Goal: Task Accomplishment & Management: Use online tool/utility

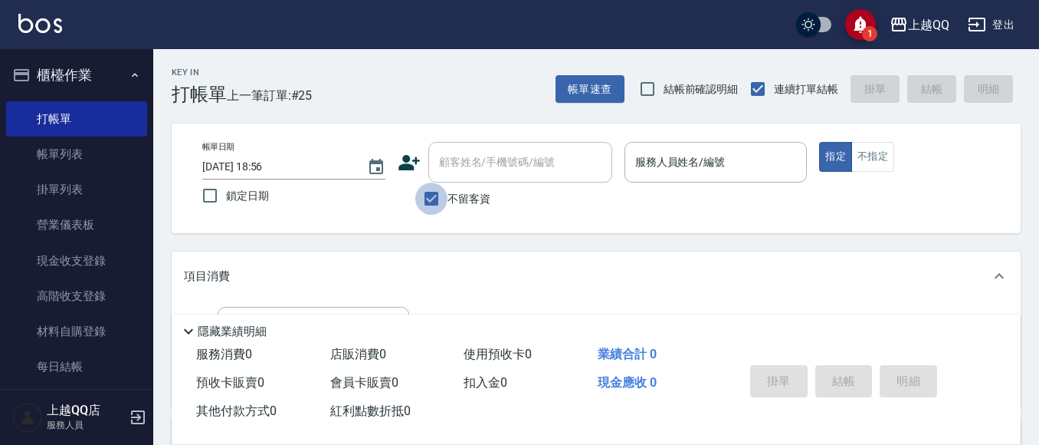
click at [436, 192] on input "不留客資" at bounding box center [431, 198] width 32 height 32
checkbox input "true"
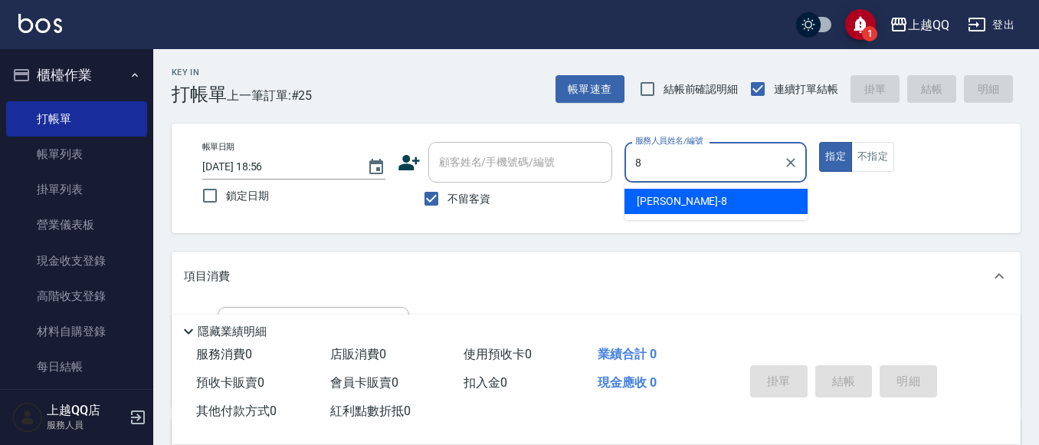
type input "[PERSON_NAME]-8"
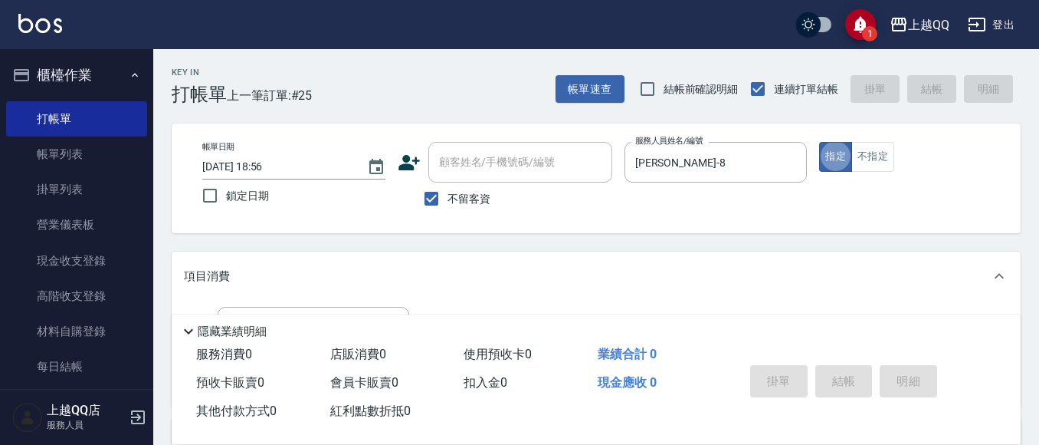
type button "true"
click at [879, 150] on button "不指定" at bounding box center [873, 157] width 43 height 30
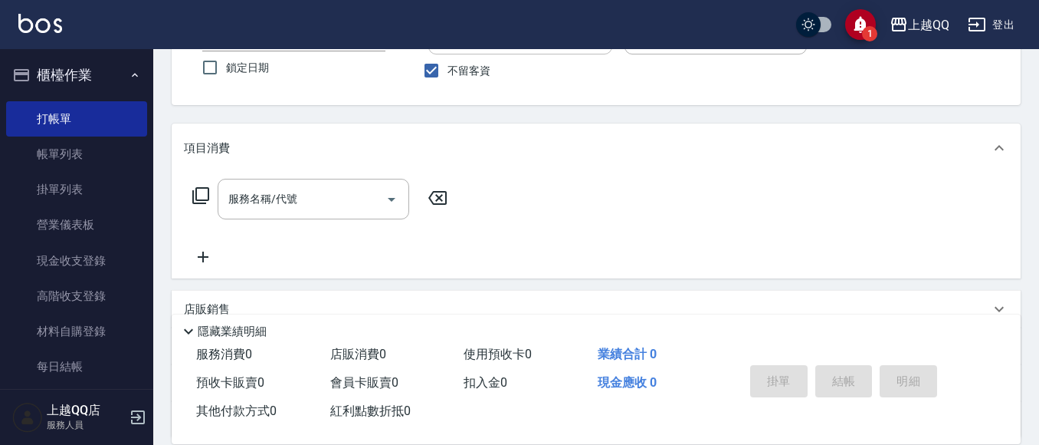
scroll to position [189, 0]
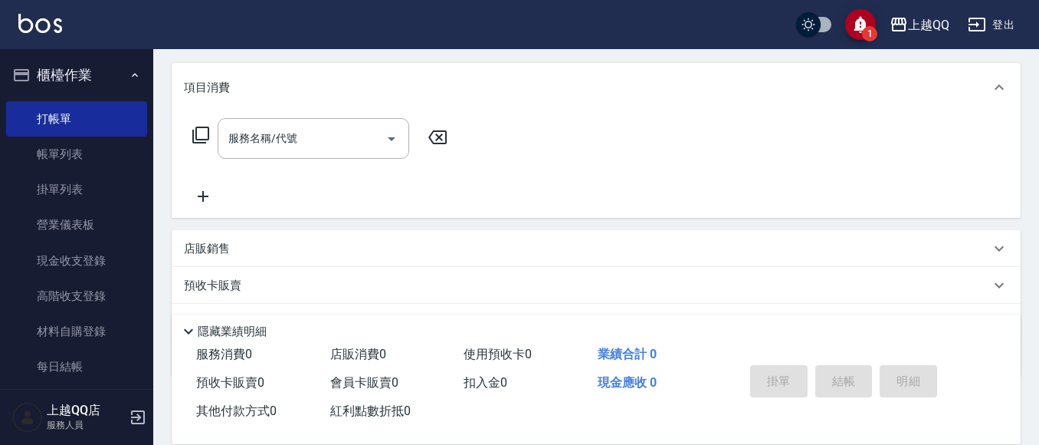
click at [201, 130] on icon at bounding box center [201, 135] width 18 height 18
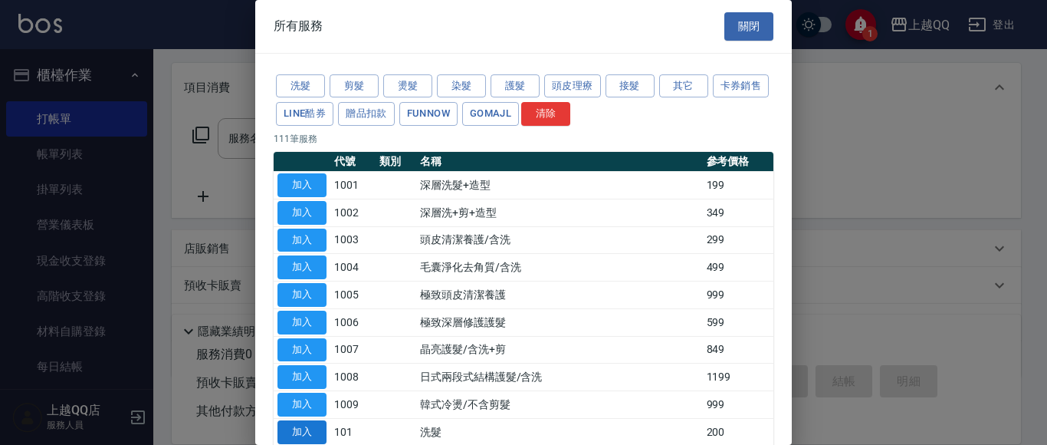
click at [294, 430] on button "加入" at bounding box center [301, 432] width 49 height 24
type input "洗髮(101)"
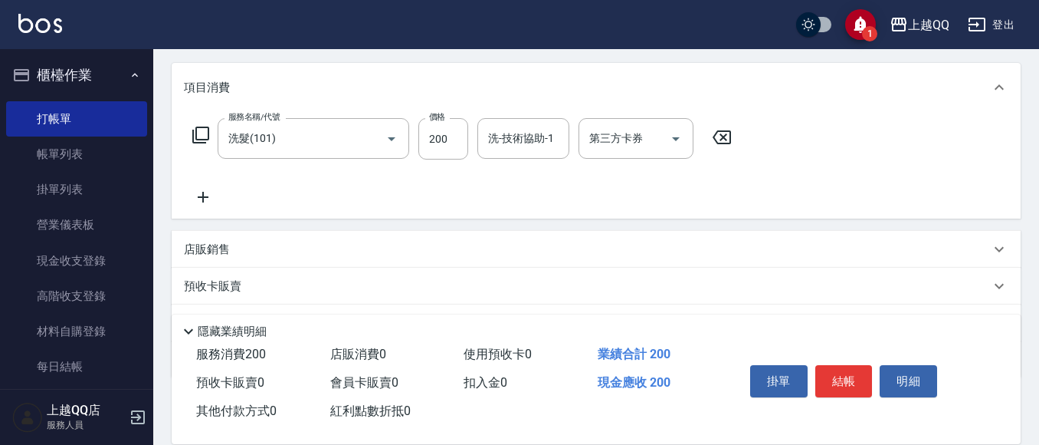
click at [204, 136] on icon at bounding box center [201, 135] width 18 height 18
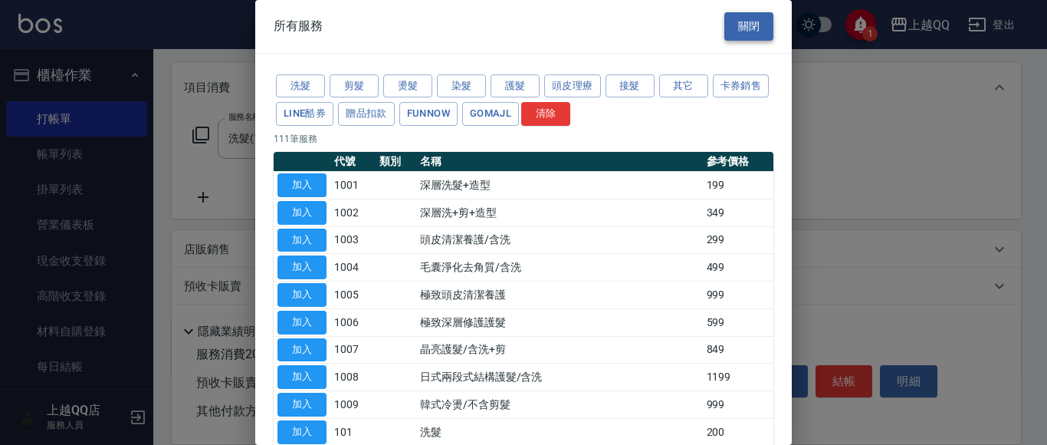
click at [748, 24] on button "關閉" at bounding box center [748, 26] width 49 height 28
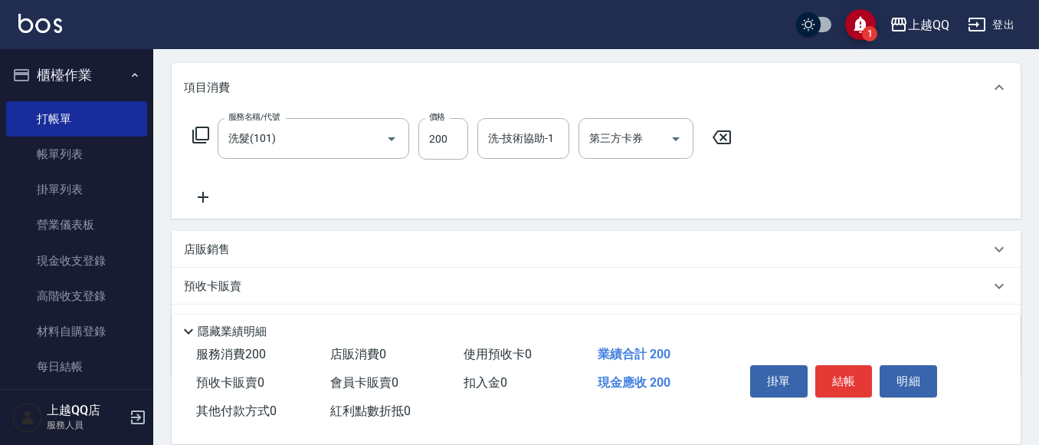
click at [726, 131] on icon at bounding box center [722, 137] width 18 height 14
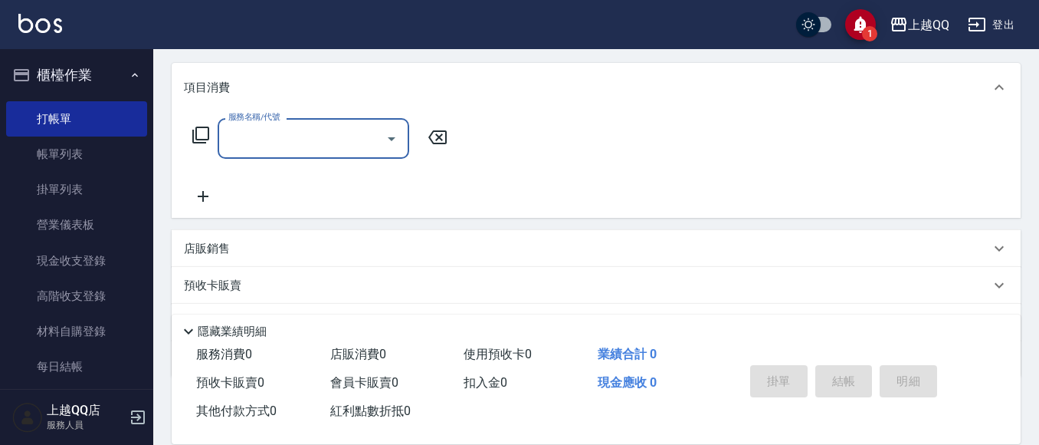
click at [205, 136] on icon at bounding box center [201, 135] width 18 height 18
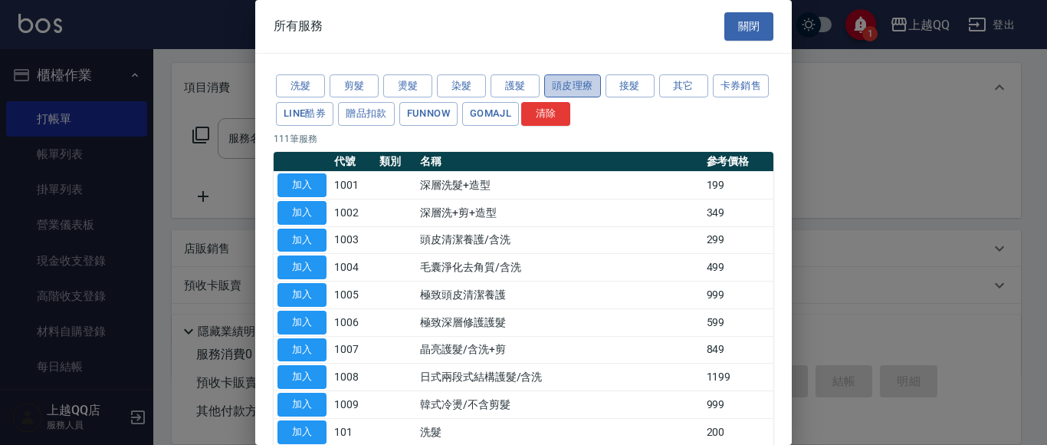
click at [552, 84] on button "頭皮理療" at bounding box center [572, 86] width 57 height 24
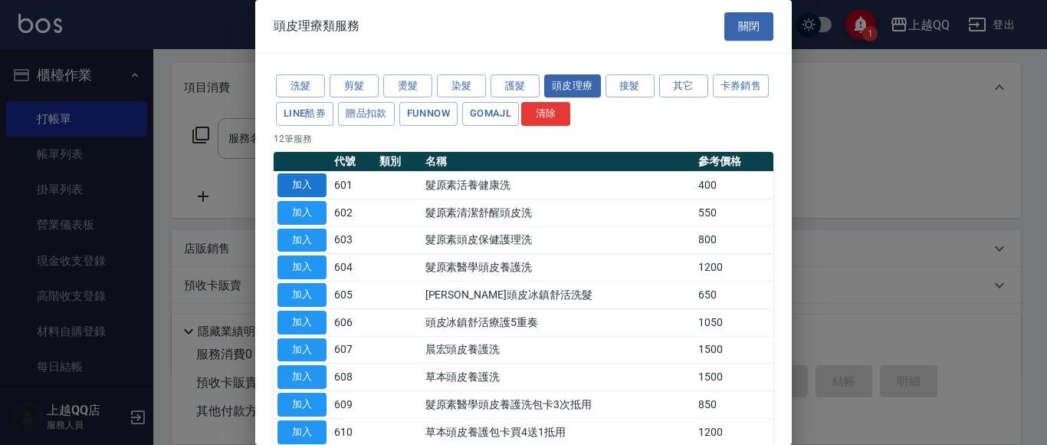
click at [307, 182] on button "加入" at bounding box center [301, 185] width 49 height 24
type input "髮原素活養健康洗(601)"
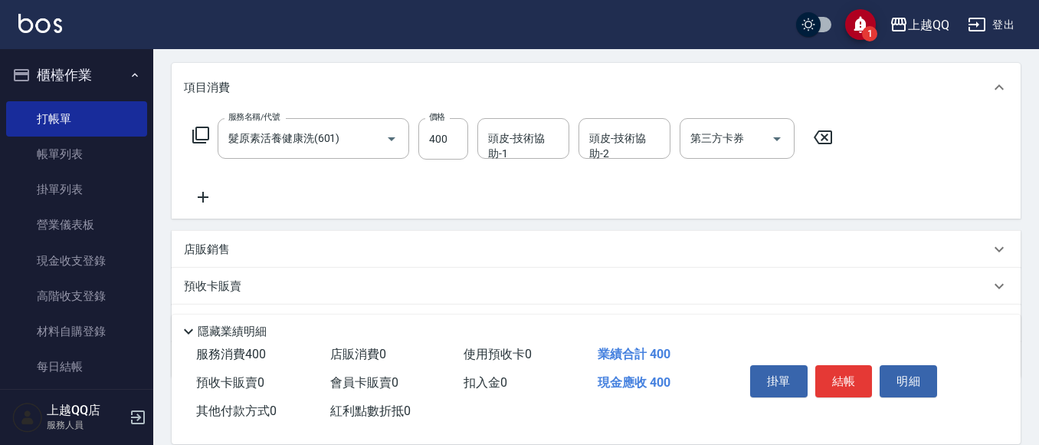
click at [202, 127] on icon at bounding box center [200, 134] width 17 height 17
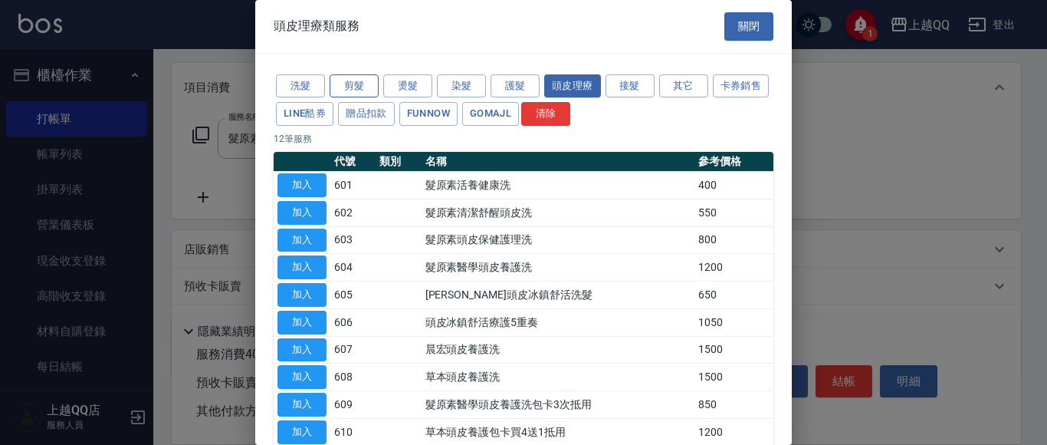
click at [374, 88] on button "剪髮" at bounding box center [354, 86] width 49 height 24
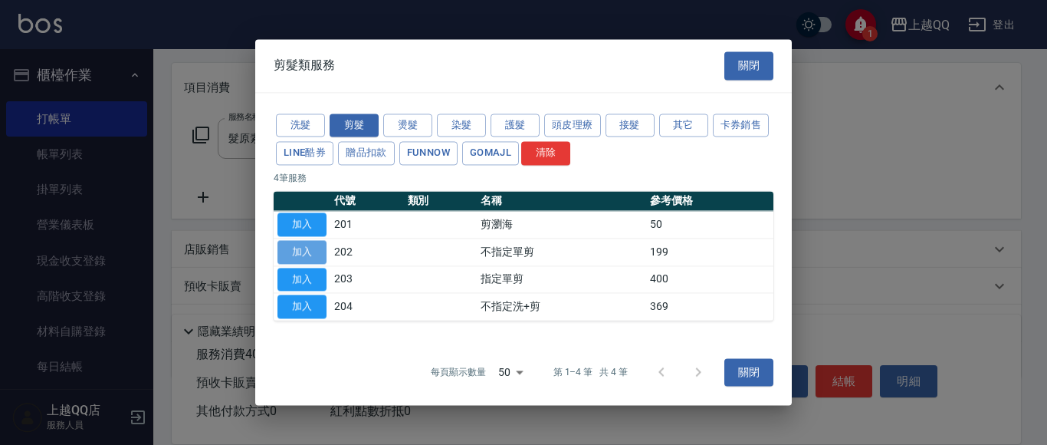
click at [316, 260] on button "加入" at bounding box center [301, 252] width 49 height 24
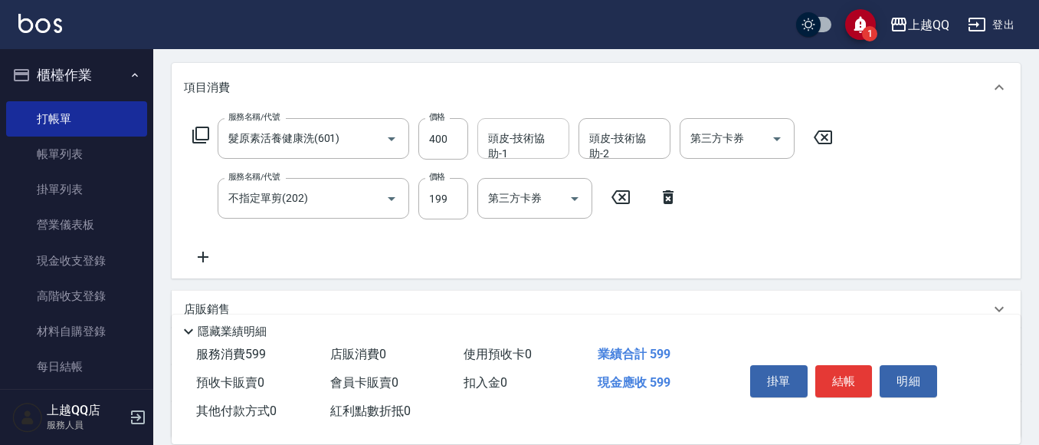
click at [512, 139] on div "頭皮-技術協助-1 頭皮-技術協助-1" at bounding box center [524, 138] width 92 height 41
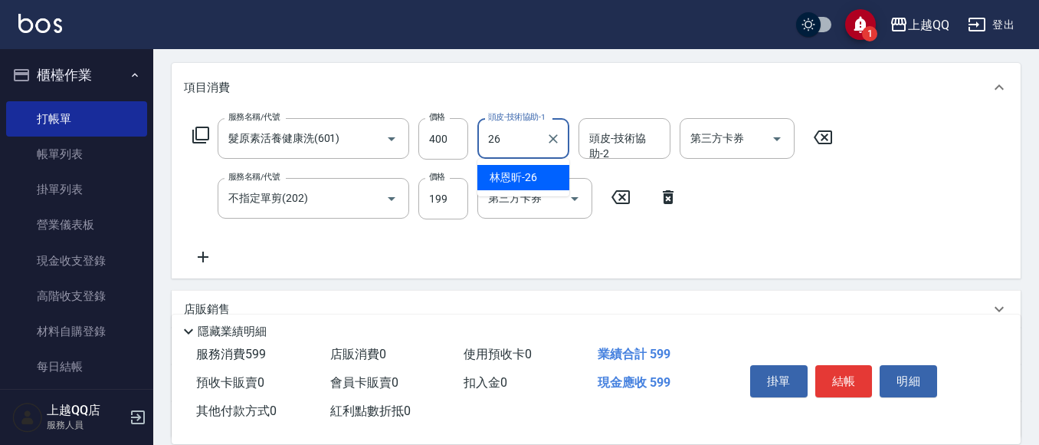
click at [497, 179] on span "[PERSON_NAME]-26" at bounding box center [514, 177] width 48 height 16
type input "[PERSON_NAME]-26"
click at [840, 376] on button "結帳" at bounding box center [844, 381] width 57 height 32
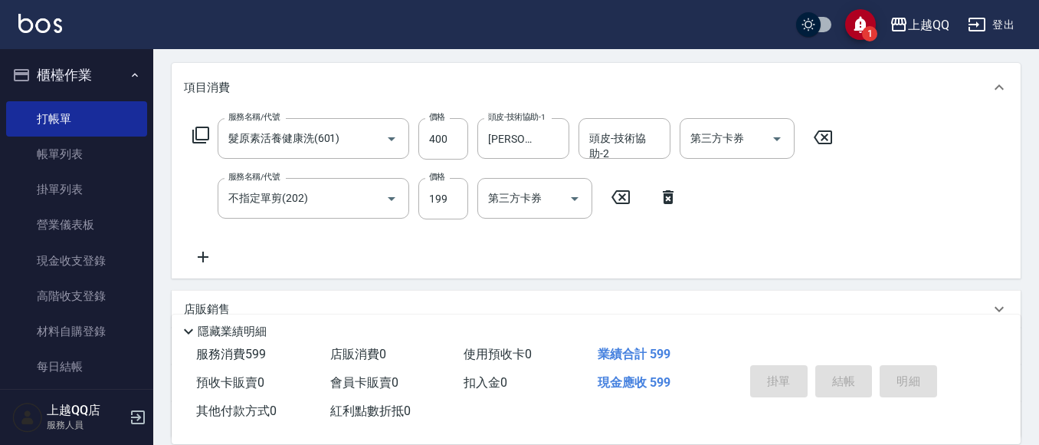
type input "[DATE] 19:47"
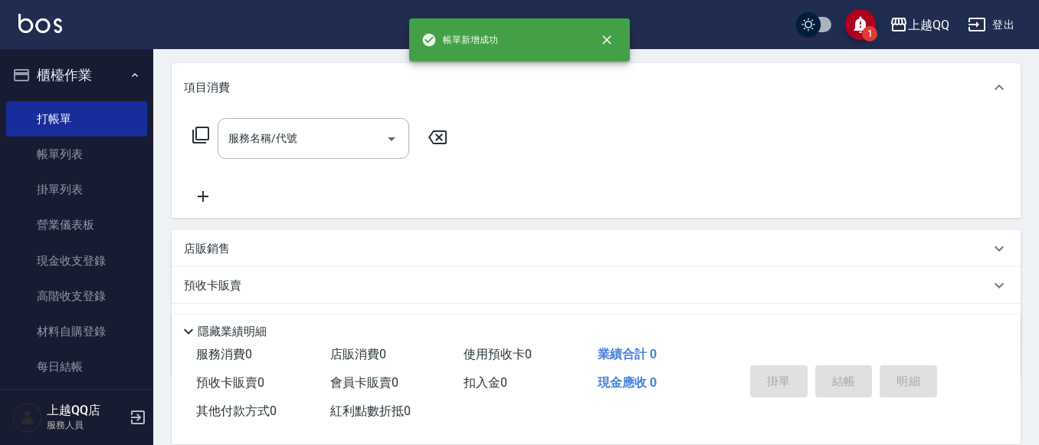
scroll to position [0, 0]
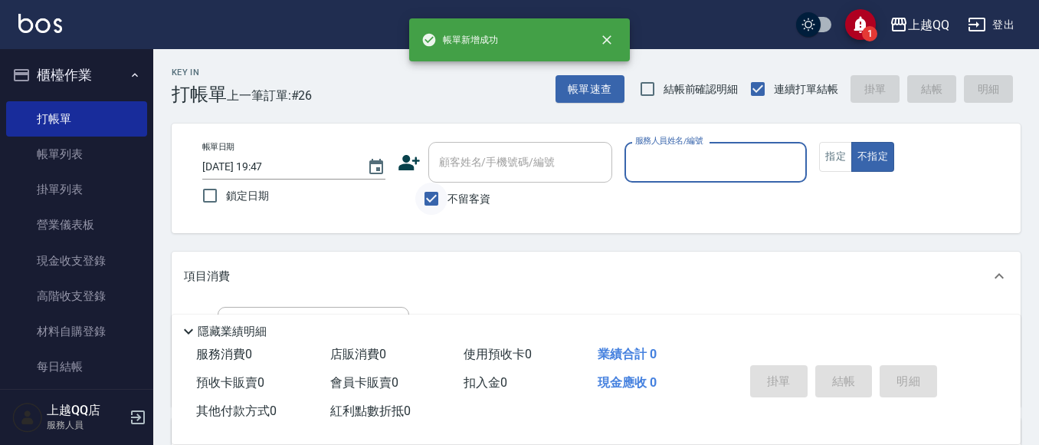
click at [433, 200] on input "不留客資" at bounding box center [431, 198] width 32 height 32
checkbox input "false"
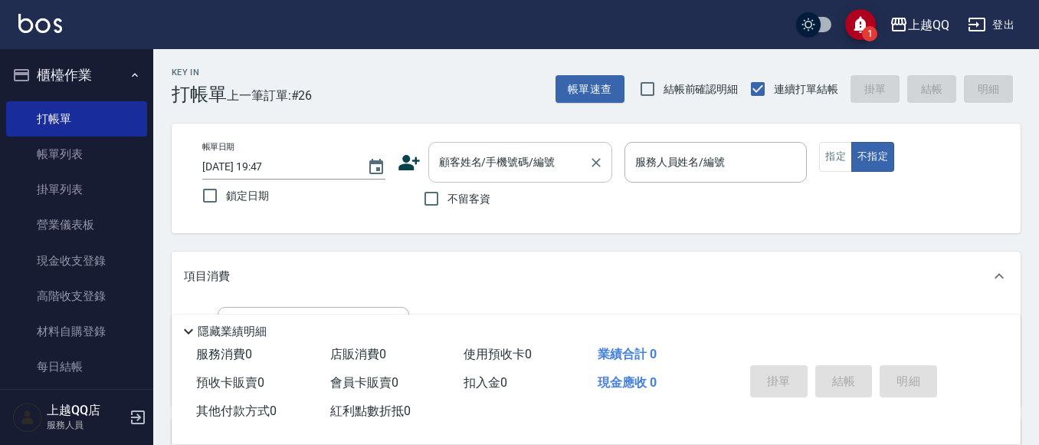
click at [443, 172] on input "顧客姓名/手機號碼/編號" at bounding box center [508, 162] width 147 height 27
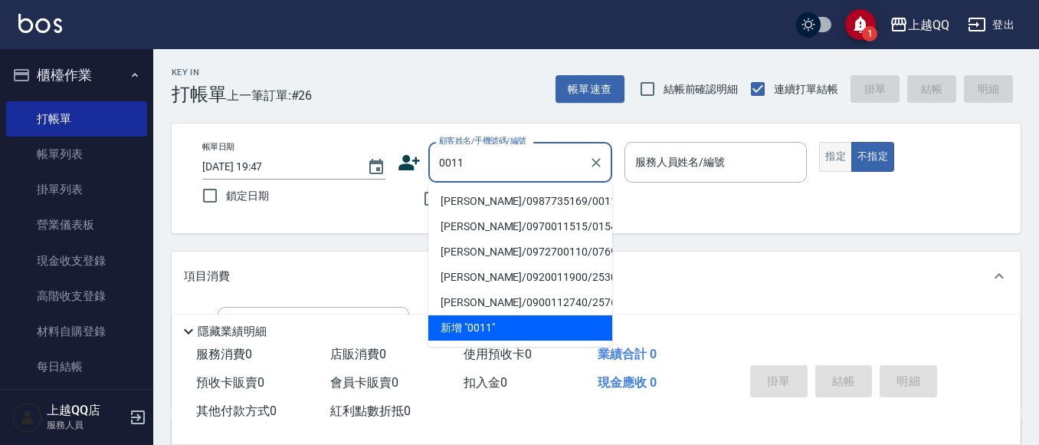
type input "0011"
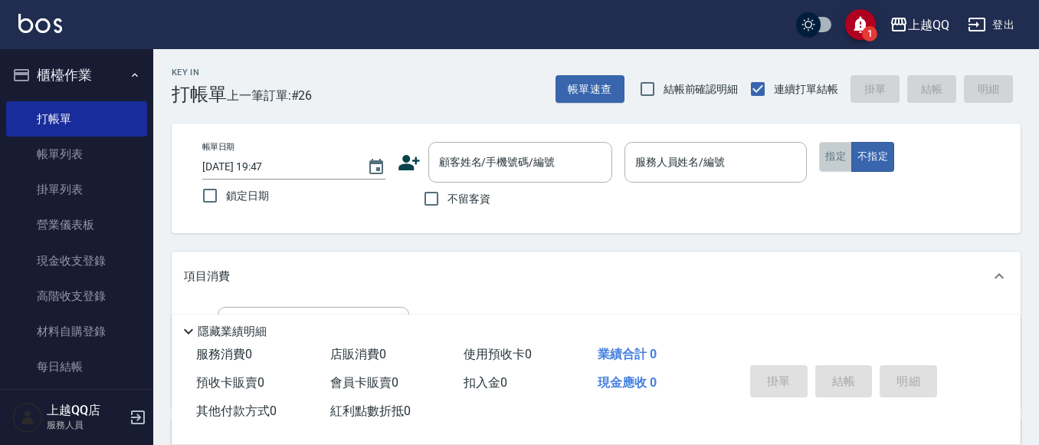
click at [833, 158] on button "指定" at bounding box center [835, 157] width 33 height 30
click at [456, 158] on input "顧客姓名/手機號碼/編號" at bounding box center [508, 162] width 147 height 27
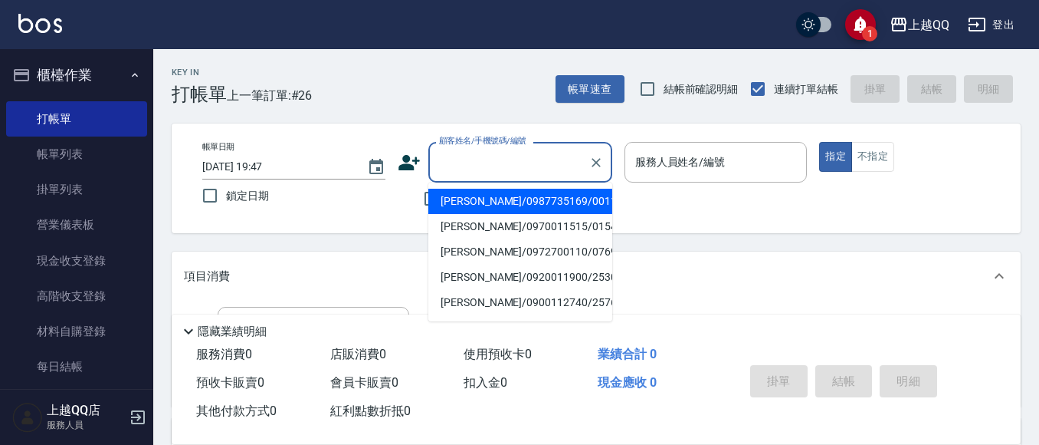
click at [484, 209] on li "[PERSON_NAME]/0987735169/0011" at bounding box center [520, 201] width 184 height 25
type input "[PERSON_NAME]/0987735169/0011"
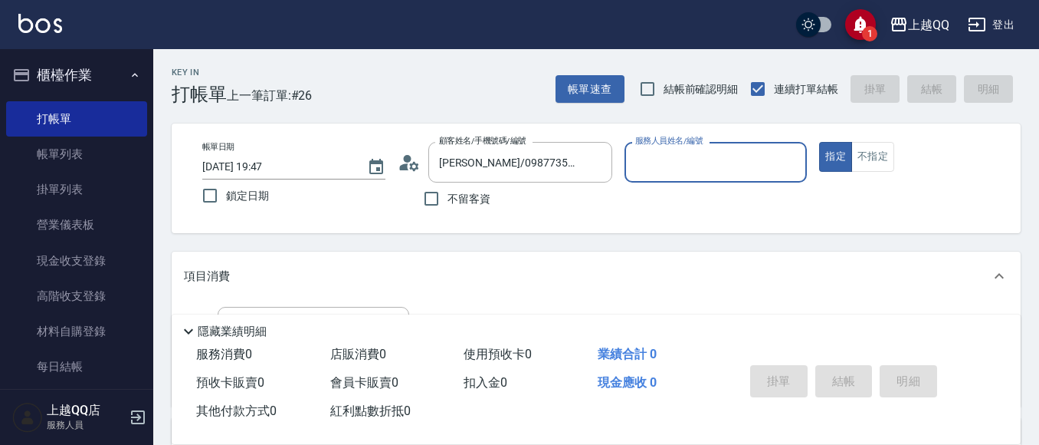
type input "[PERSON_NAME]-8"
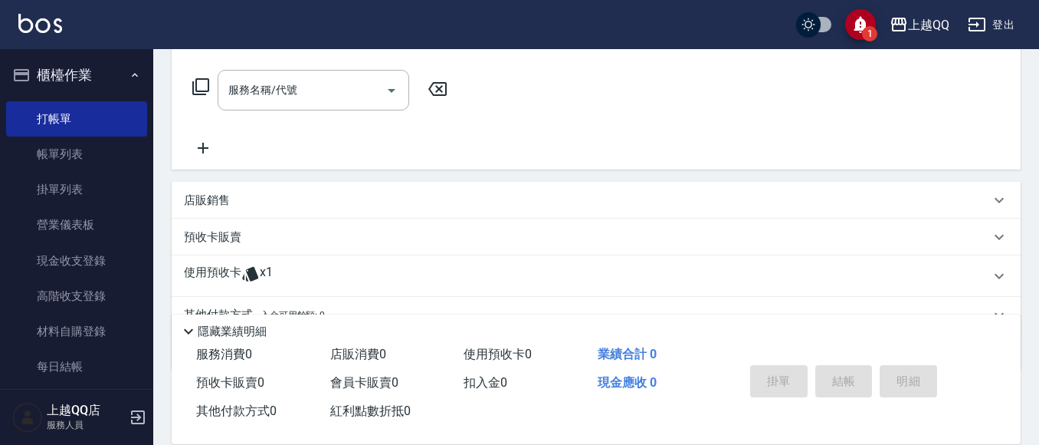
scroll to position [310, 0]
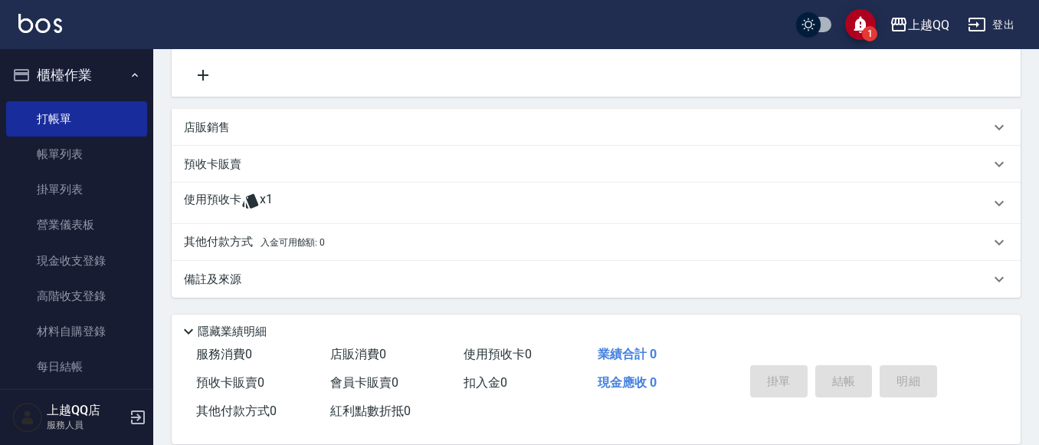
click at [314, 190] on div "使用預收卡 x1" at bounding box center [596, 202] width 849 height 41
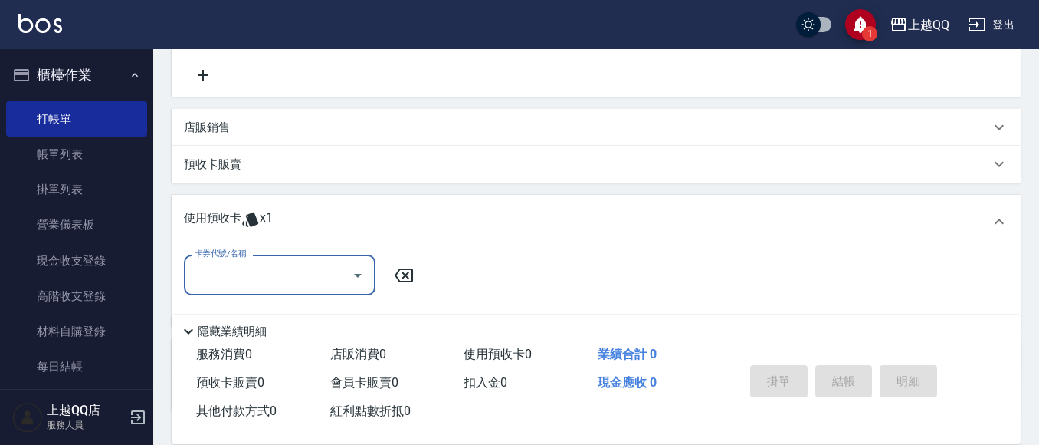
scroll to position [0, 0]
click at [342, 269] on input "卡券代號/名稱" at bounding box center [268, 274] width 155 height 27
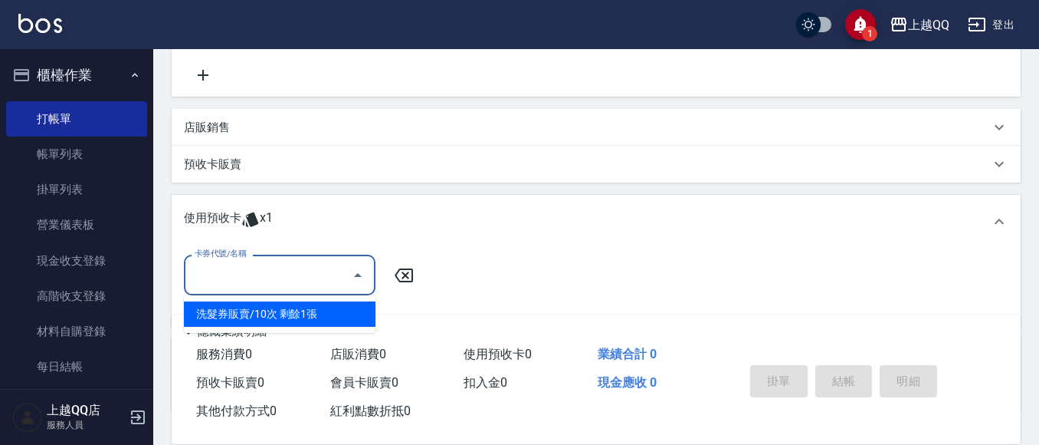
click at [357, 321] on div "洗髮券販賣/10次 剩餘1張" at bounding box center [280, 313] width 192 height 25
type input "洗髮券販賣/10次"
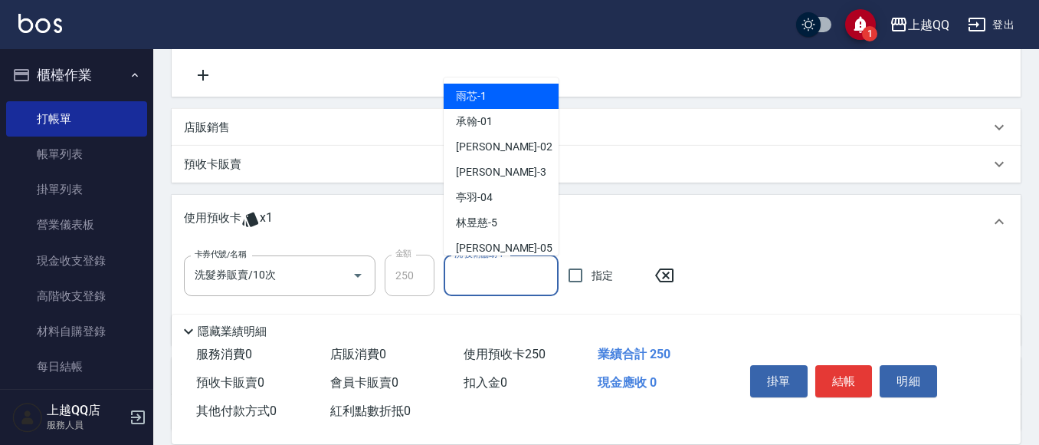
click at [497, 264] on div "洗-技術協助-1 洗-技術協助-1" at bounding box center [501, 275] width 115 height 41
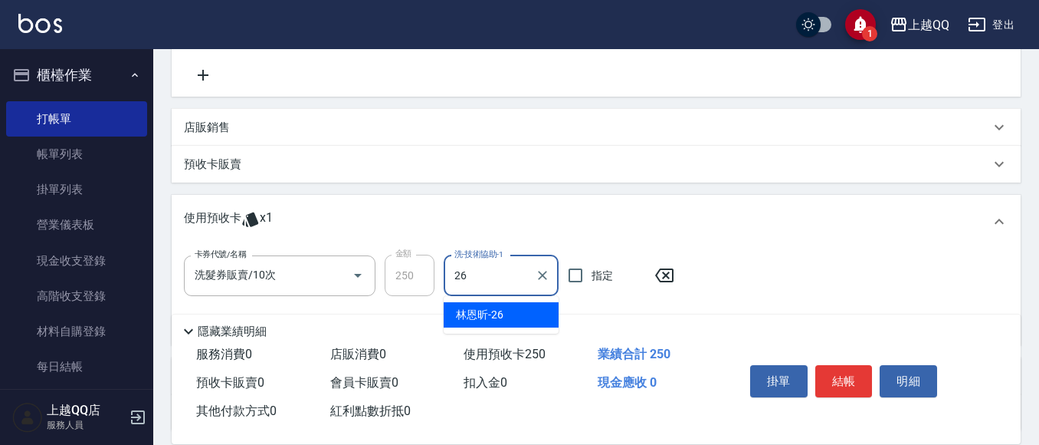
click at [504, 320] on div "[PERSON_NAME]-26" at bounding box center [501, 314] width 115 height 25
type input "[PERSON_NAME]-26"
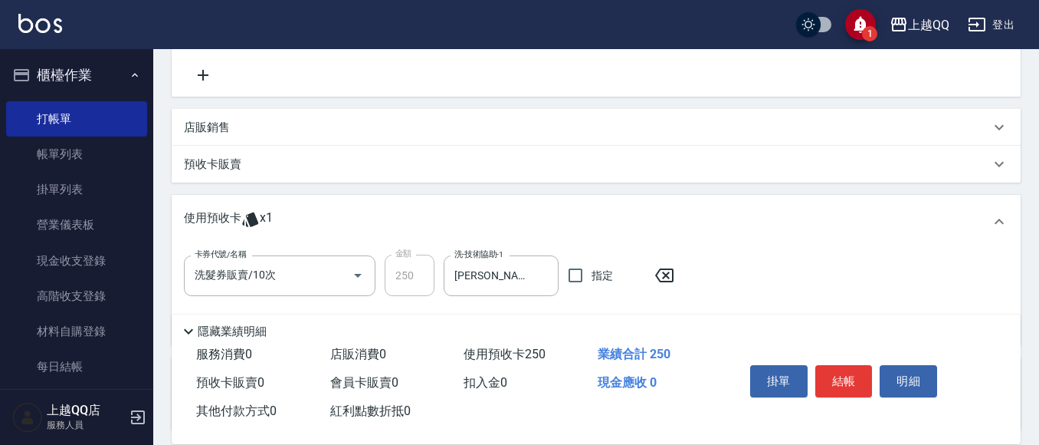
click at [222, 162] on p "預收卡販賣" at bounding box center [212, 164] width 57 height 16
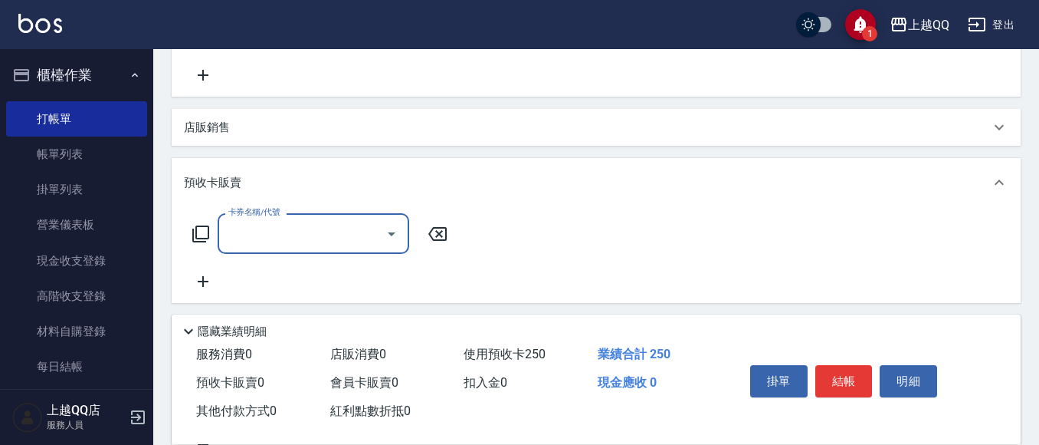
click at [200, 239] on icon at bounding box center [201, 234] width 18 height 18
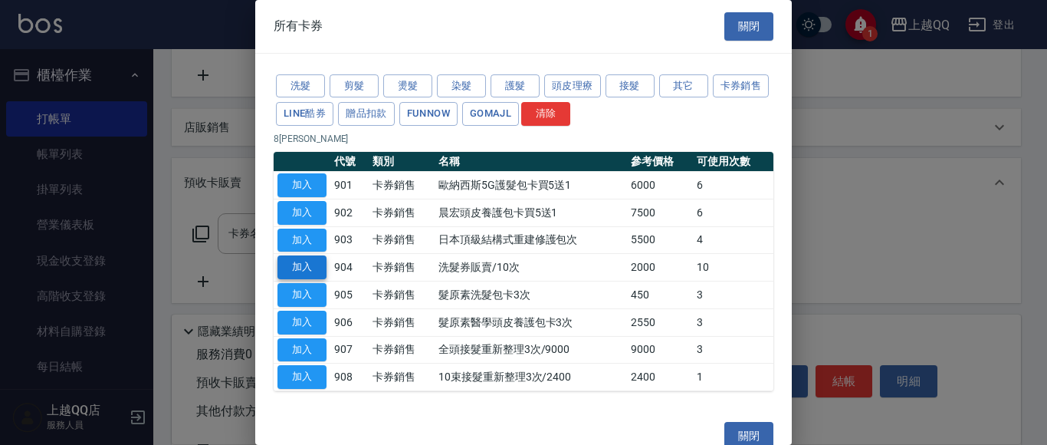
click at [310, 262] on button "加入" at bounding box center [301, 267] width 49 height 24
type input "洗髮券販賣/10次(904)"
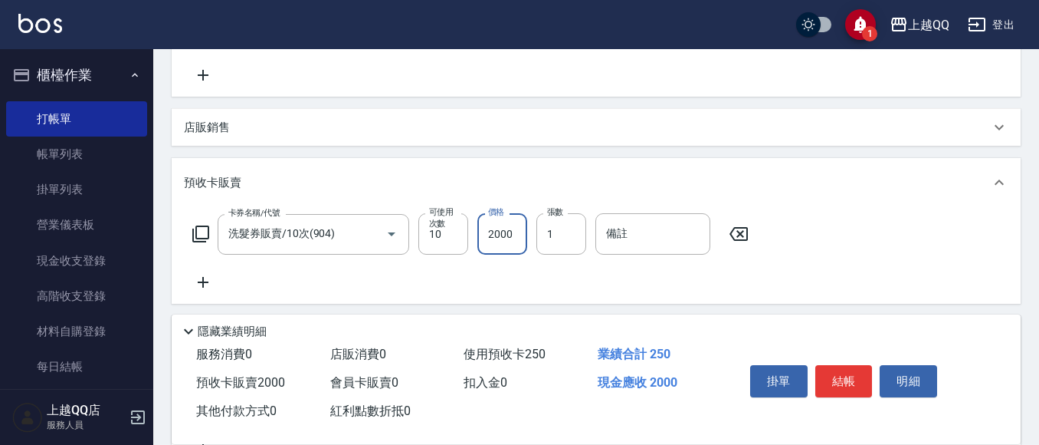
click at [514, 227] on input "2000" at bounding box center [503, 233] width 50 height 41
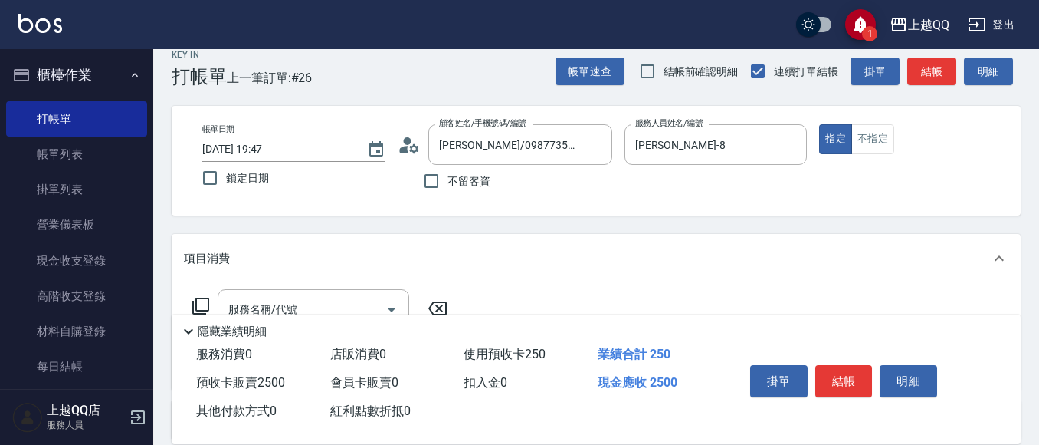
scroll to position [14, 0]
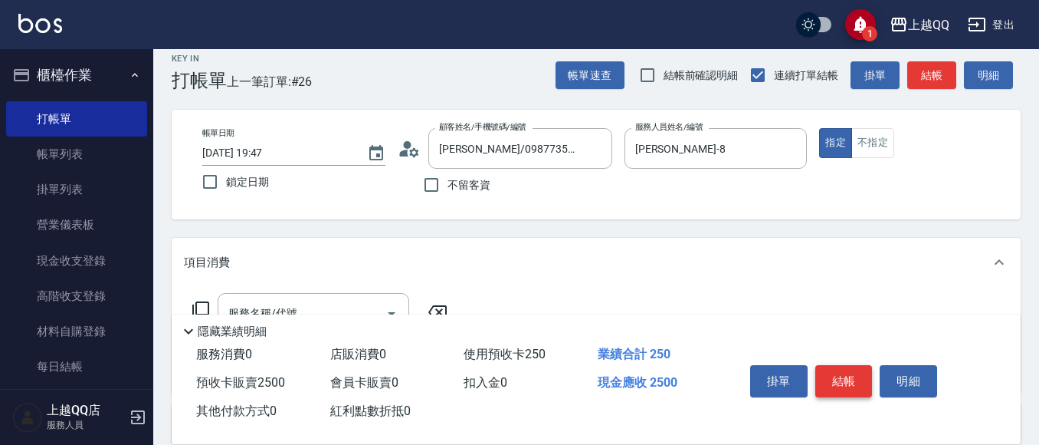
type input "2500"
click at [830, 376] on button "結帳" at bounding box center [844, 381] width 57 height 32
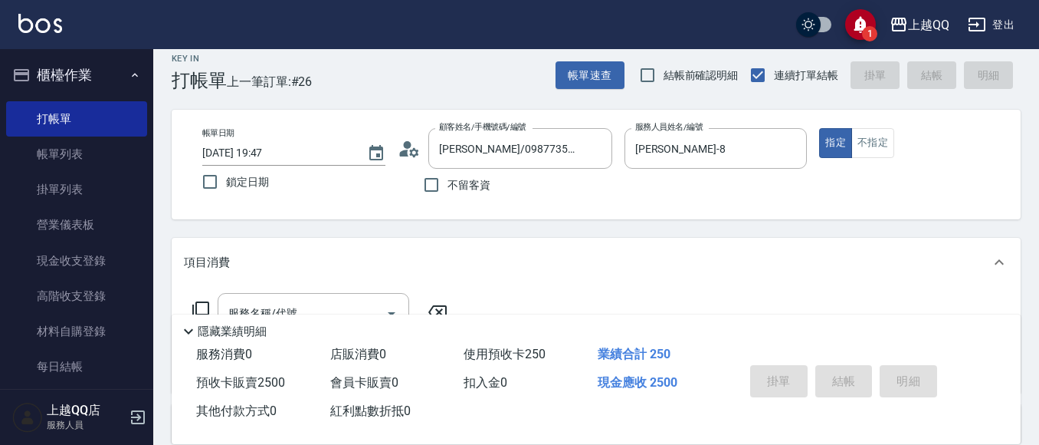
type input "[DATE] 19:50"
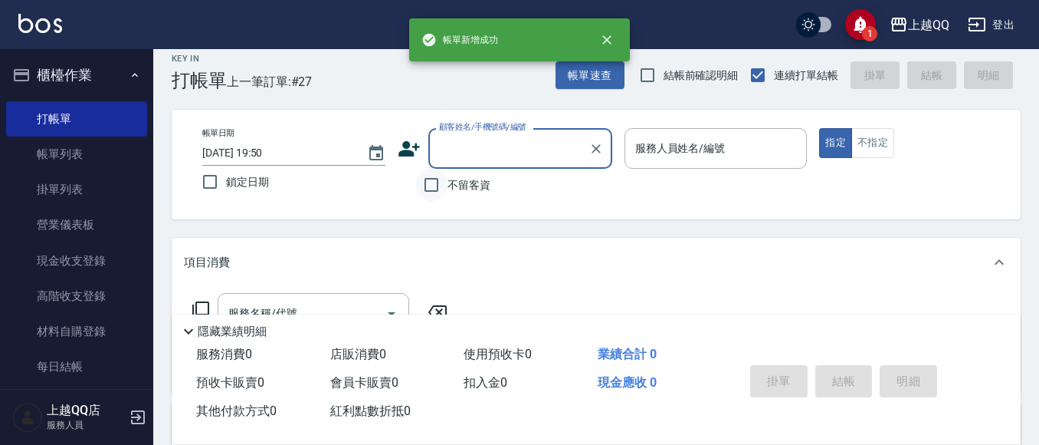
click at [432, 179] on input "不留客資" at bounding box center [431, 185] width 32 height 32
checkbox input "true"
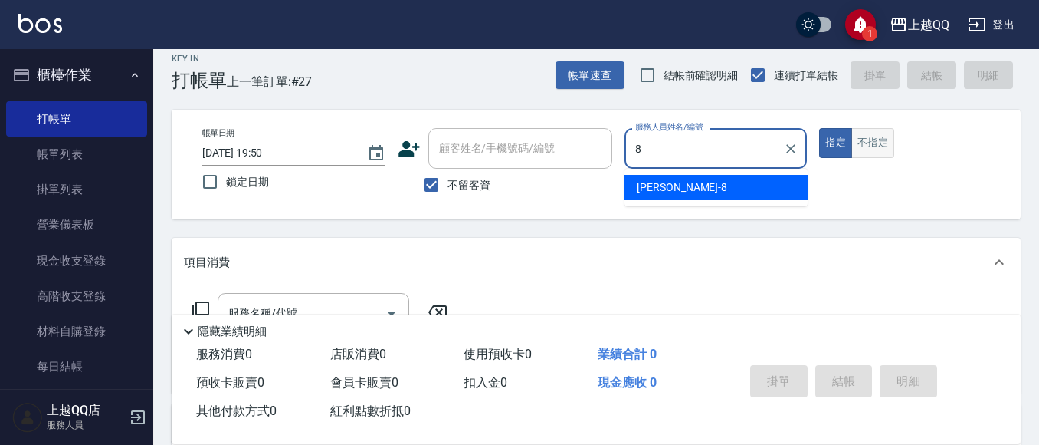
type input "8"
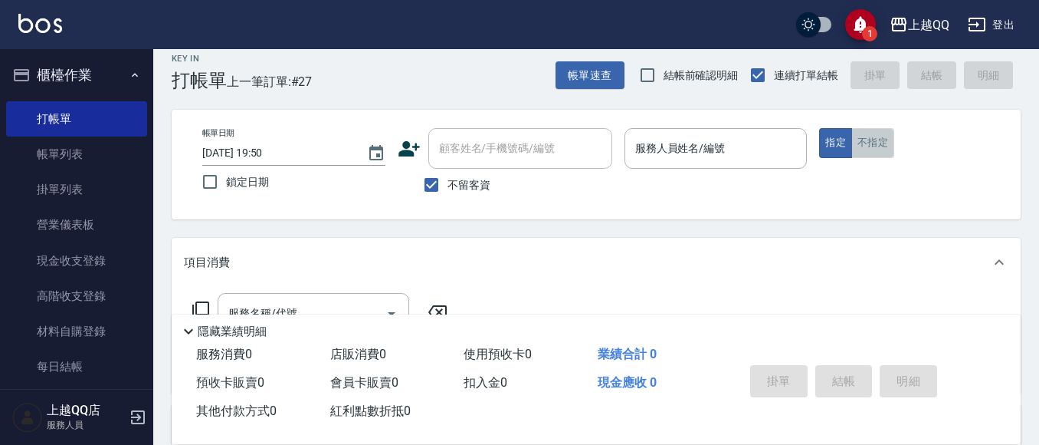
click at [881, 137] on button "不指定" at bounding box center [873, 143] width 43 height 30
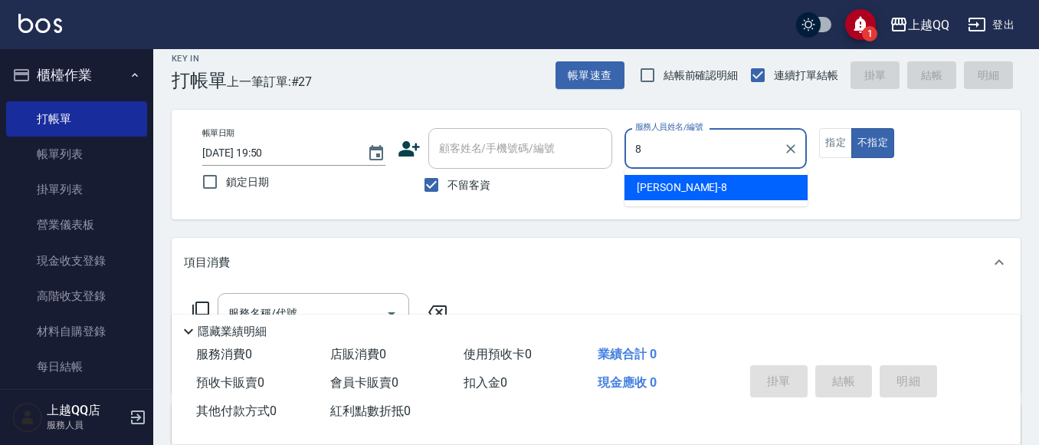
click at [672, 186] on div "[PERSON_NAME] -8" at bounding box center [716, 187] width 183 height 25
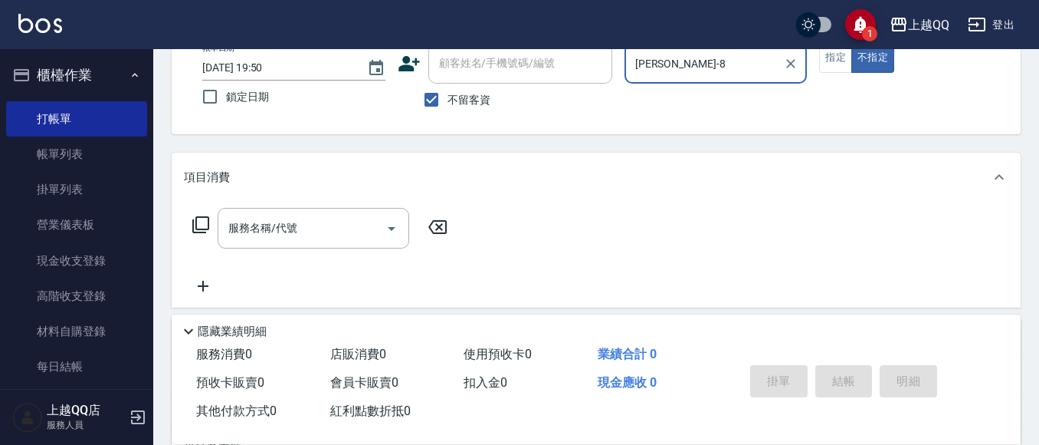
scroll to position [107, 0]
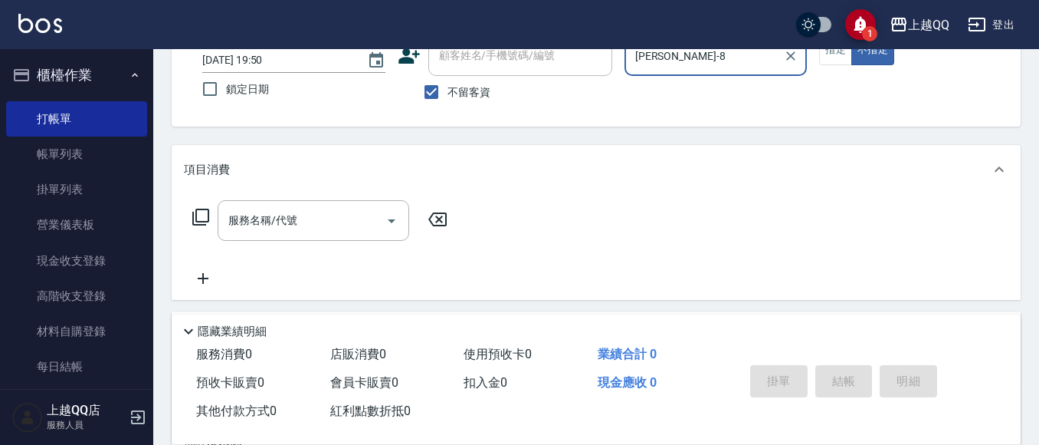
type input "[PERSON_NAME]-8"
click at [205, 208] on icon at bounding box center [201, 217] width 18 height 18
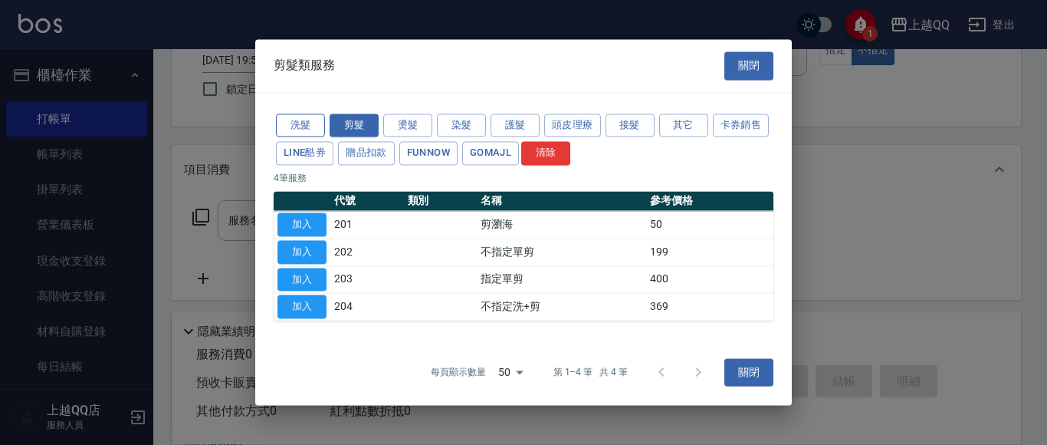
click at [300, 123] on button "洗髮" at bounding box center [300, 125] width 49 height 24
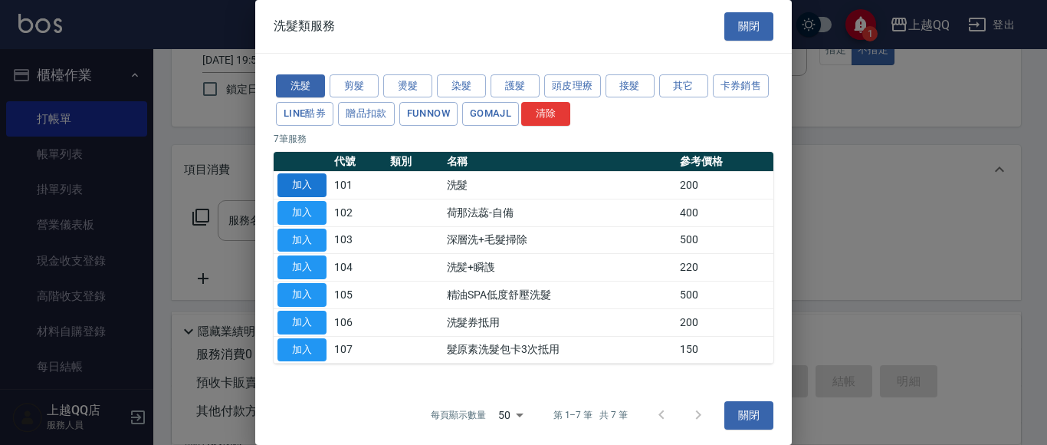
click at [304, 182] on button "加入" at bounding box center [301, 185] width 49 height 24
type input "洗髮(101)"
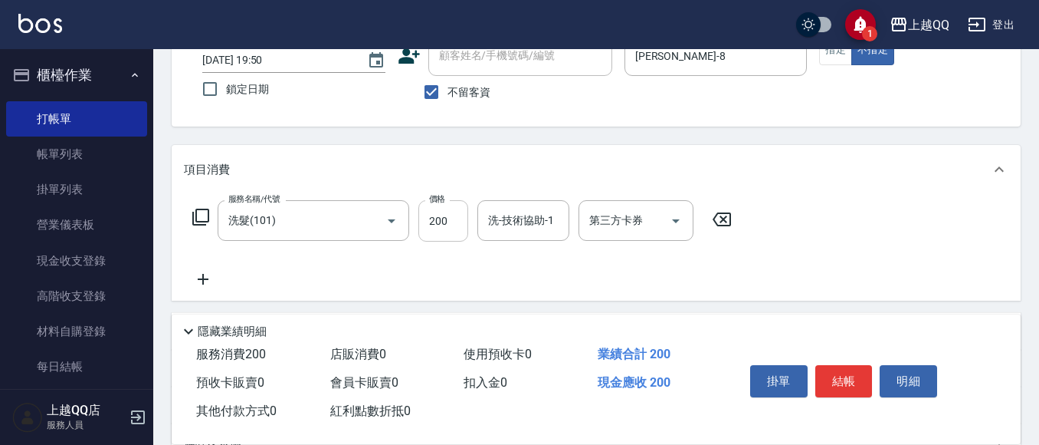
click at [459, 231] on input "200" at bounding box center [443, 220] width 50 height 41
type input "230"
click at [538, 215] on div "洗-技術協助-1 洗-技術協助-1" at bounding box center [524, 220] width 92 height 41
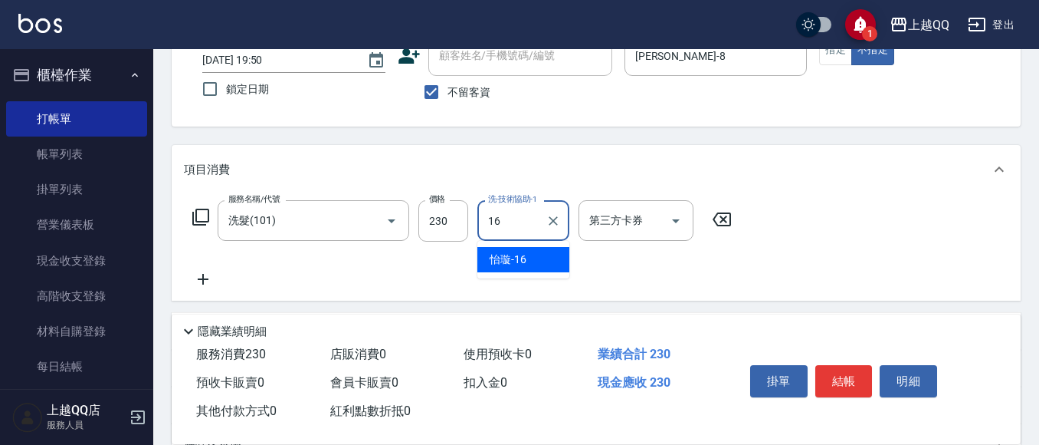
click at [540, 257] on div "[PERSON_NAME] -16" at bounding box center [524, 259] width 92 height 25
type input "[PERSON_NAME]-16"
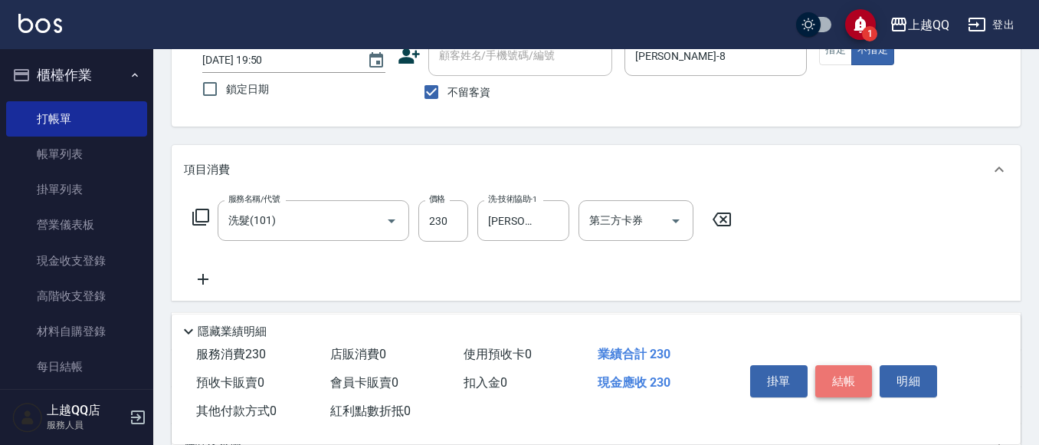
click at [833, 375] on button "結帳" at bounding box center [844, 381] width 57 height 32
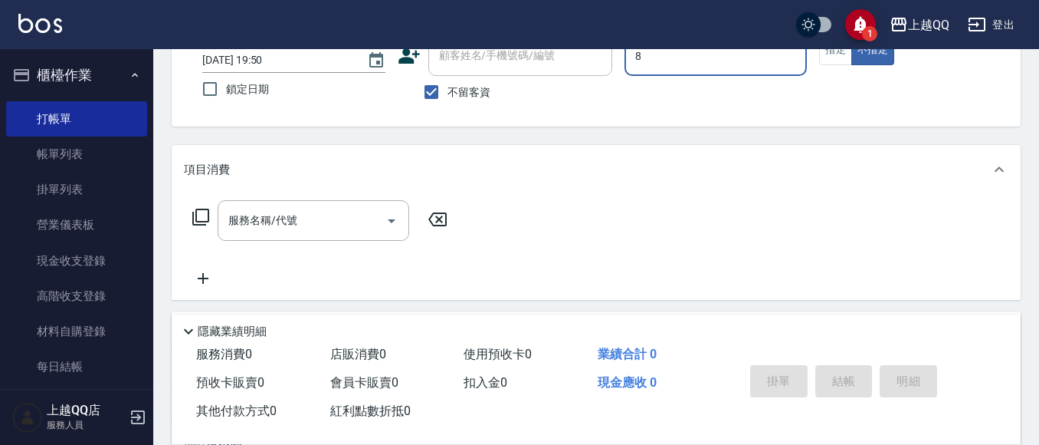
type input "8"
type button "false"
type input "[PERSON_NAME]-8"
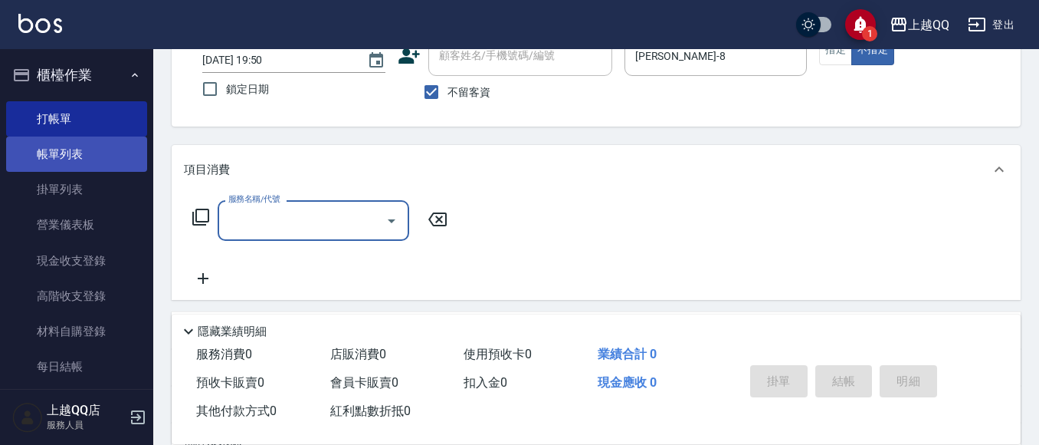
click at [35, 163] on link "帳單列表" at bounding box center [76, 153] width 141 height 35
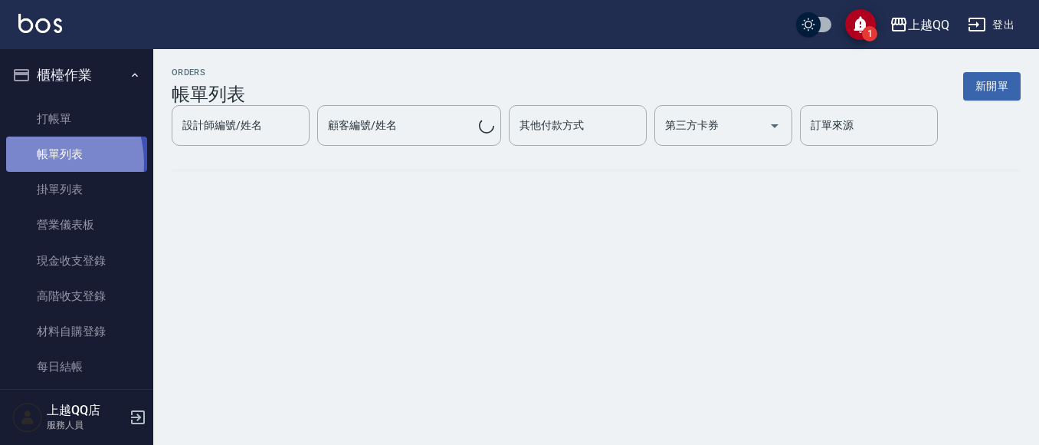
click at [35, 163] on link "帳單列表" at bounding box center [76, 153] width 141 height 35
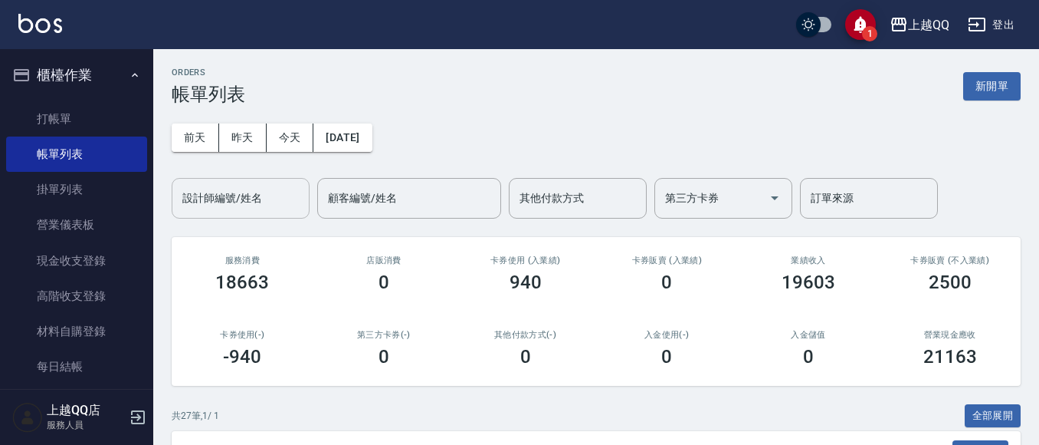
click at [226, 215] on div "設計師編號/姓名" at bounding box center [241, 198] width 138 height 41
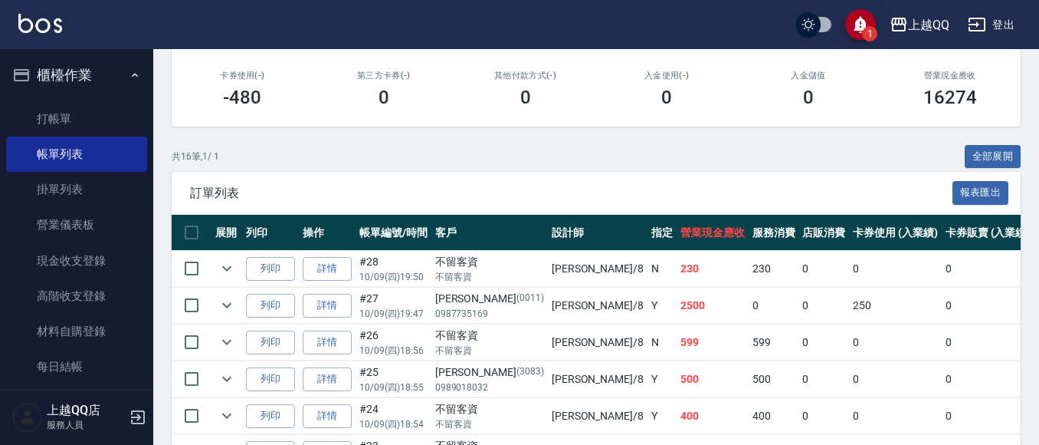
scroll to position [327, 0]
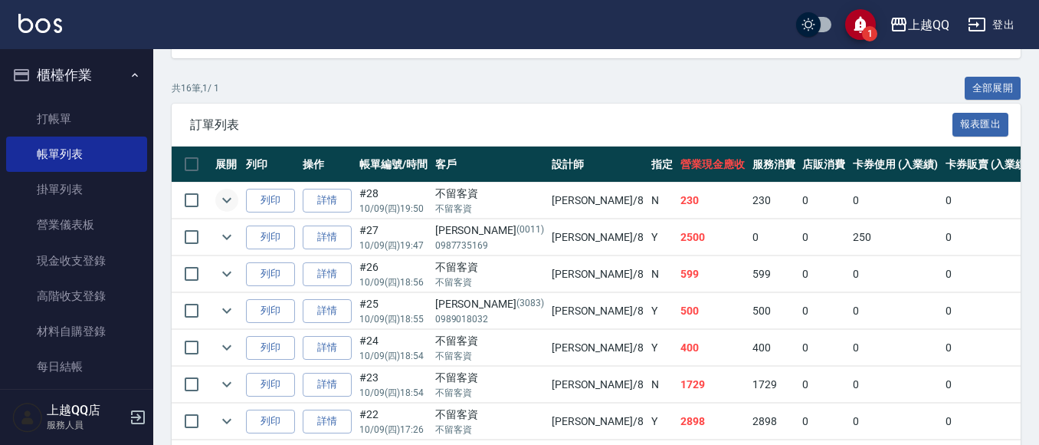
type input "[PERSON_NAME]-8"
click at [233, 200] on icon "expand row" at bounding box center [227, 200] width 18 height 18
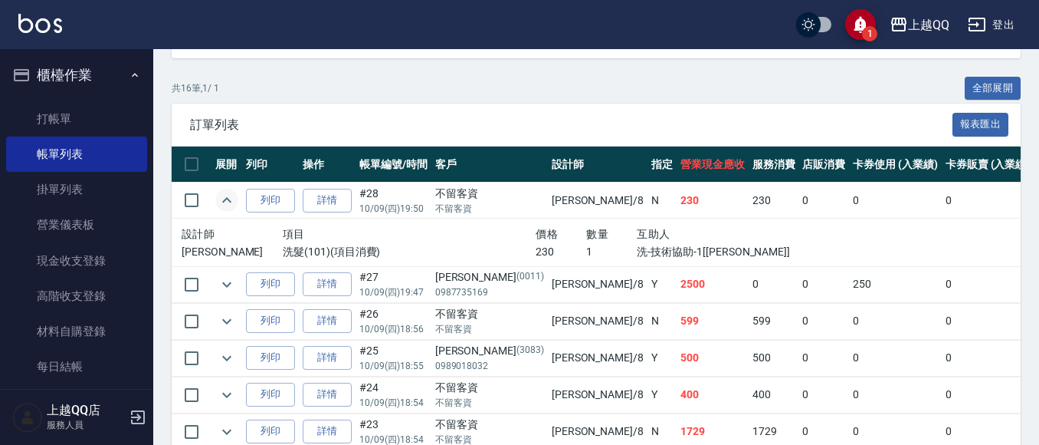
click at [238, 200] on button "expand row" at bounding box center [226, 200] width 23 height 23
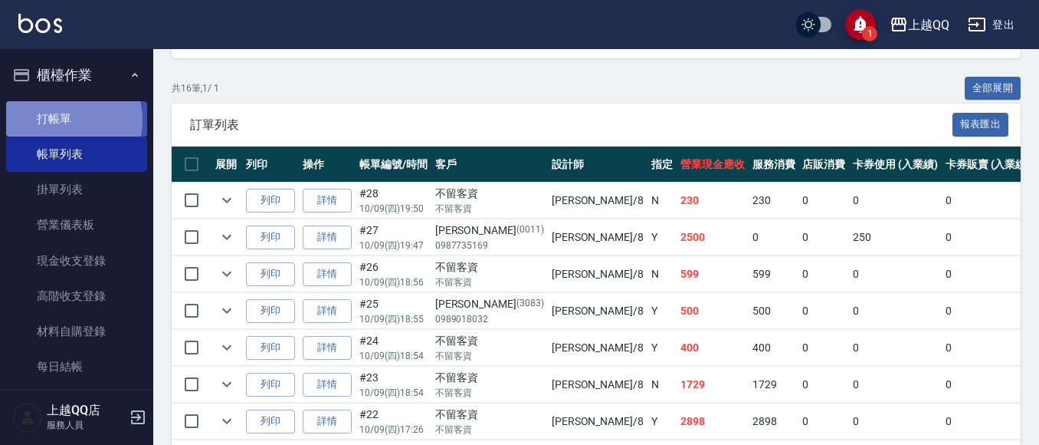
click at [60, 120] on link "打帳單" at bounding box center [76, 118] width 141 height 35
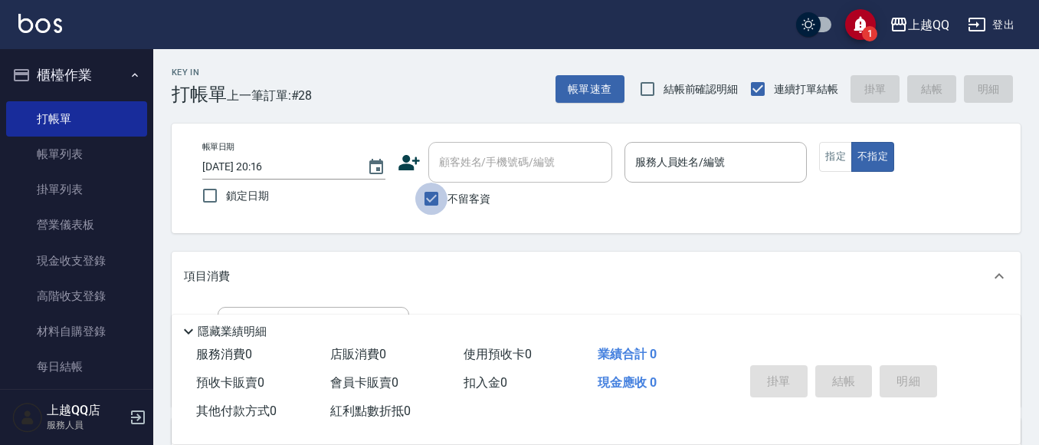
click at [424, 199] on input "不留客資" at bounding box center [431, 198] width 32 height 32
checkbox input "false"
click at [445, 169] on div "顧客姓名/手機號碼/編號 顧客姓名/手機號碼/編號" at bounding box center [520, 162] width 184 height 41
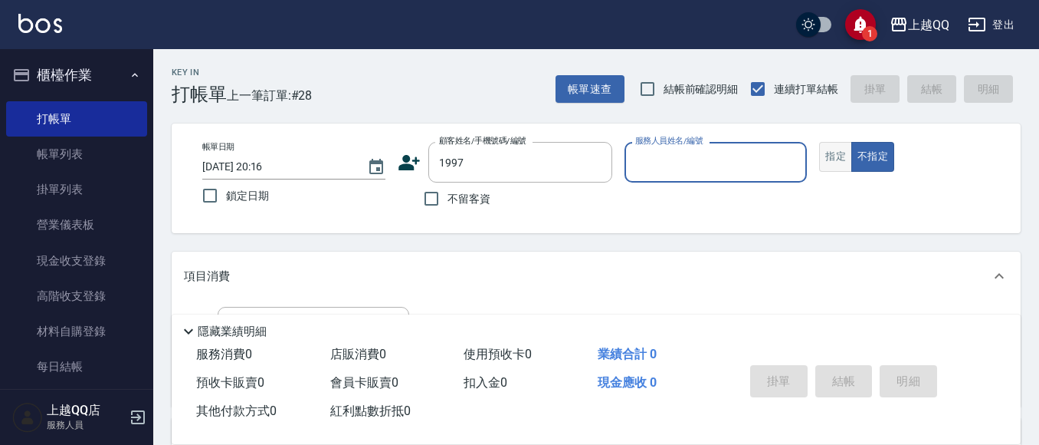
type input "[PERSON_NAME]/0987284281/1997"
type input "雨芯-1"
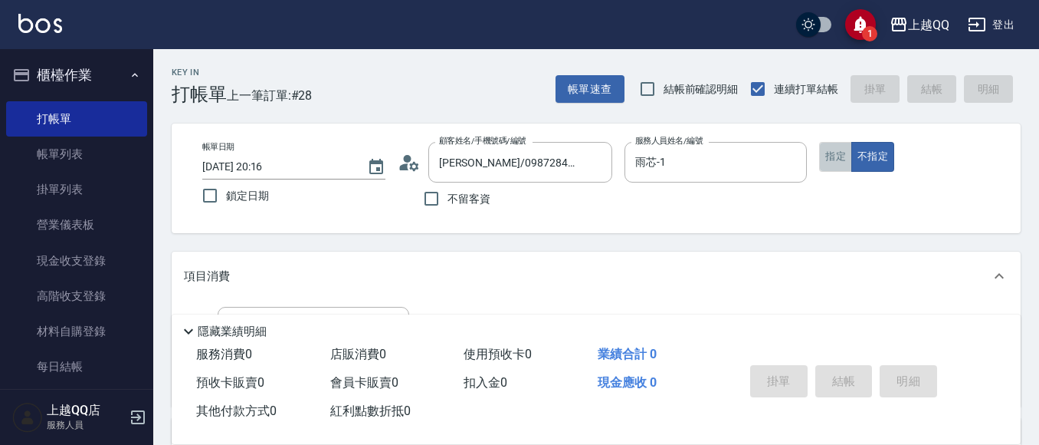
click at [837, 155] on button "指定" at bounding box center [835, 157] width 33 height 30
click at [789, 165] on icon "Clear" at bounding box center [791, 162] width 9 height 9
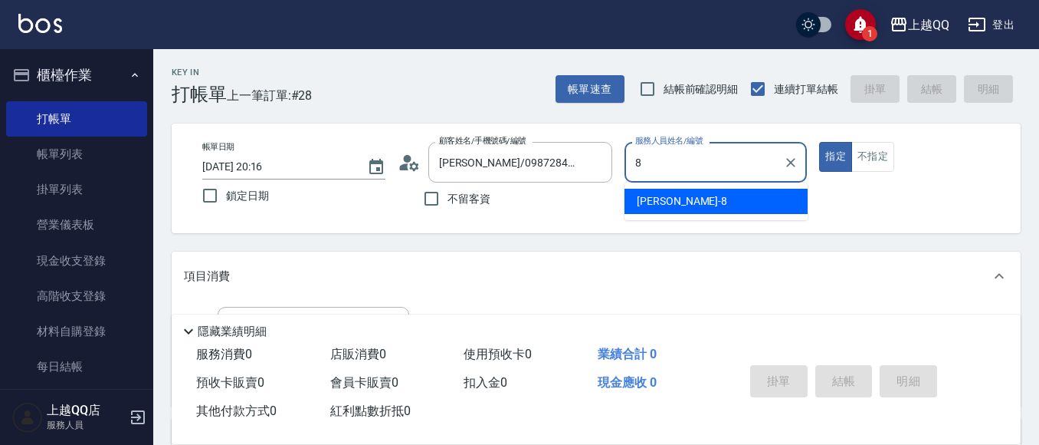
click at [753, 194] on div "[PERSON_NAME] -8" at bounding box center [716, 201] width 183 height 25
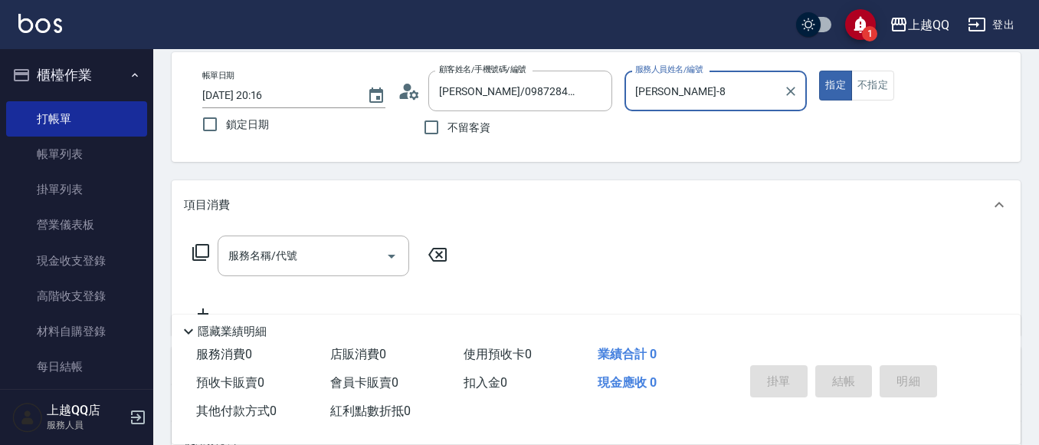
scroll to position [68, 0]
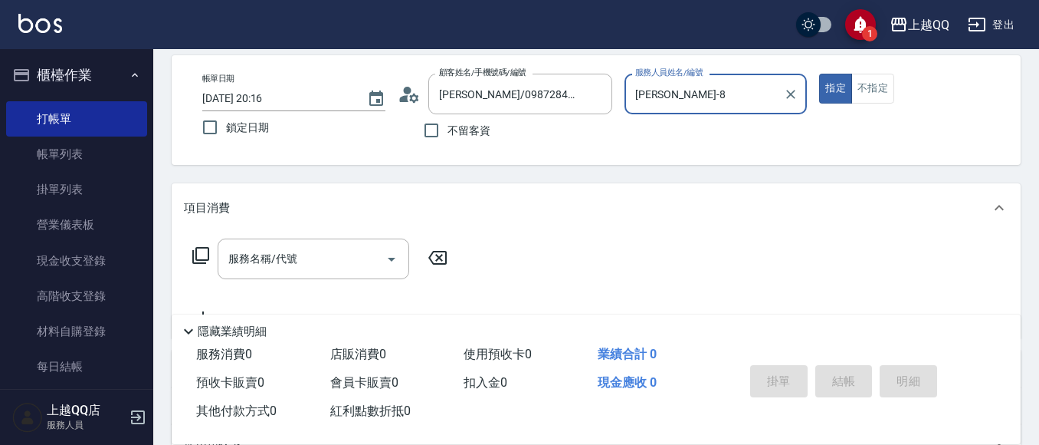
type input "[PERSON_NAME]-8"
click at [194, 246] on icon at bounding box center [201, 255] width 18 height 18
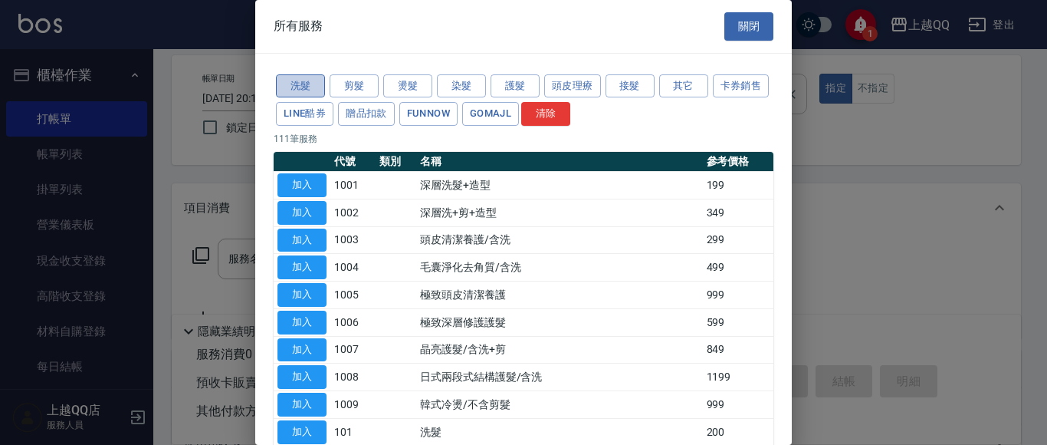
click at [300, 81] on button "洗髮" at bounding box center [300, 86] width 49 height 24
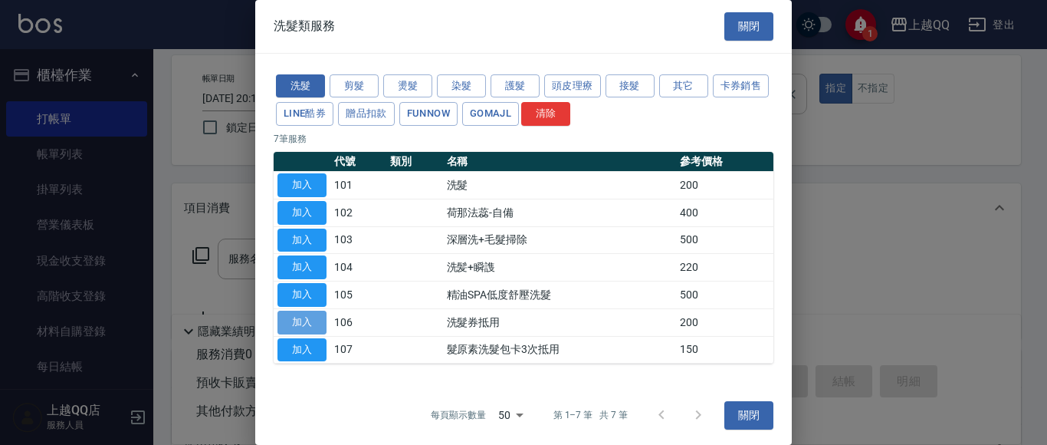
click at [296, 322] on button "加入" at bounding box center [301, 322] width 49 height 24
type input "洗髮券抵用(106)"
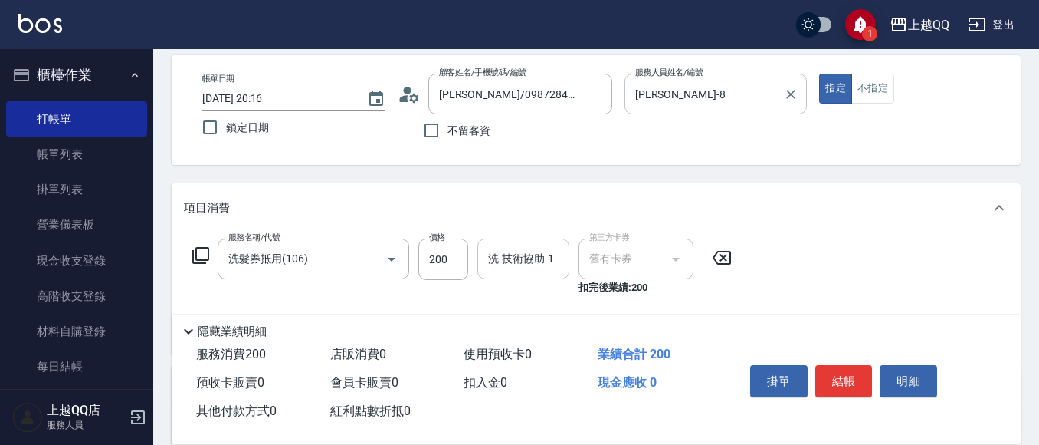
click at [482, 269] on div "洗-技術協助-1" at bounding box center [524, 258] width 92 height 41
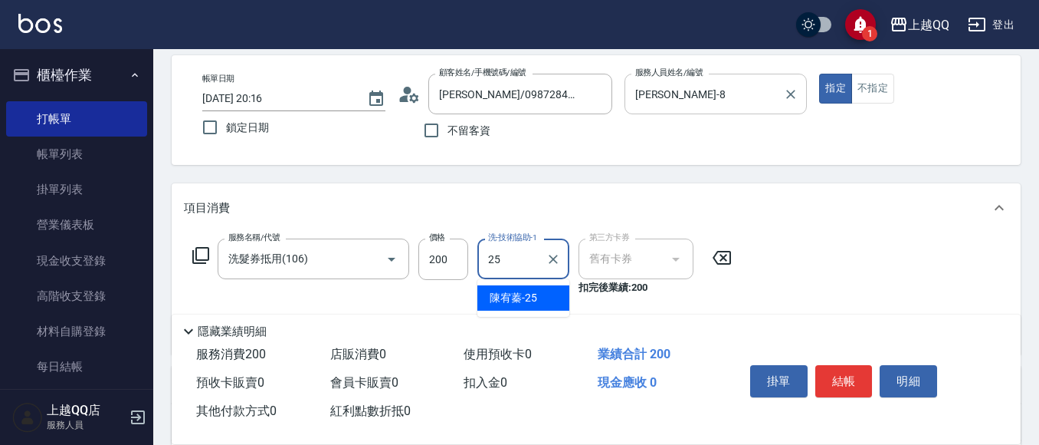
click at [559, 289] on div "[PERSON_NAME]-25" at bounding box center [524, 297] width 92 height 25
type input "[PERSON_NAME]-25"
click at [202, 254] on icon at bounding box center [201, 255] width 18 height 18
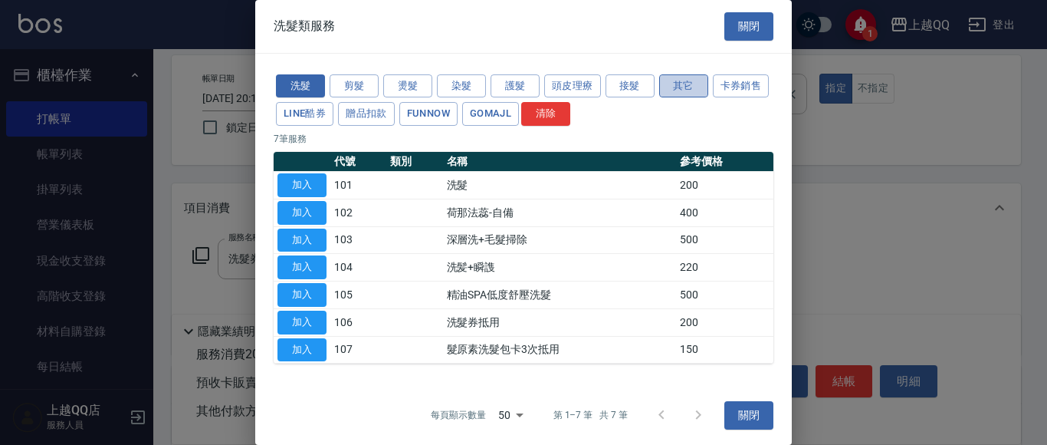
click at [681, 89] on button "其它" at bounding box center [683, 86] width 49 height 24
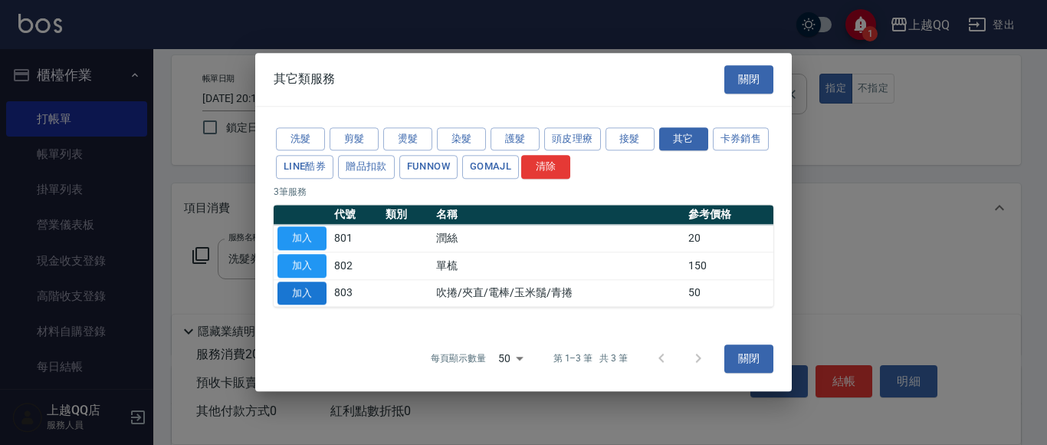
click at [304, 289] on button "加入" at bounding box center [301, 293] width 49 height 24
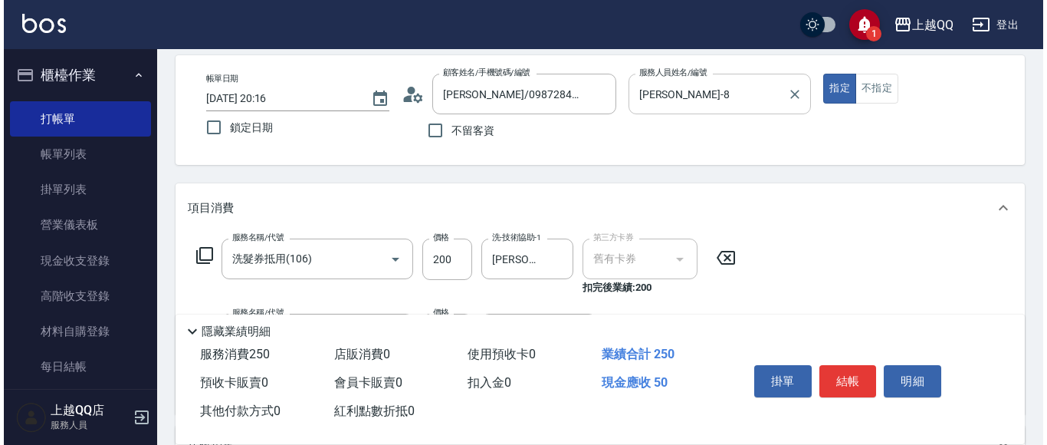
scroll to position [134, 0]
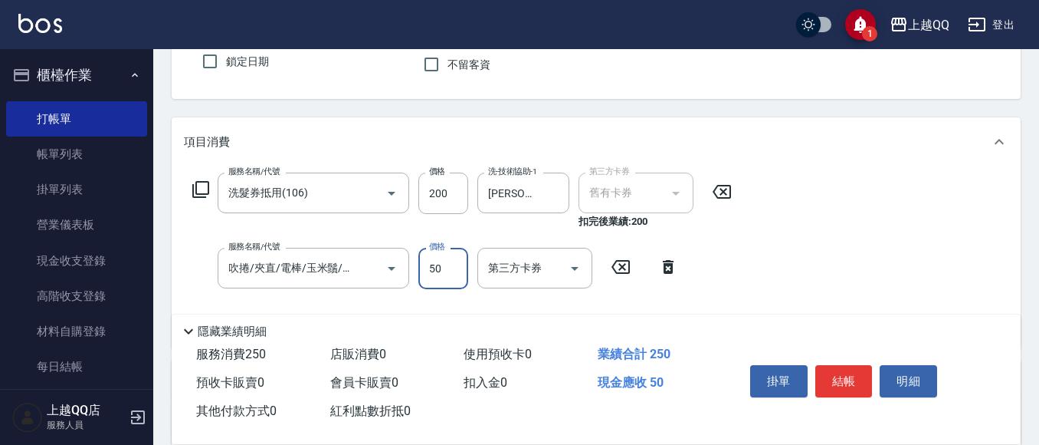
click at [451, 277] on input "50" at bounding box center [443, 268] width 50 height 41
type input "30"
click at [201, 192] on icon at bounding box center [201, 189] width 18 height 18
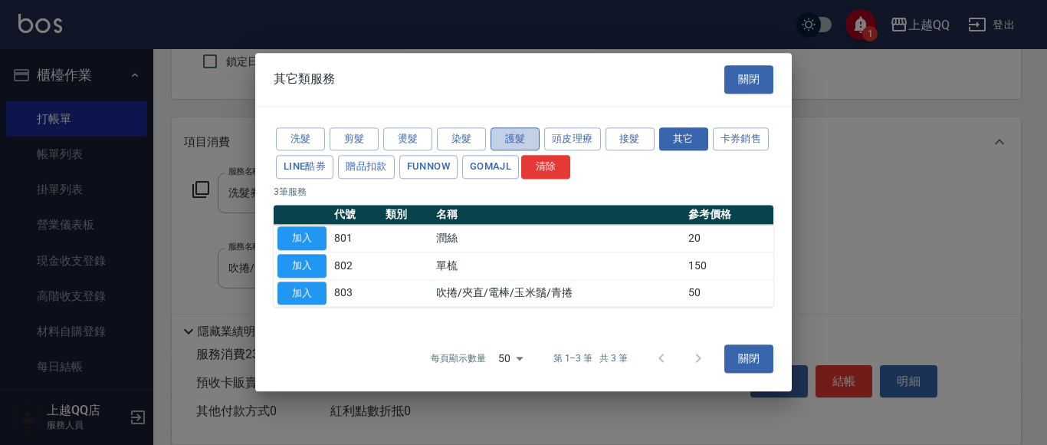
click at [537, 131] on button "護髮" at bounding box center [515, 139] width 49 height 24
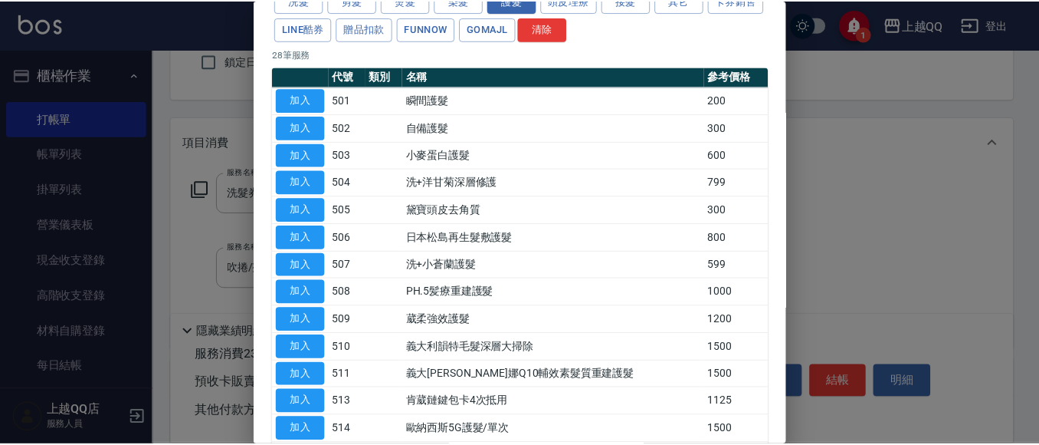
scroll to position [277, 0]
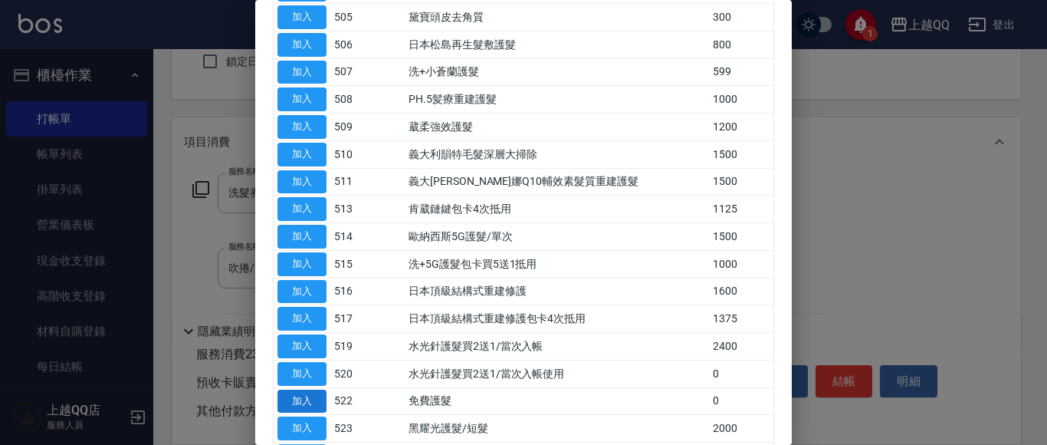
click at [282, 396] on button "加入" at bounding box center [301, 401] width 49 height 24
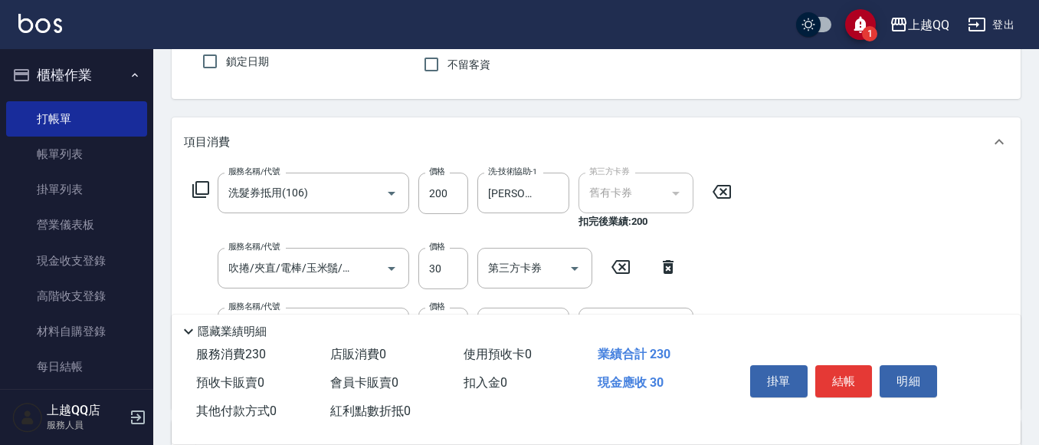
scroll to position [202, 0]
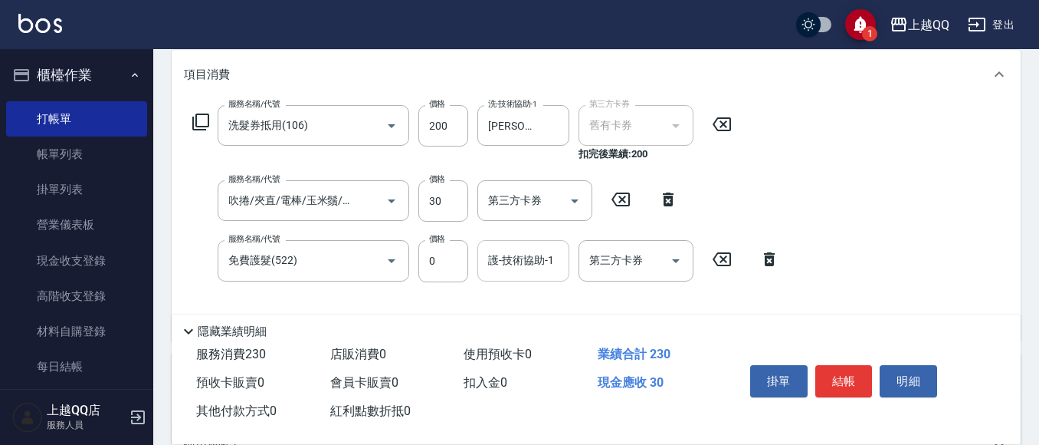
click at [486, 268] on input "護-技術協助-1" at bounding box center [523, 260] width 78 height 27
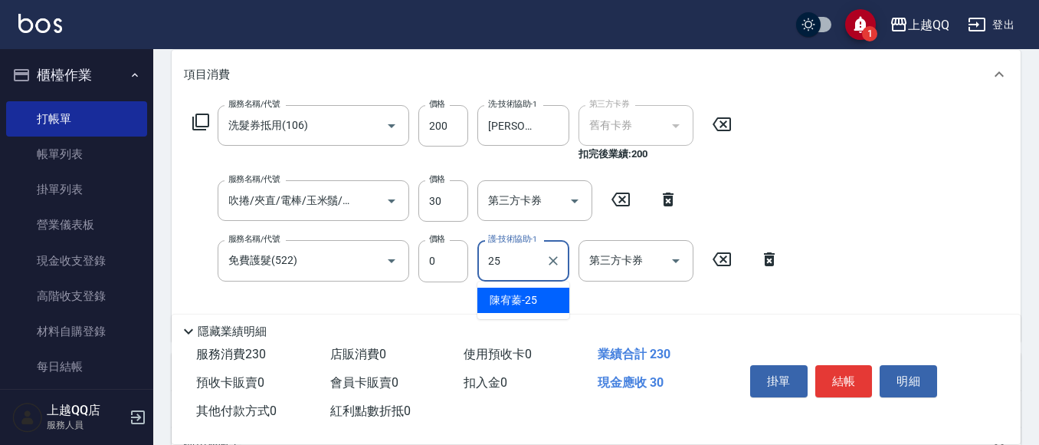
click at [539, 308] on div "[PERSON_NAME]-25" at bounding box center [524, 299] width 92 height 25
type input "[PERSON_NAME]-25"
click at [870, 381] on button "結帳" at bounding box center [844, 381] width 57 height 32
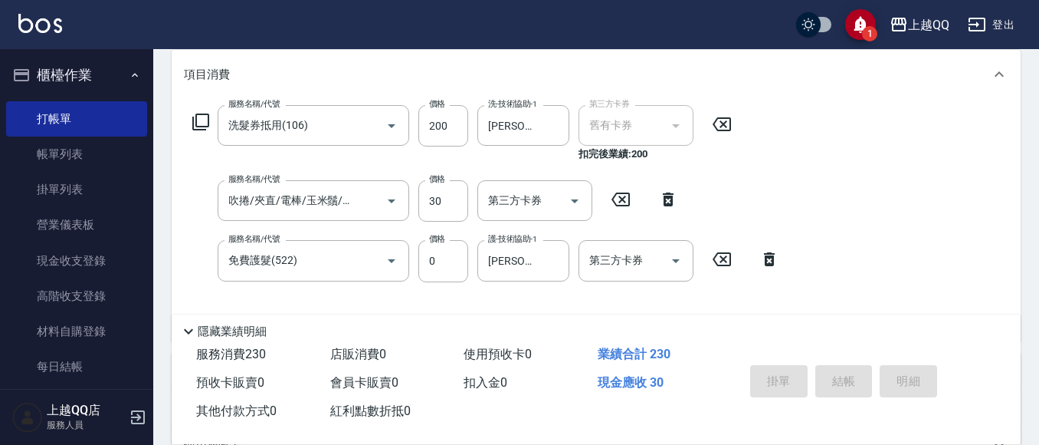
type input "[DATE] 20:17"
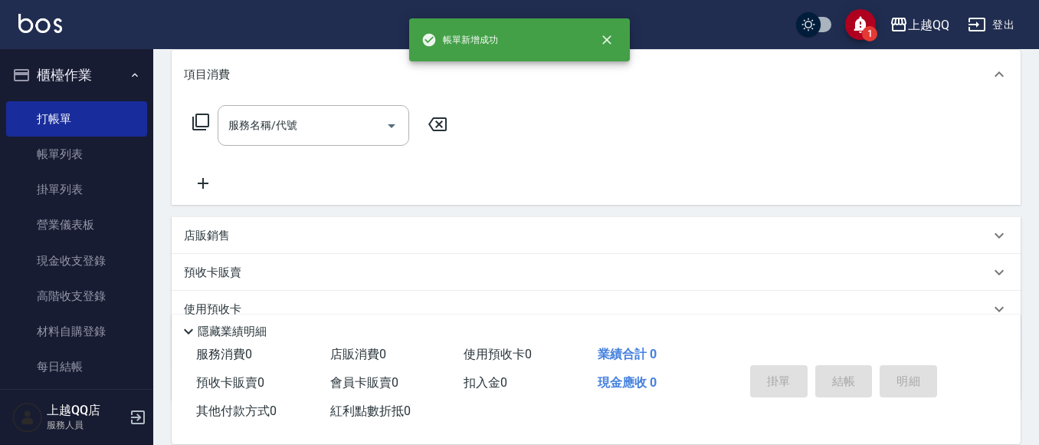
scroll to position [0, 0]
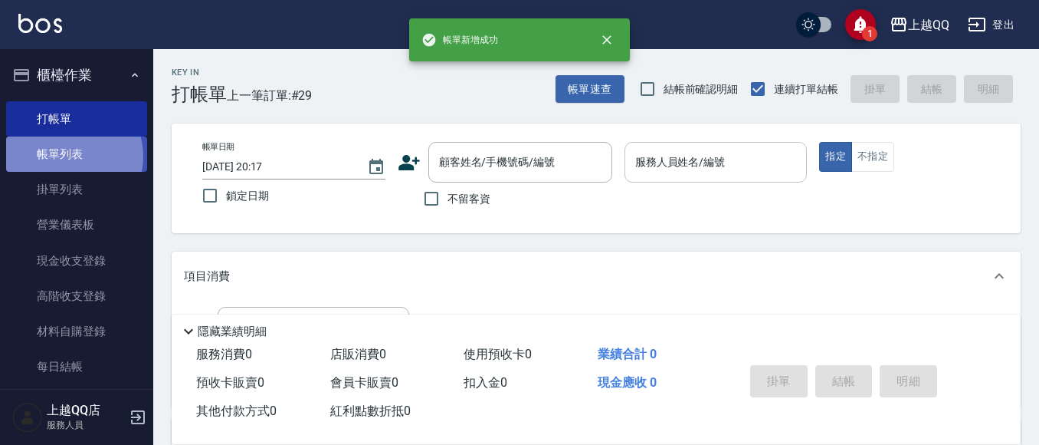
click at [67, 156] on link "帳單列表" at bounding box center [76, 153] width 141 height 35
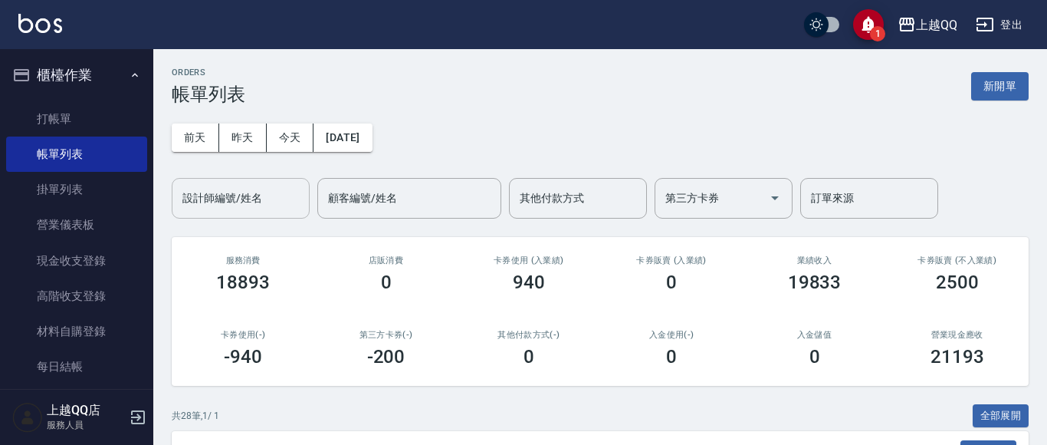
click at [220, 202] on div "設計師編號/姓名 設計師編號/姓名" at bounding box center [241, 198] width 138 height 41
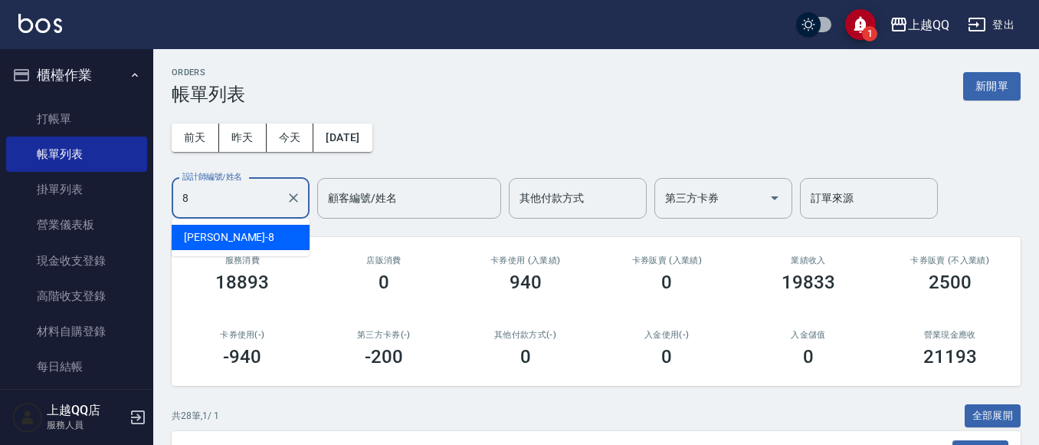
click at [298, 243] on div "[PERSON_NAME] -8" at bounding box center [241, 237] width 138 height 25
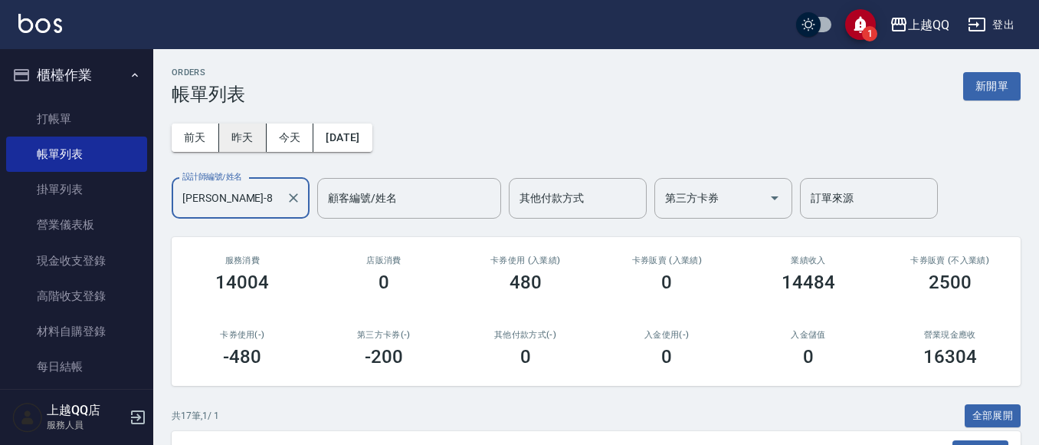
type input "[PERSON_NAME]-8"
click at [238, 134] on button "昨天" at bounding box center [243, 137] width 48 height 28
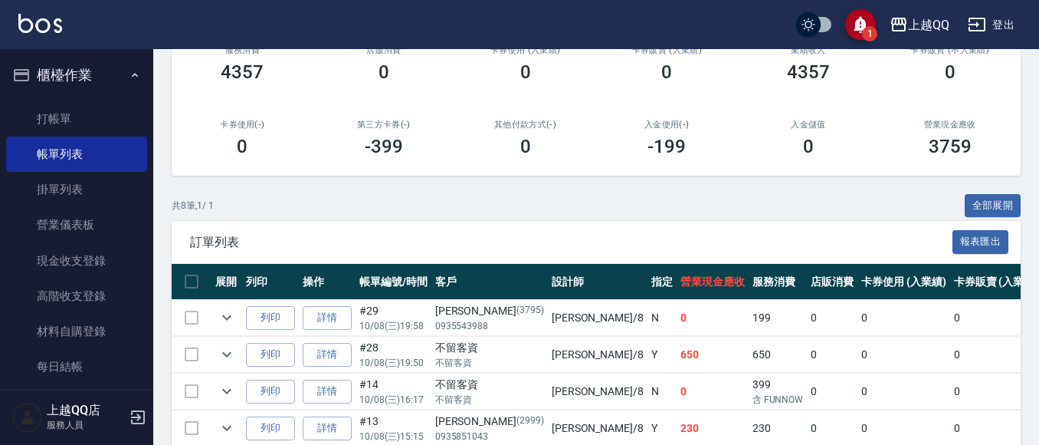
scroll to position [241, 0]
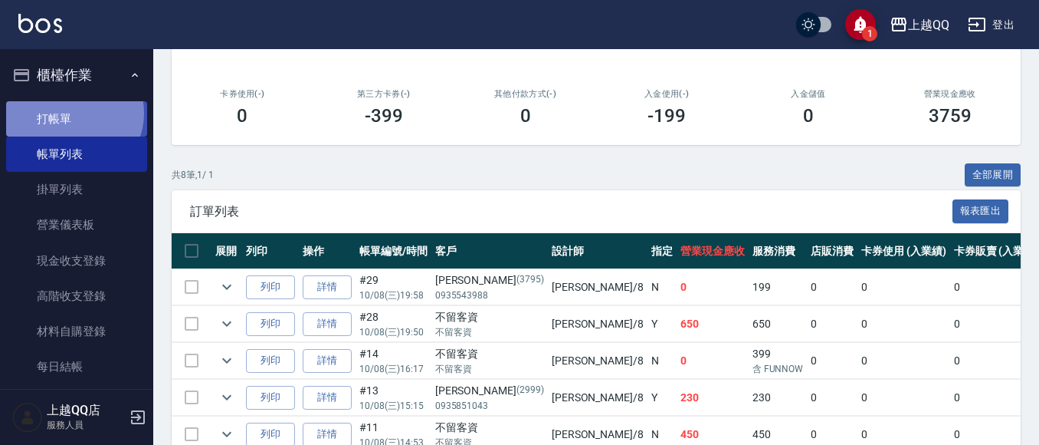
click at [73, 113] on link "打帳單" at bounding box center [76, 118] width 141 height 35
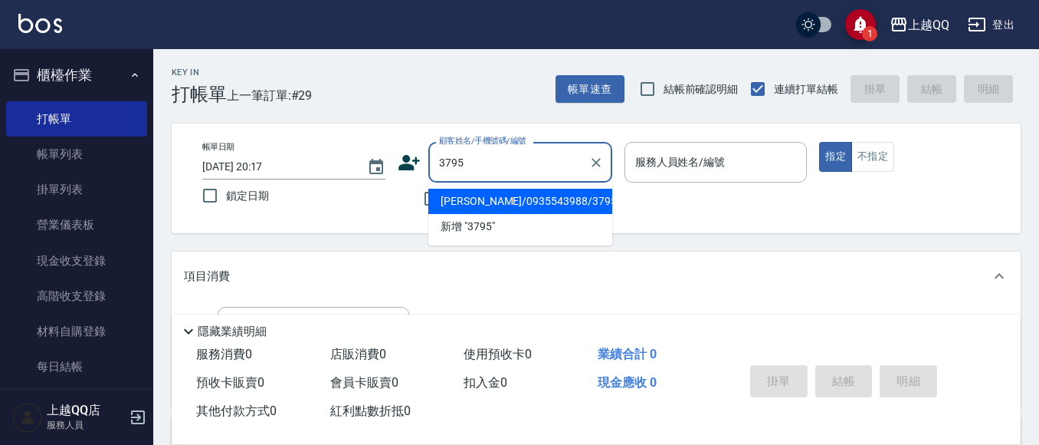
type input "[PERSON_NAME]/0935543988/3795"
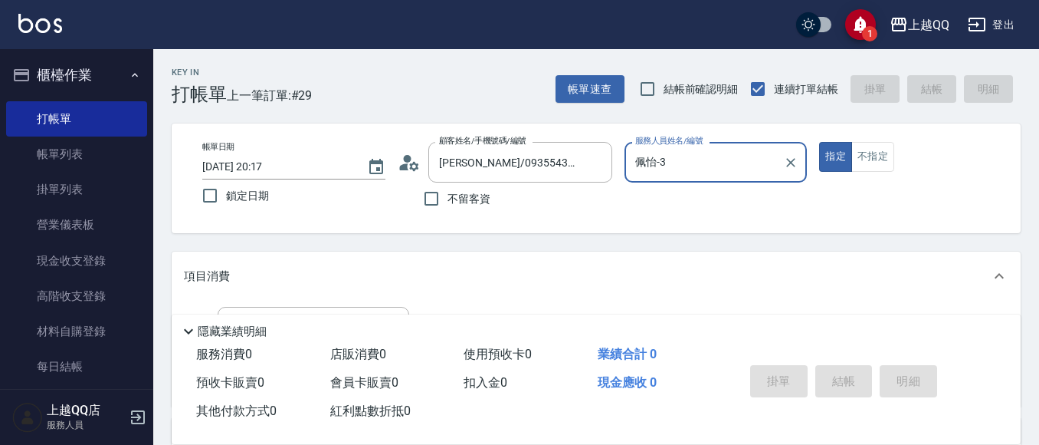
type input "佩怡-3"
click at [794, 164] on icon "Clear" at bounding box center [790, 162] width 15 height 15
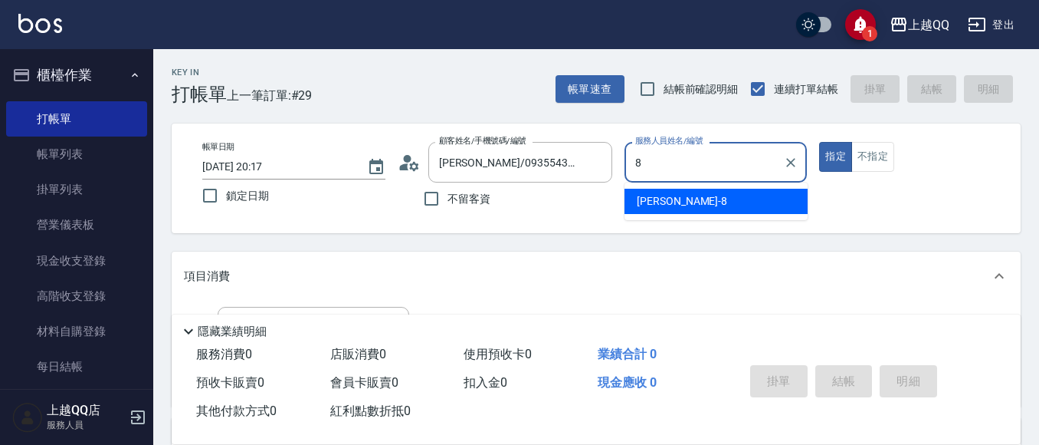
click at [740, 206] on div "[PERSON_NAME] -8" at bounding box center [716, 201] width 183 height 25
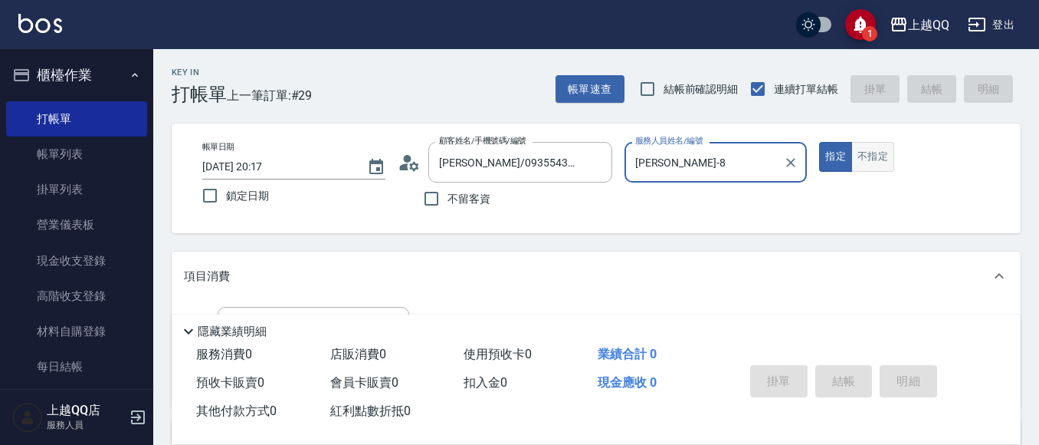
type input "[PERSON_NAME]-8"
click at [878, 155] on button "不指定" at bounding box center [873, 157] width 43 height 30
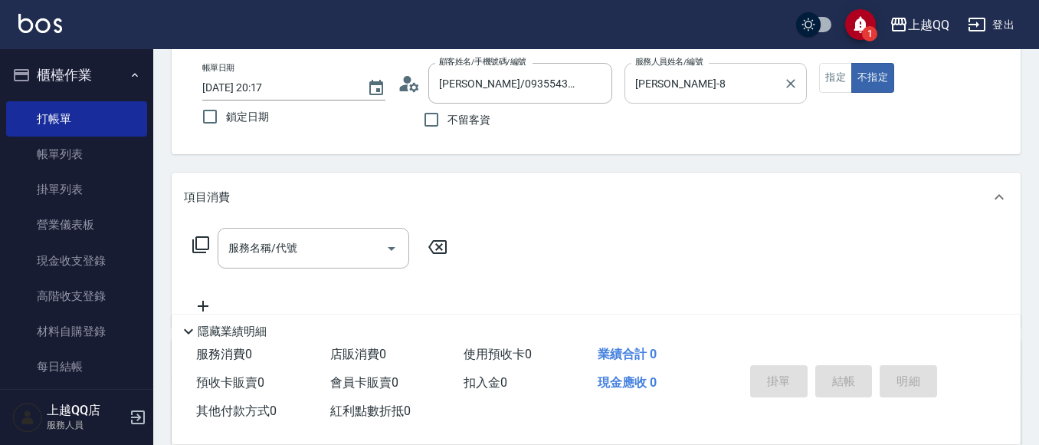
scroll to position [107, 0]
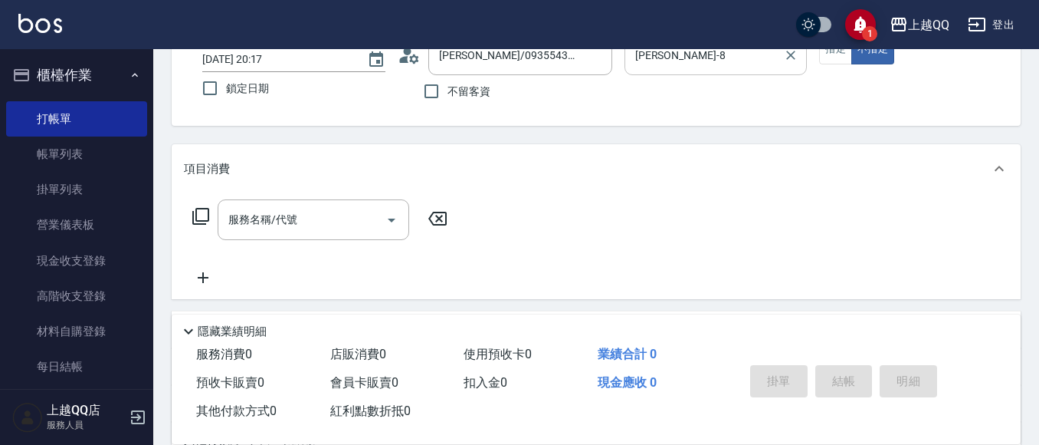
click at [197, 209] on icon at bounding box center [200, 216] width 17 height 17
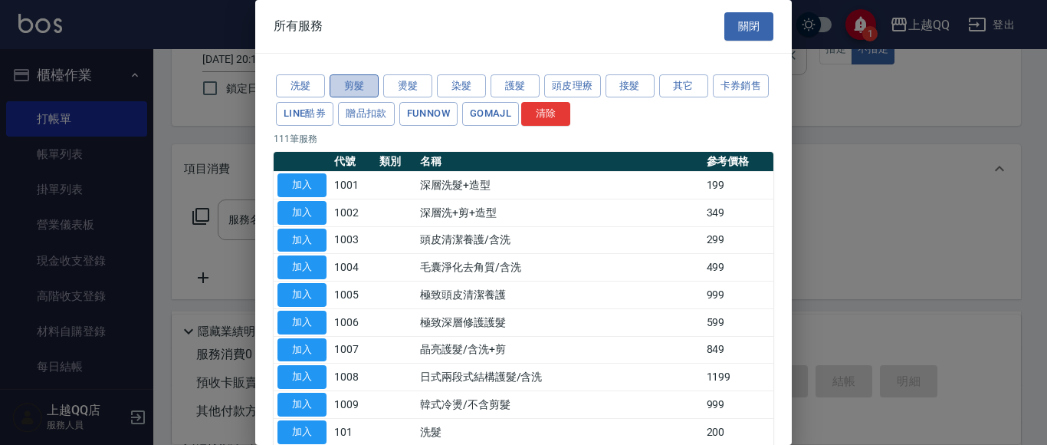
click at [335, 75] on button "剪髮" at bounding box center [354, 86] width 49 height 24
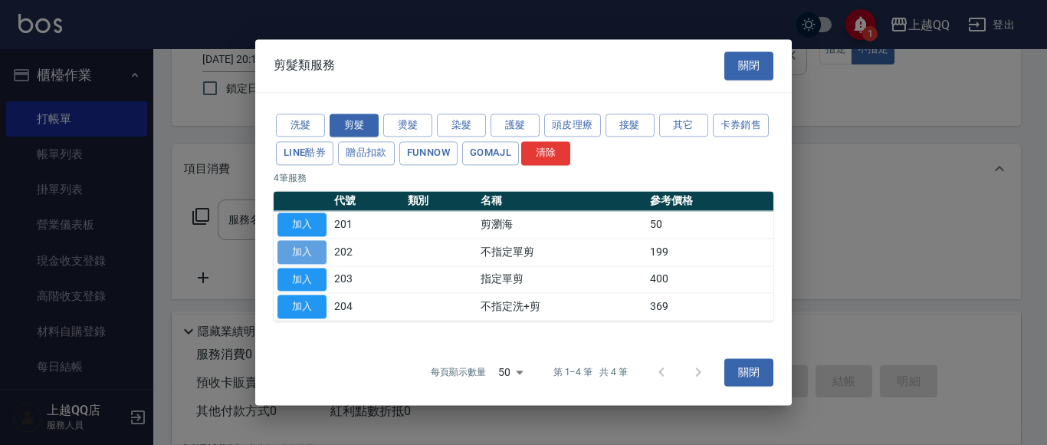
click at [296, 248] on button "加入" at bounding box center [301, 252] width 49 height 24
type input "不指定單剪(202)"
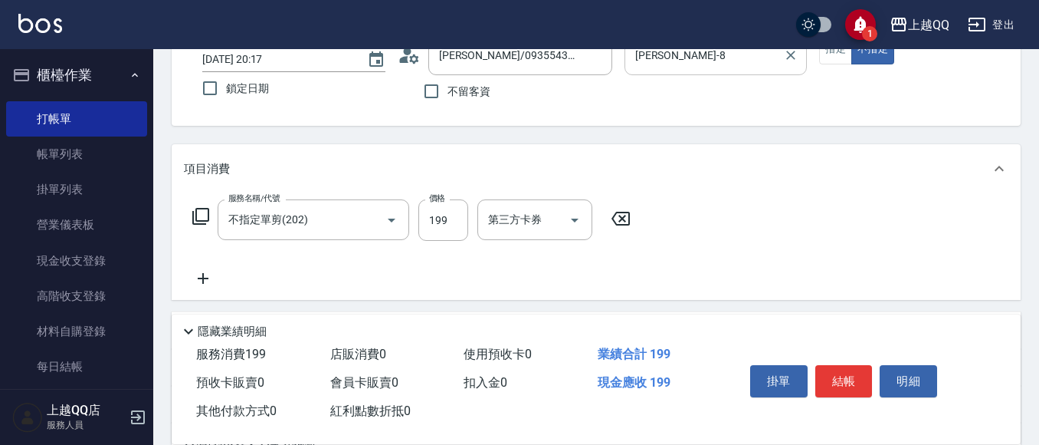
scroll to position [306, 0]
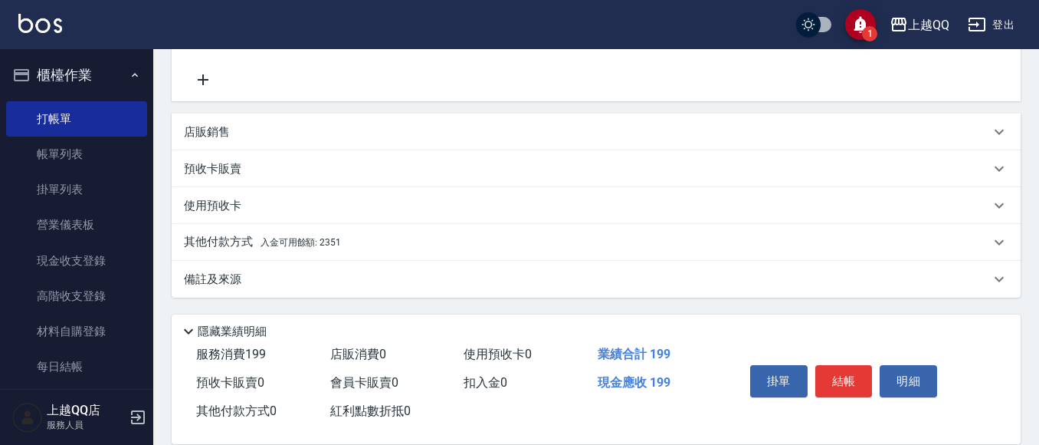
click at [384, 238] on div "其他付款方式 入金可用餘額: 2351" at bounding box center [587, 242] width 806 height 17
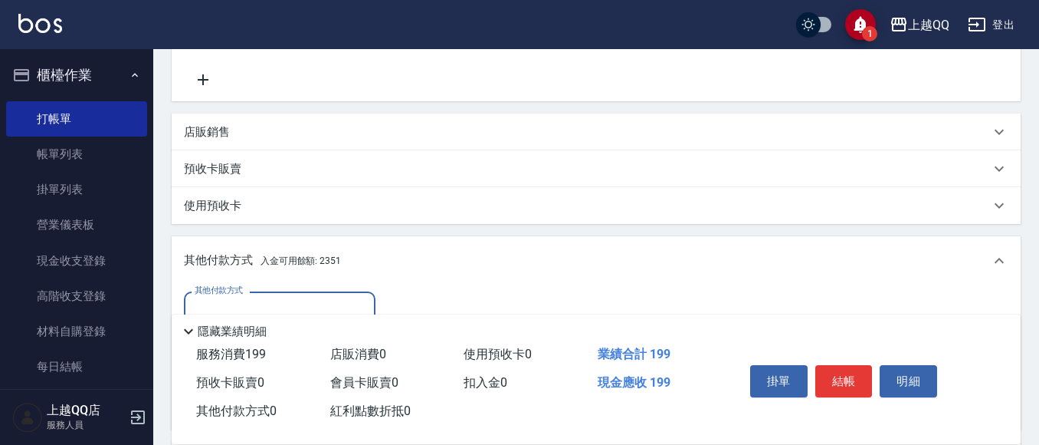
scroll to position [445, 0]
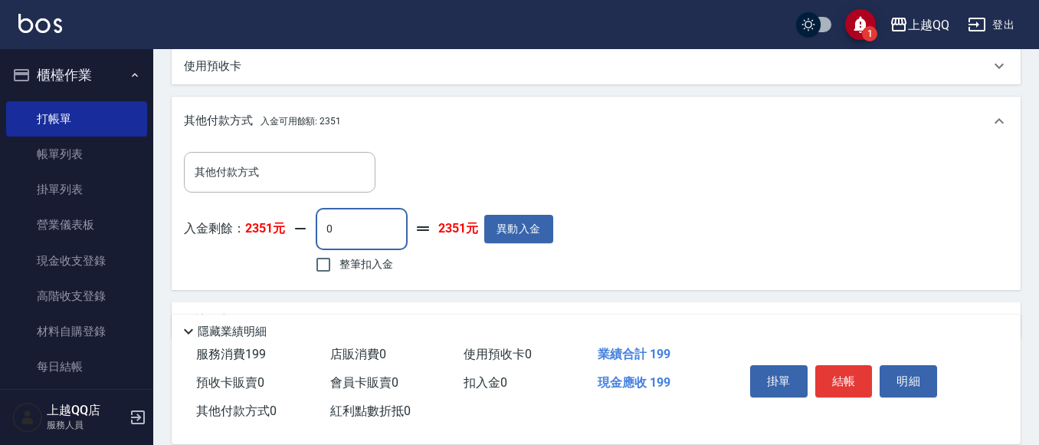
drag, startPoint x: 321, startPoint y: 228, endPoint x: 352, endPoint y: 227, distance: 30.7
click at [363, 227] on input "0" at bounding box center [362, 228] width 92 height 41
type input "199"
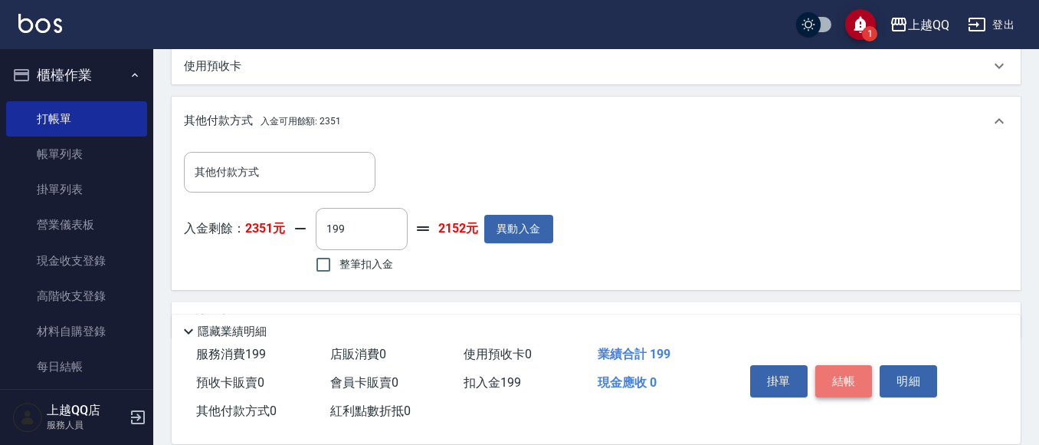
click at [847, 381] on button "結帳" at bounding box center [844, 381] width 57 height 32
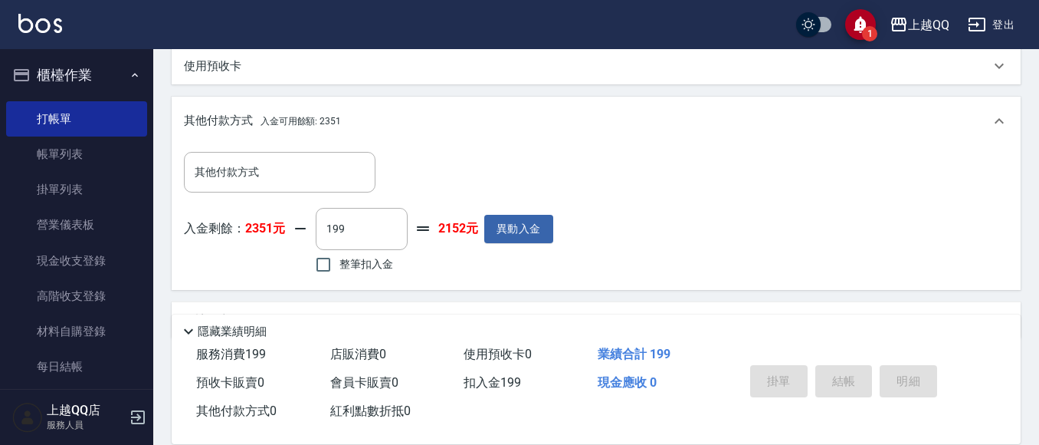
type input "[DATE] 20:18"
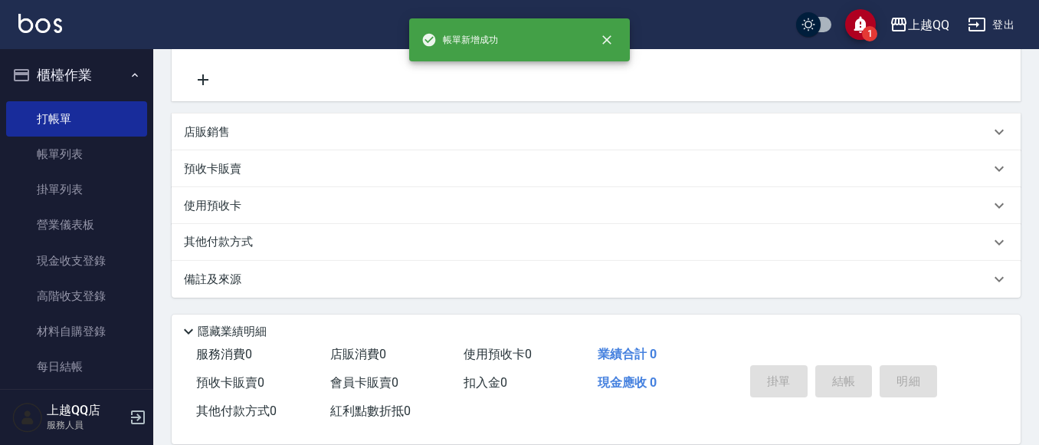
scroll to position [0, 0]
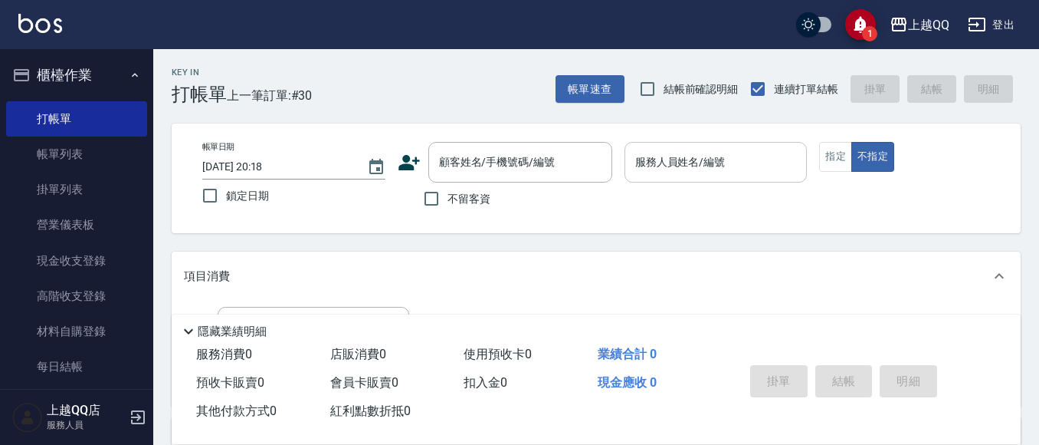
click at [483, 213] on label "不留客資" at bounding box center [452, 198] width 75 height 32
click at [448, 213] on input "不留客資" at bounding box center [431, 198] width 32 height 32
checkbox input "true"
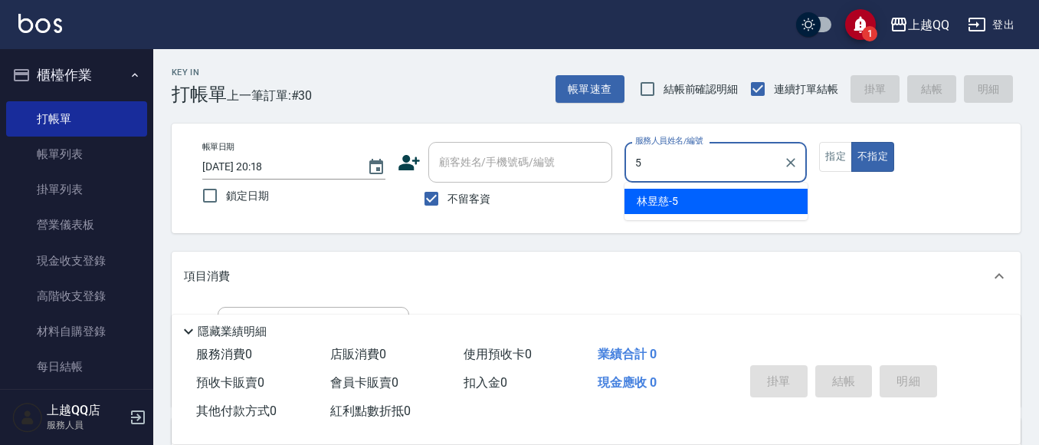
type input "[PERSON_NAME]5"
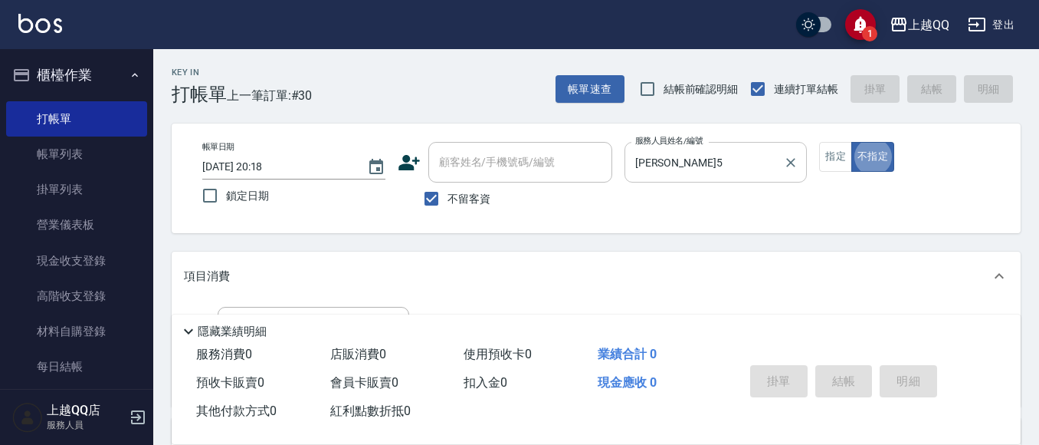
type button "false"
click at [848, 156] on button "指定" at bounding box center [835, 157] width 33 height 30
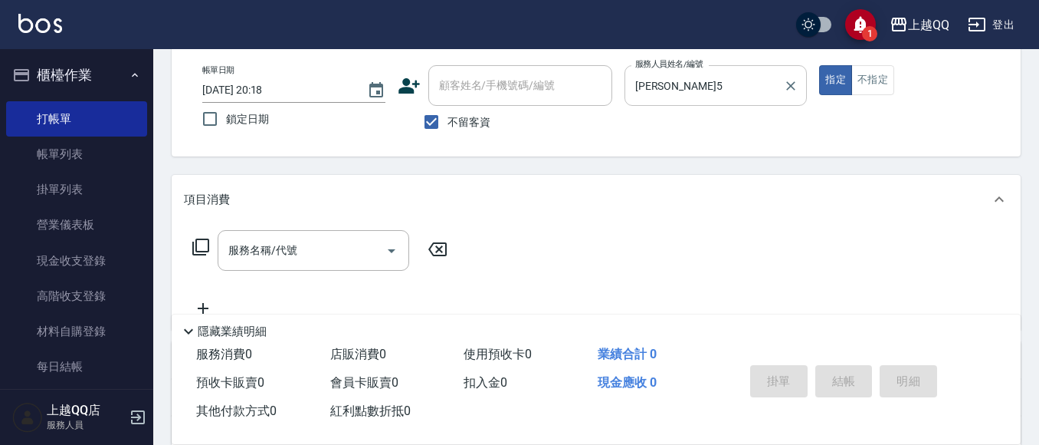
type button "true"
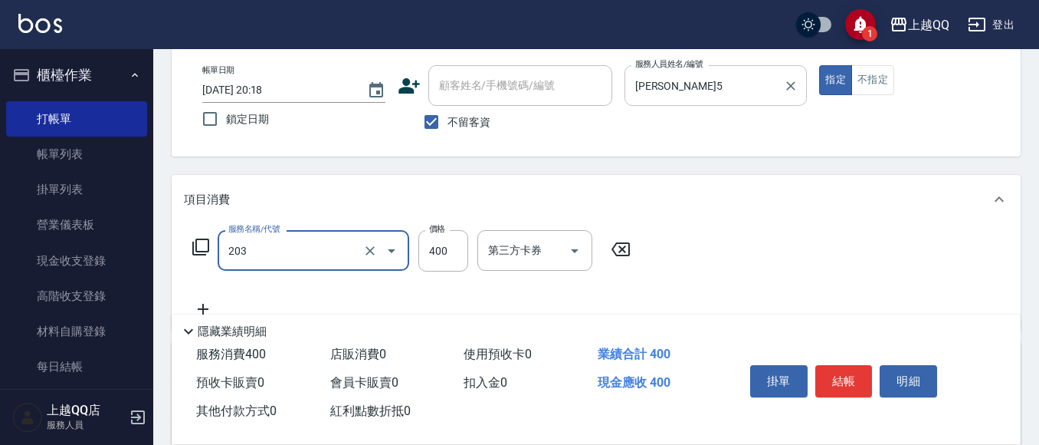
type input "指定單剪(203)"
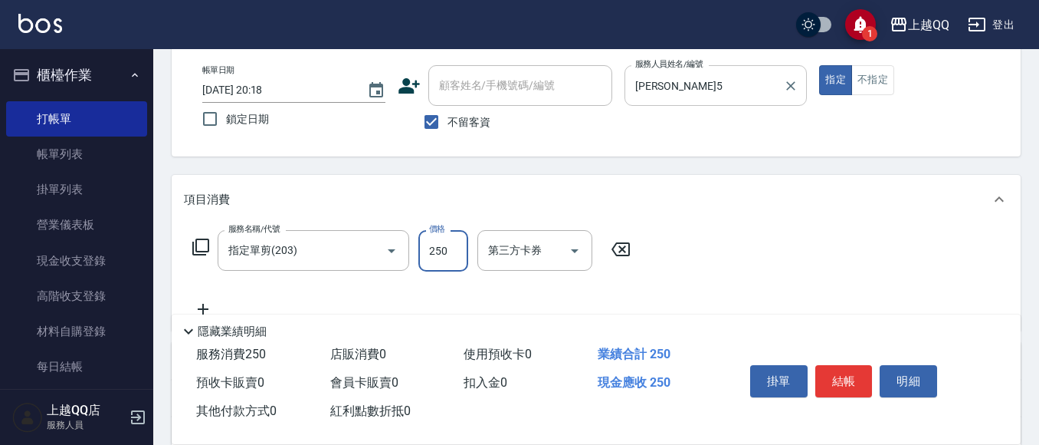
type input "250"
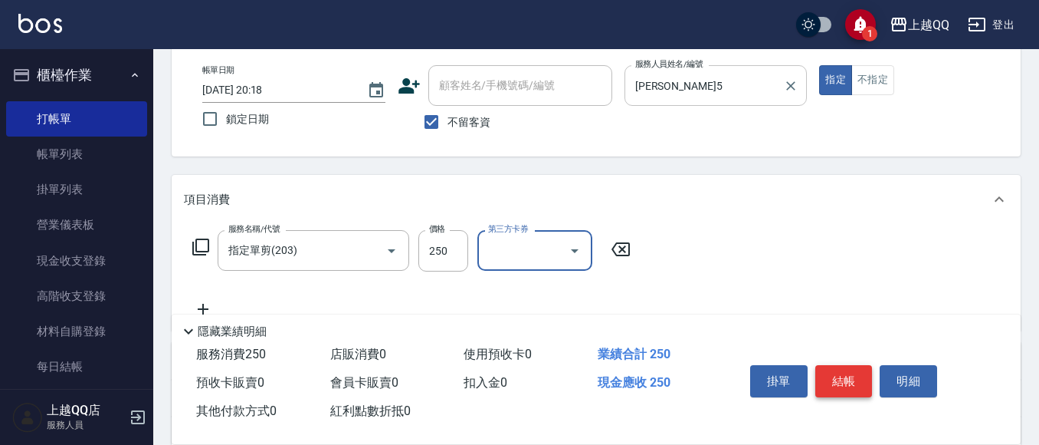
click at [852, 365] on button "結帳" at bounding box center [844, 381] width 57 height 32
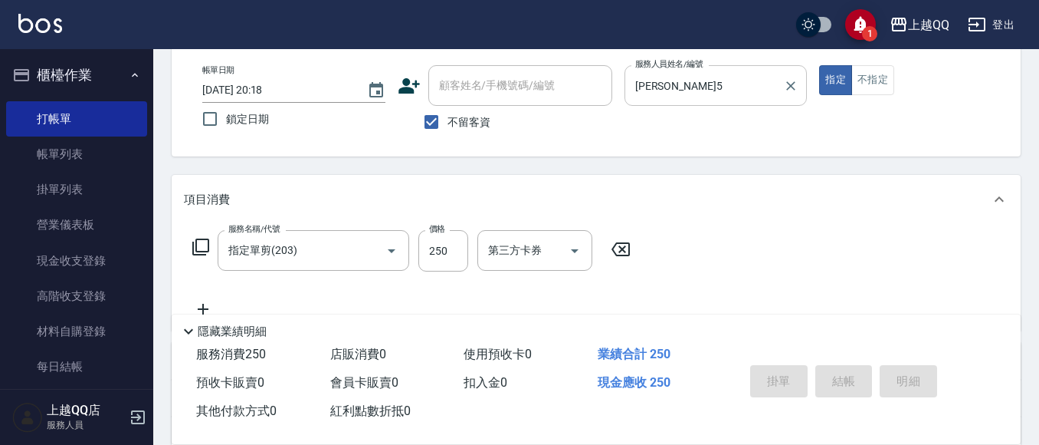
type input "[DATE] 20:24"
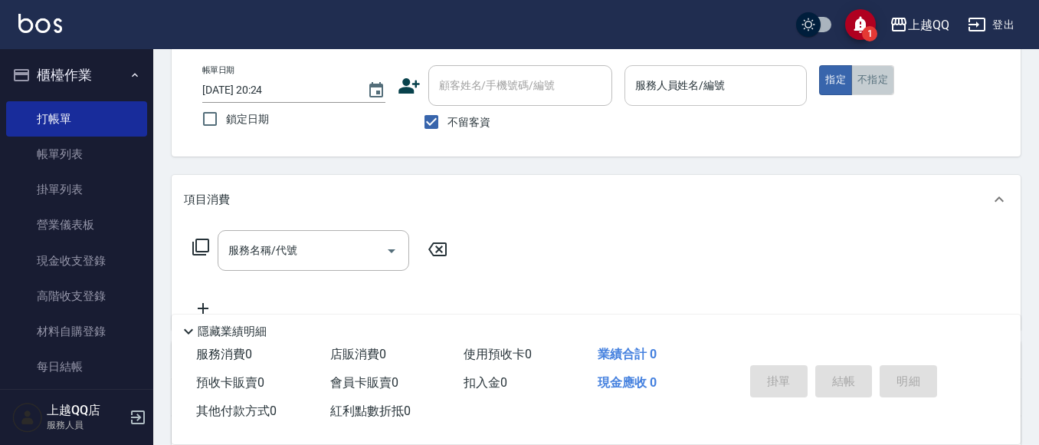
click at [885, 94] on button "不指定" at bounding box center [873, 80] width 43 height 30
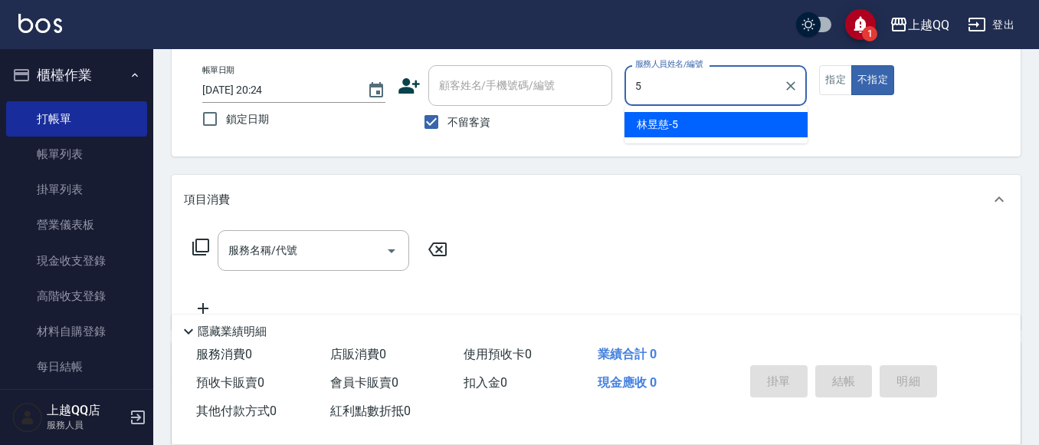
type input "[PERSON_NAME]5"
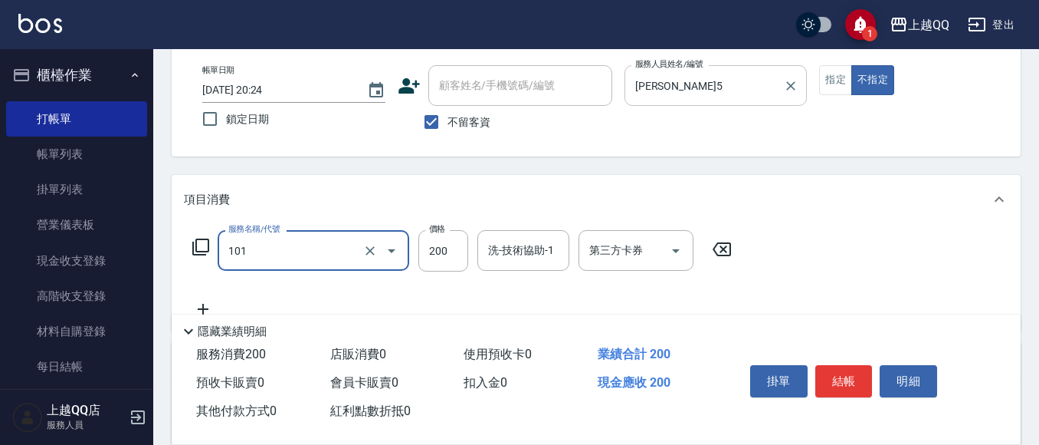
type input "洗髮(101)"
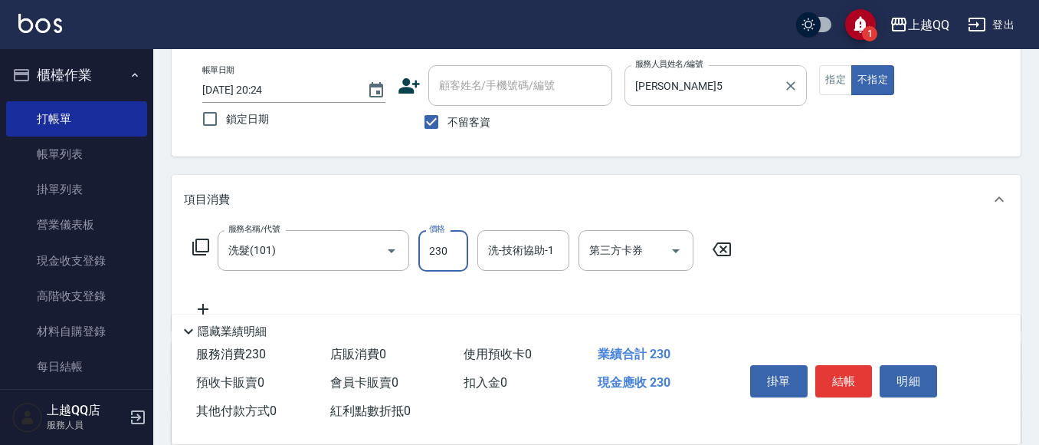
type input "230"
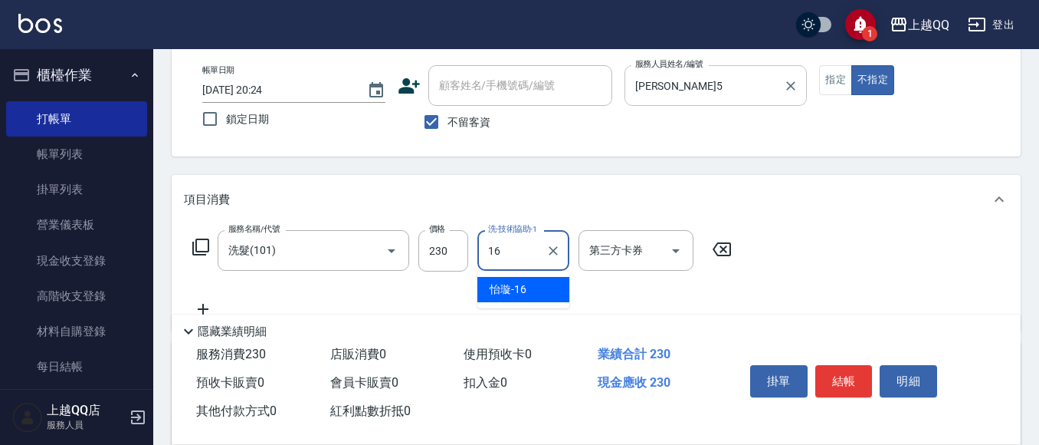
type input "[PERSON_NAME]-16"
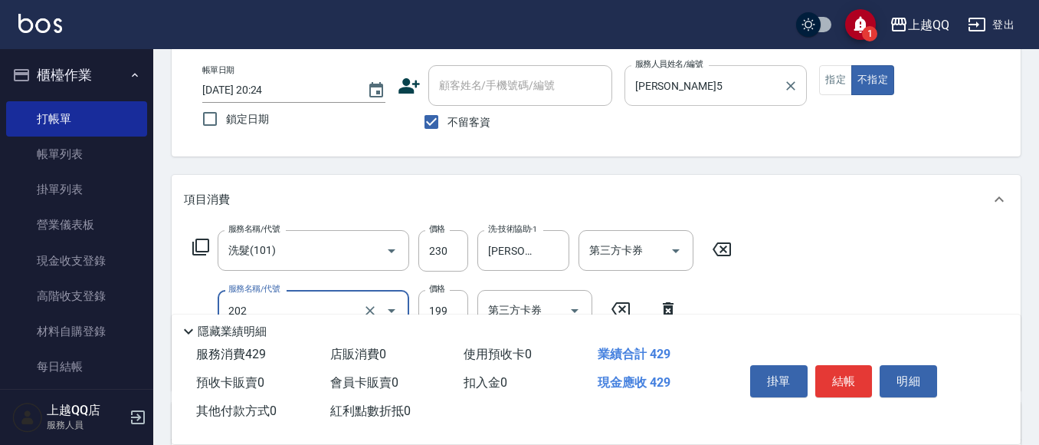
type input "不指定單剪(202)"
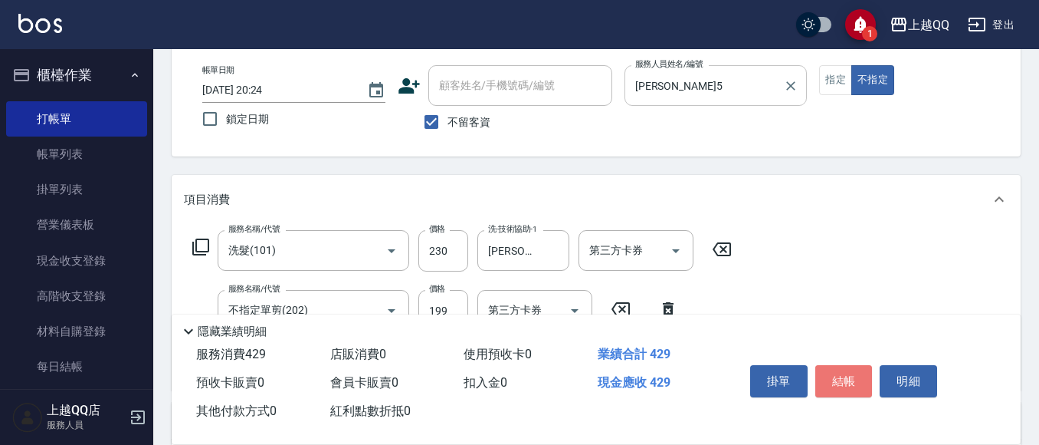
drag, startPoint x: 841, startPoint y: 367, endPoint x: 829, endPoint y: 356, distance: 16.3
click at [842, 366] on button "結帳" at bounding box center [844, 381] width 57 height 32
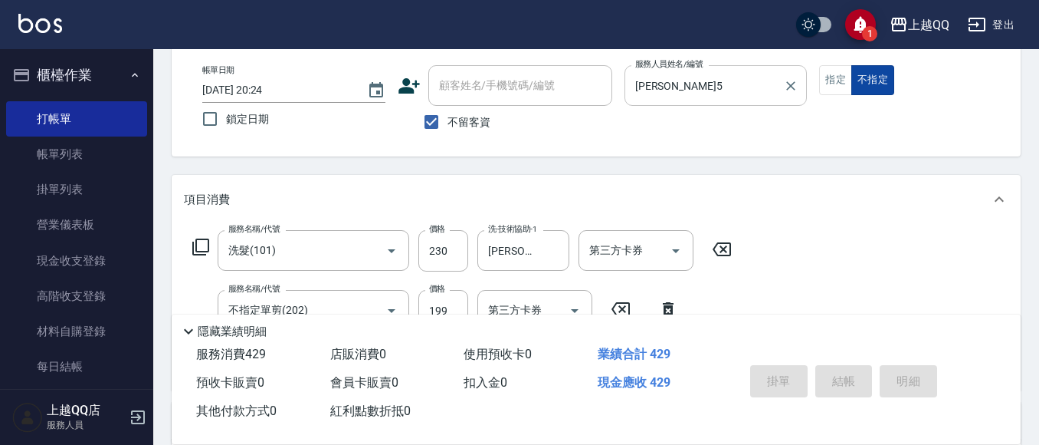
type input "[DATE] 20:25"
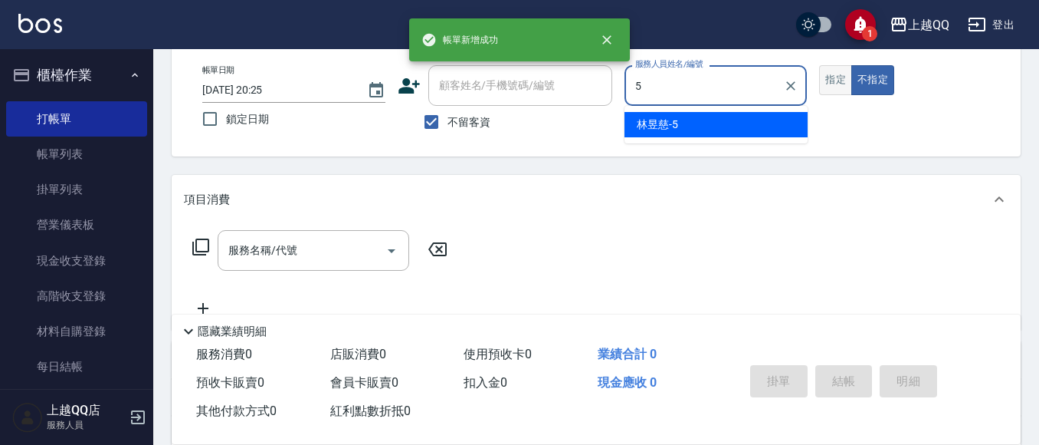
type input "[PERSON_NAME]5"
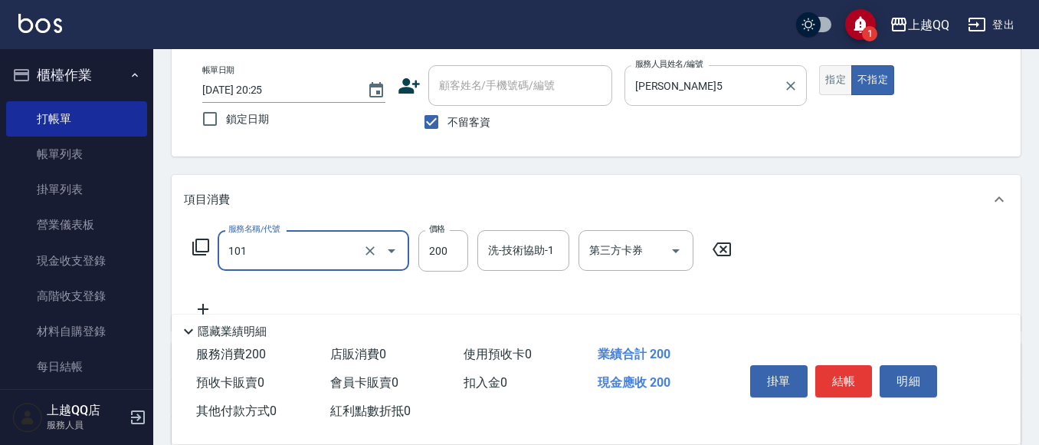
type input "洗髮(101)"
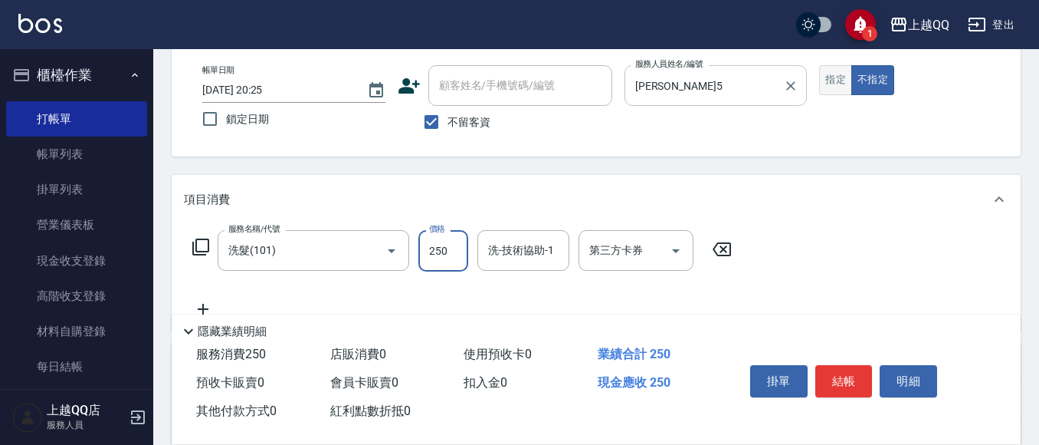
type input "250"
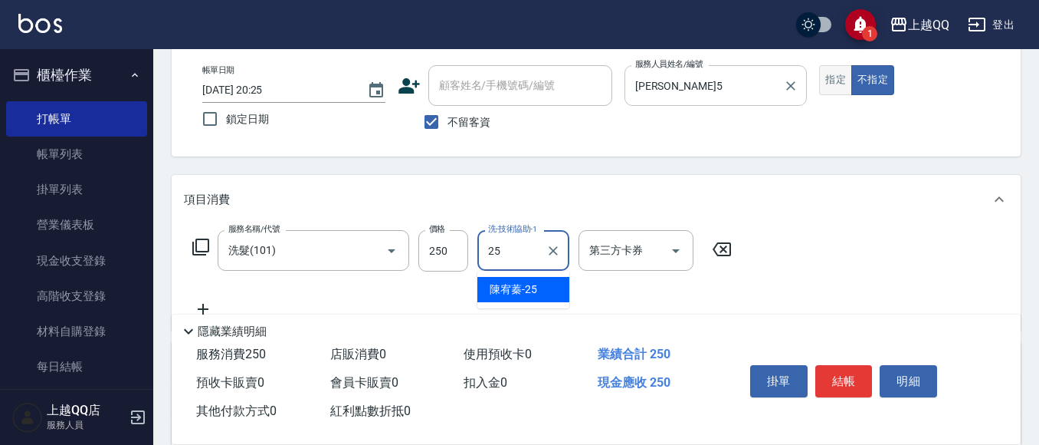
type input "[PERSON_NAME]-25"
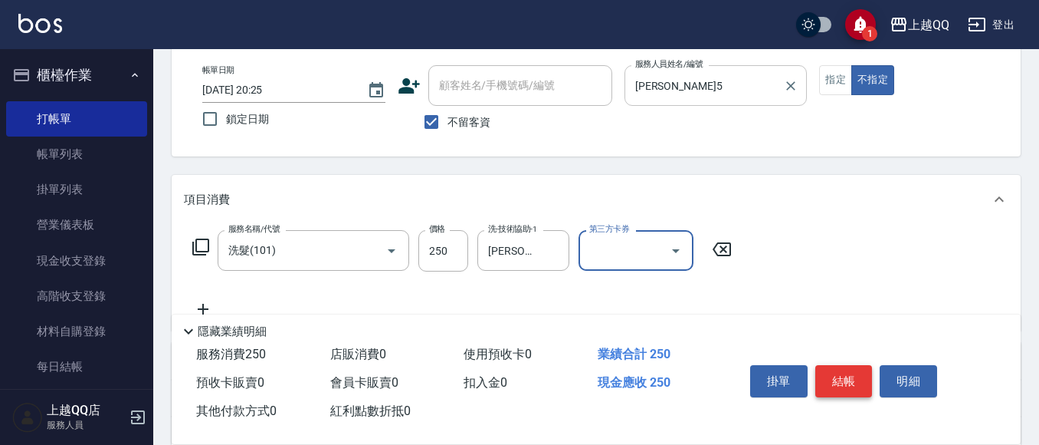
click at [833, 389] on button "結帳" at bounding box center [844, 381] width 57 height 32
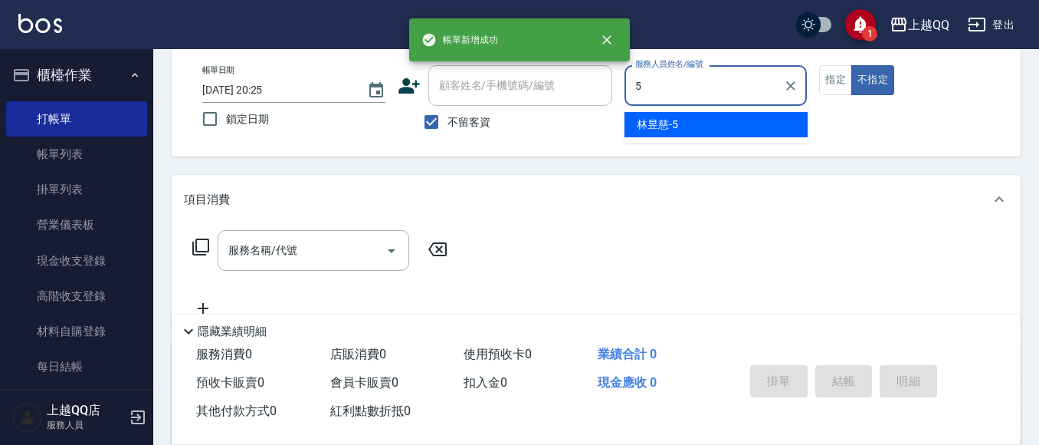
type input "[PERSON_NAME]5"
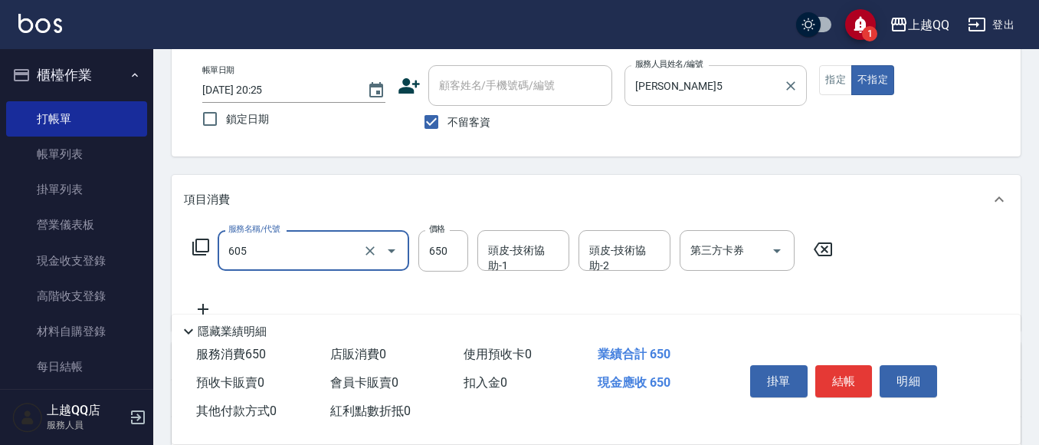
type input "[PERSON_NAME]頭皮冰鎮舒活洗髮(605)"
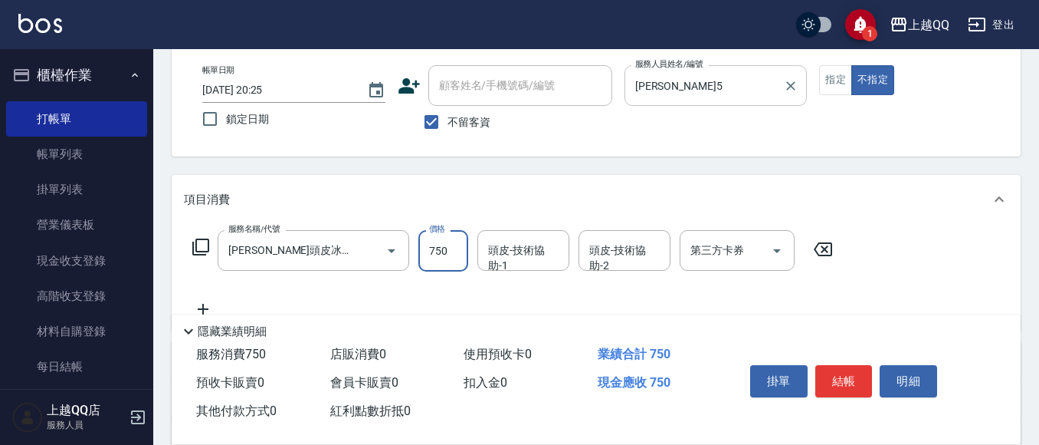
type input "750"
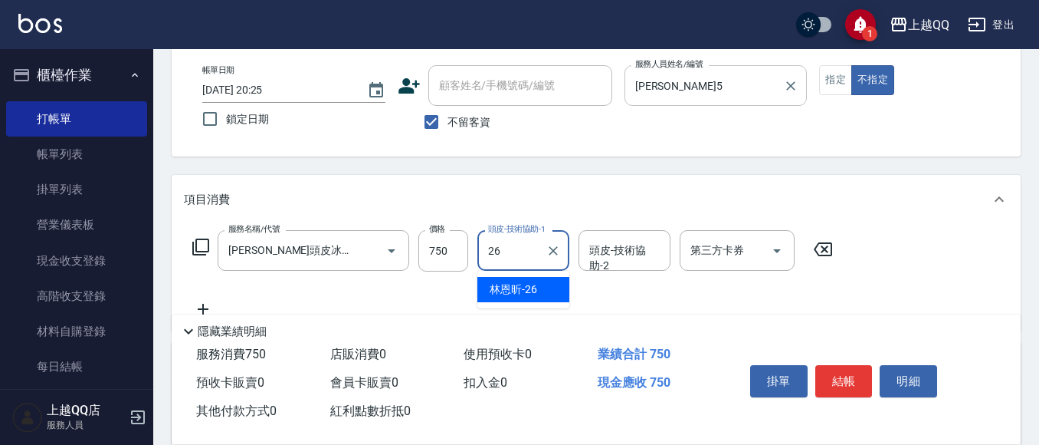
type input "[PERSON_NAME]-26"
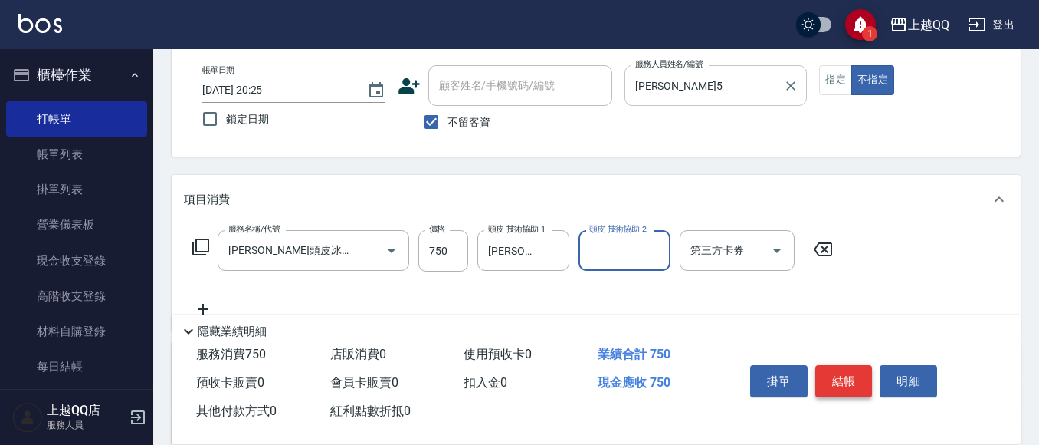
click at [859, 368] on button "結帳" at bounding box center [844, 381] width 57 height 32
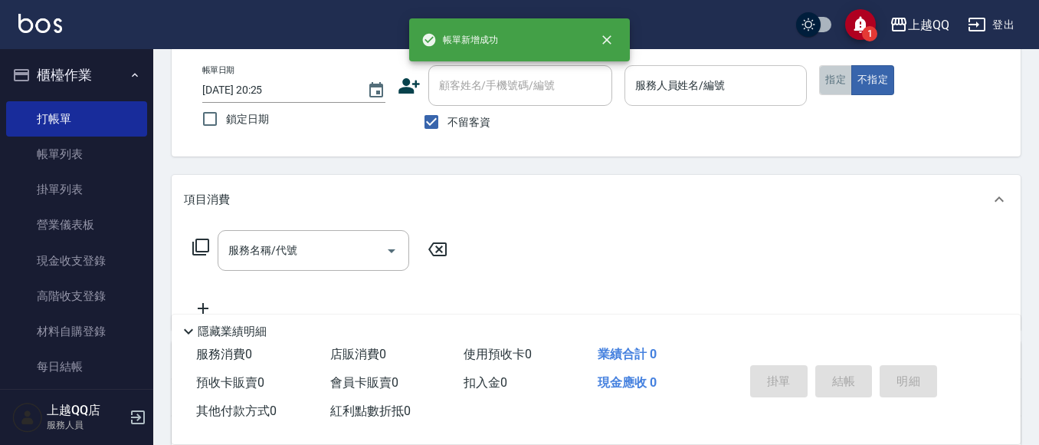
click at [833, 90] on button "指定" at bounding box center [835, 80] width 33 height 30
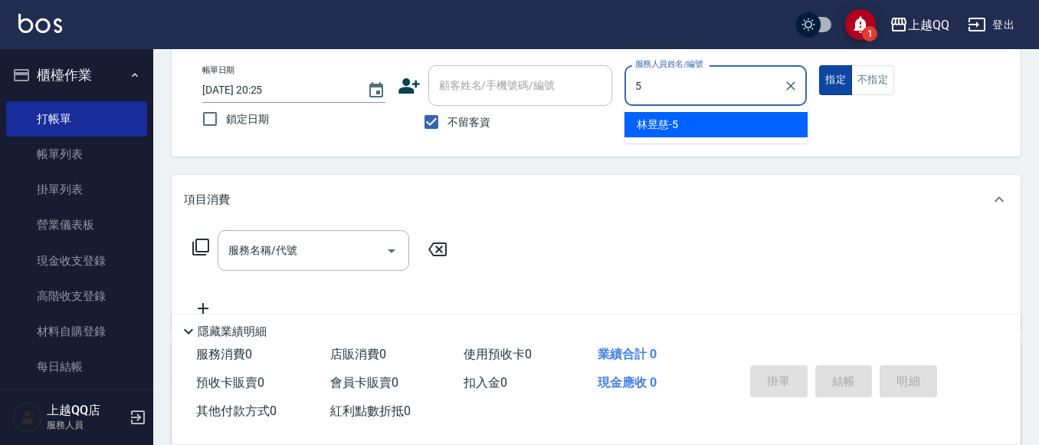
type input "[PERSON_NAME]5"
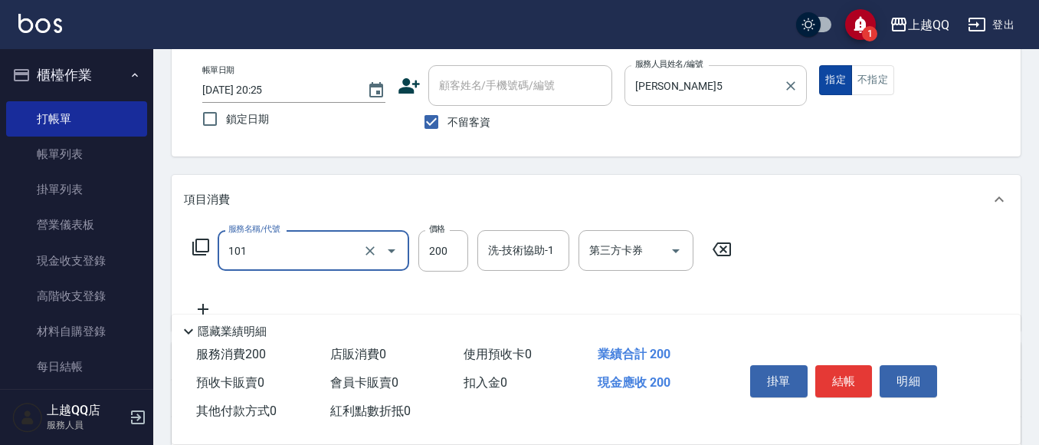
type input "洗髮(101)"
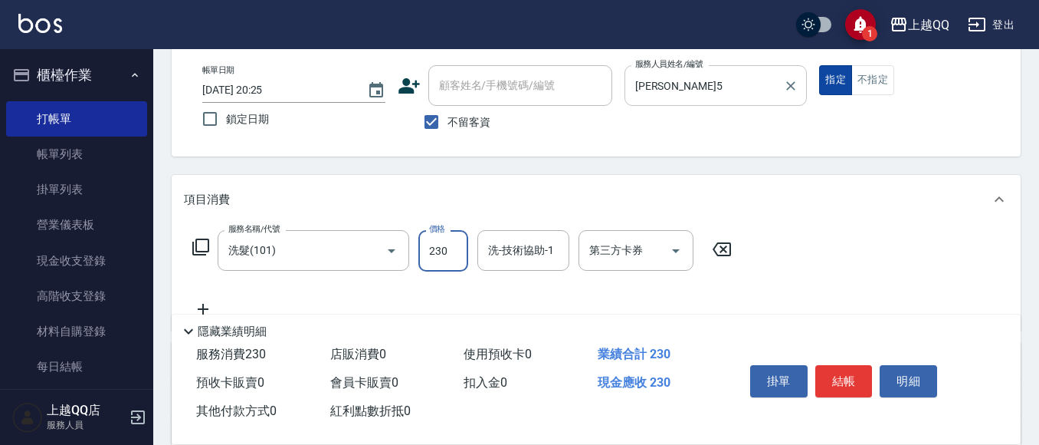
type input "230"
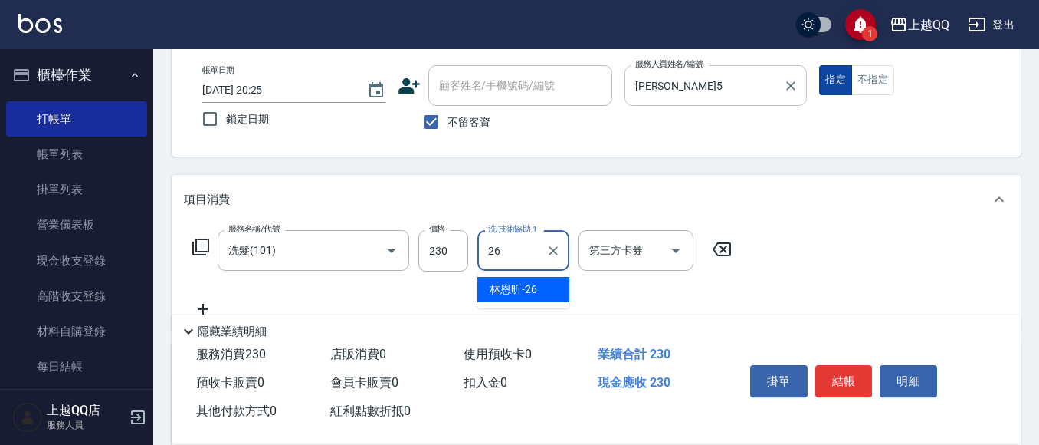
type input "[PERSON_NAME]-26"
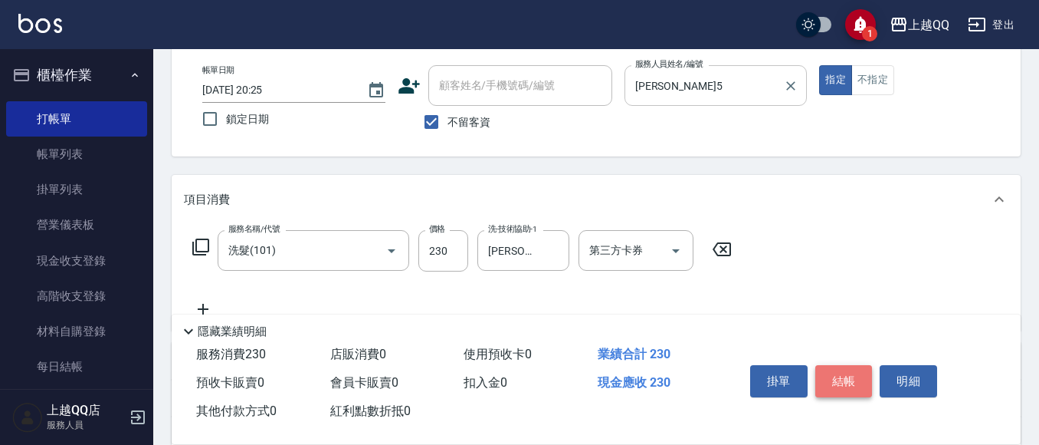
click at [856, 378] on button "結帳" at bounding box center [844, 381] width 57 height 32
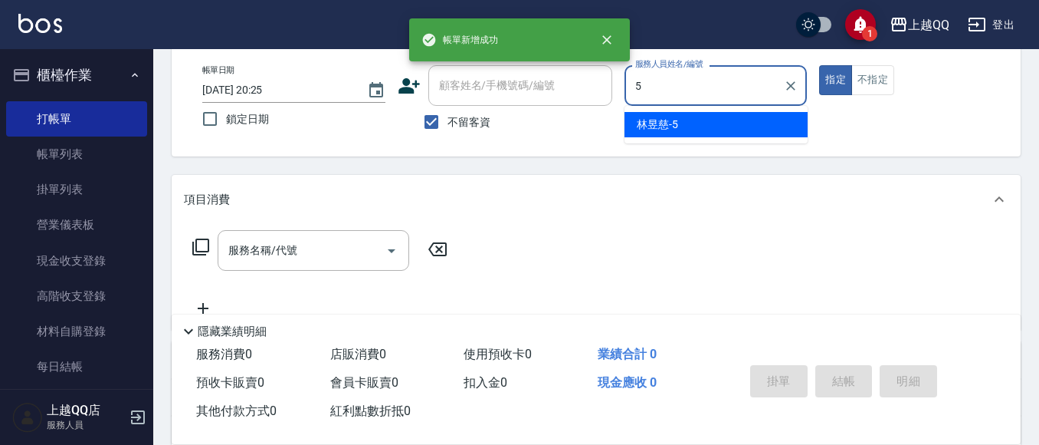
type input "[PERSON_NAME]5"
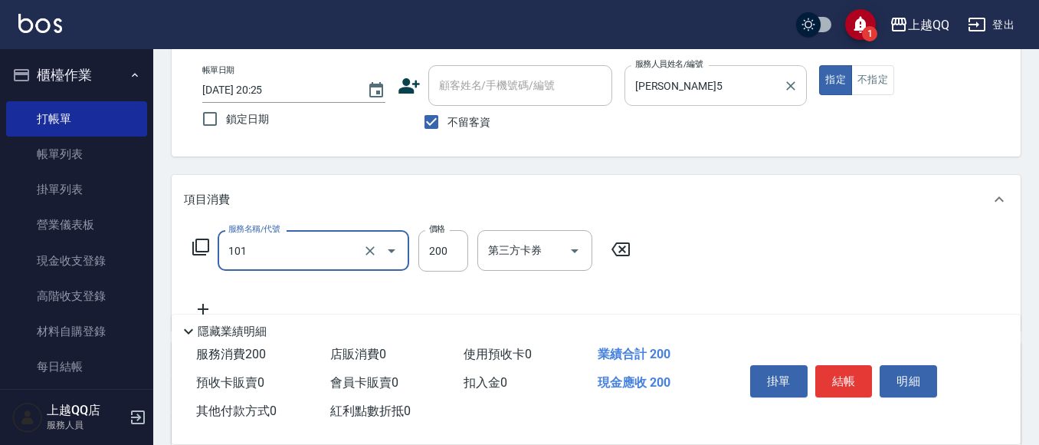
type input "洗髮(101)"
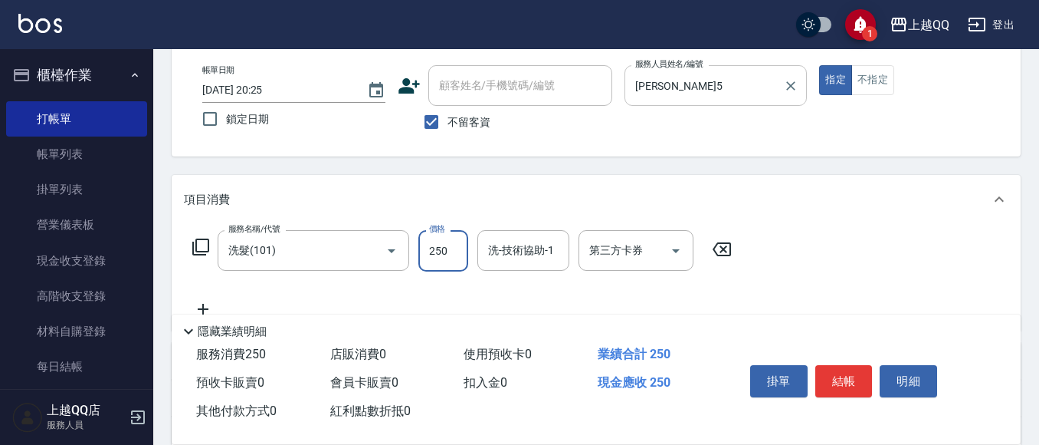
type input "250"
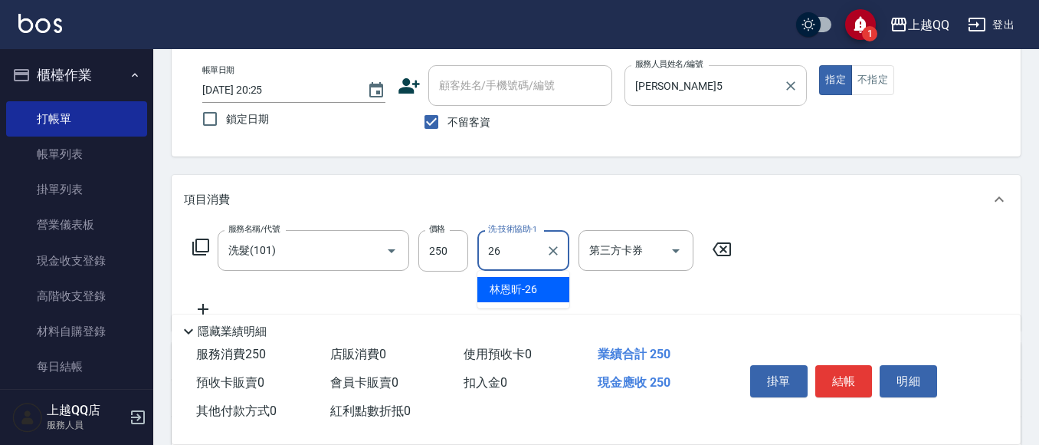
type input "[PERSON_NAME]-26"
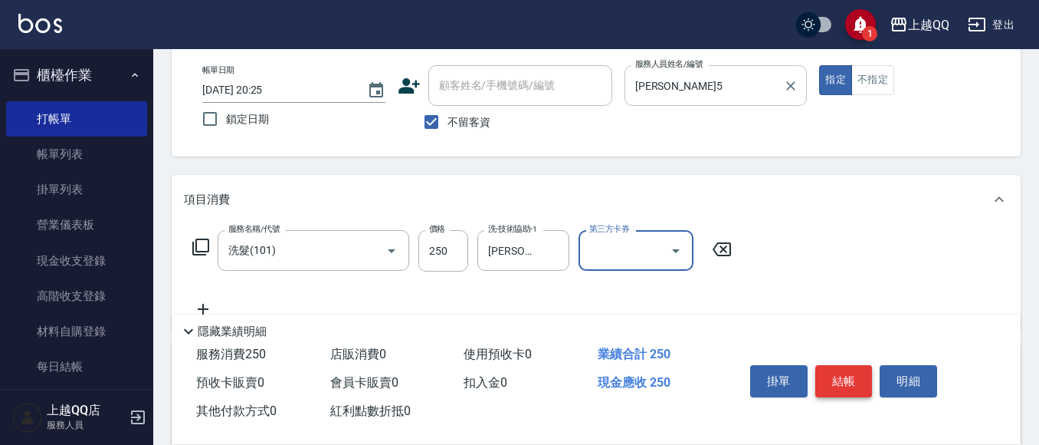
click at [856, 376] on button "結帳" at bounding box center [844, 381] width 57 height 32
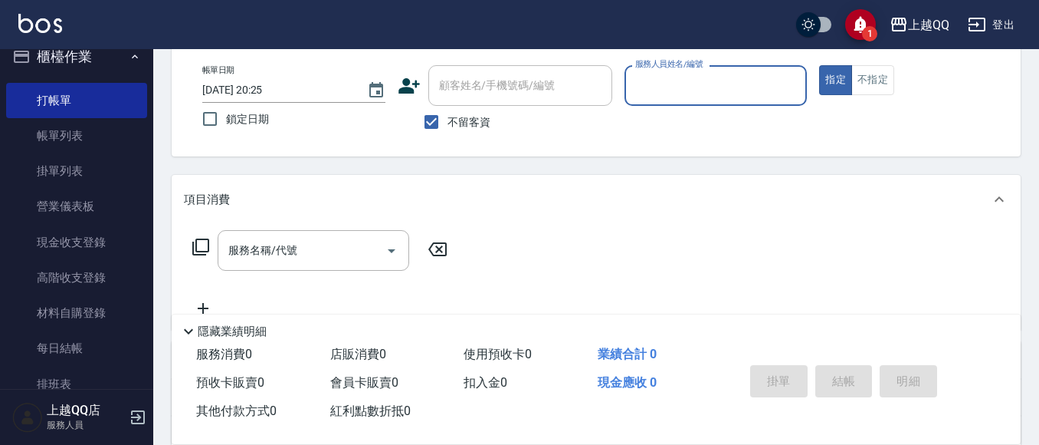
scroll to position [0, 0]
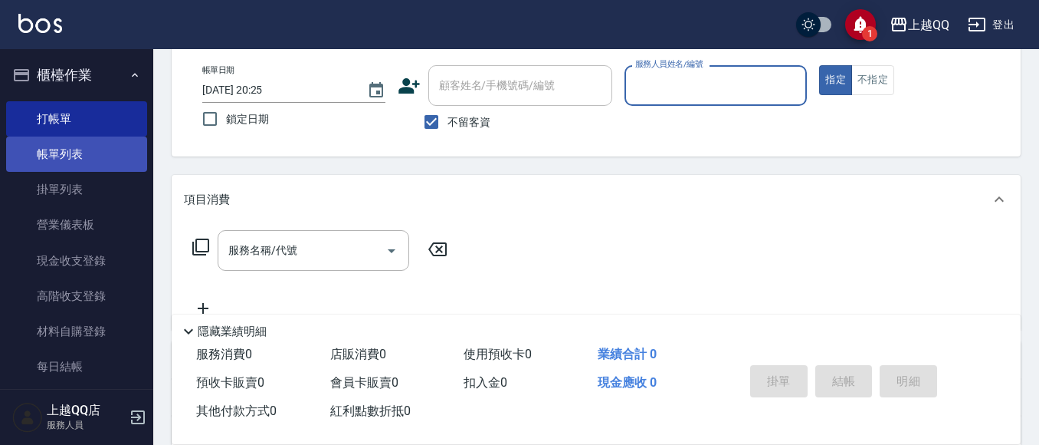
click at [98, 149] on link "帳單列表" at bounding box center [76, 153] width 141 height 35
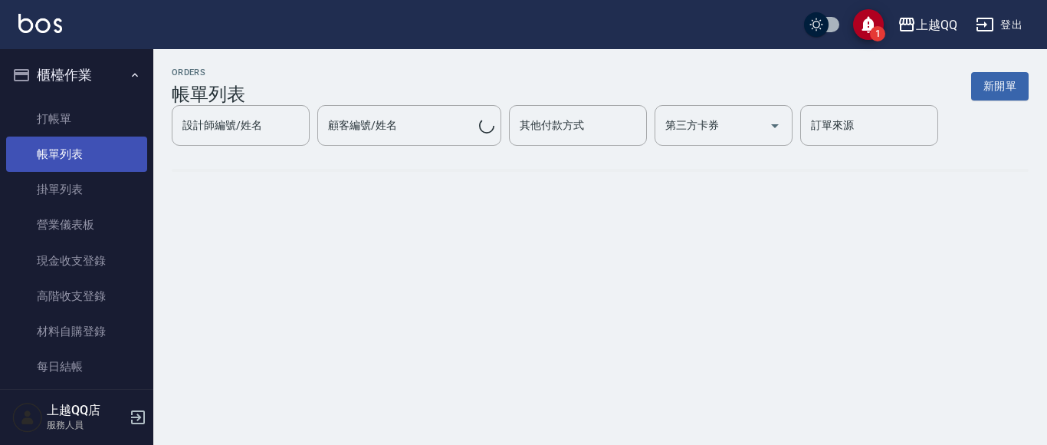
click at [98, 149] on link "帳單列表" at bounding box center [76, 153] width 141 height 35
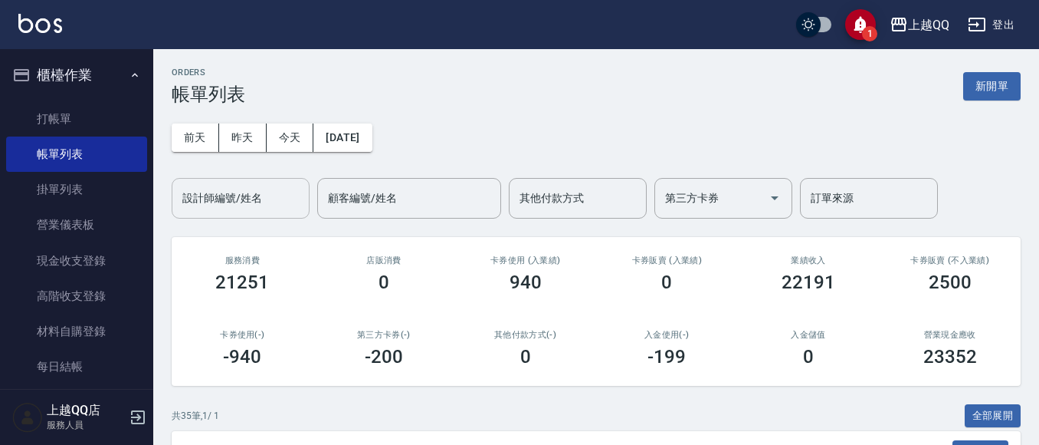
click at [227, 182] on div "設計師編號/姓名" at bounding box center [241, 198] width 138 height 41
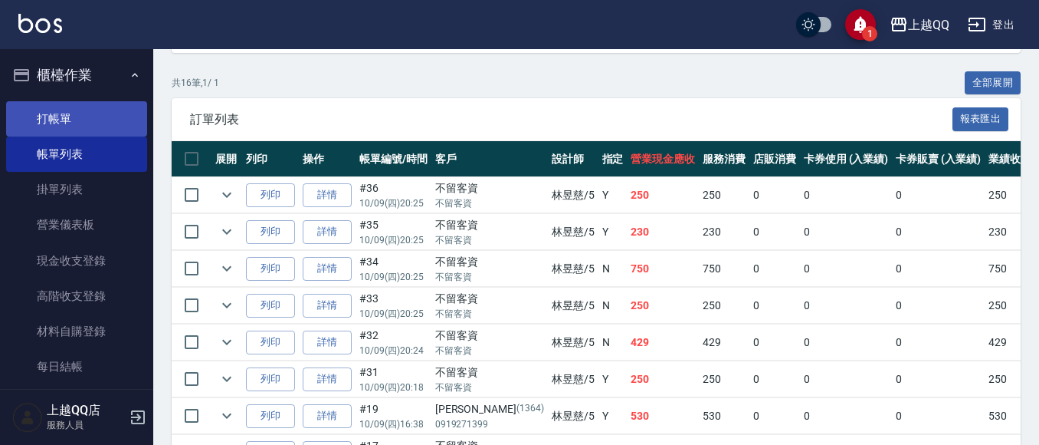
scroll to position [307, 0]
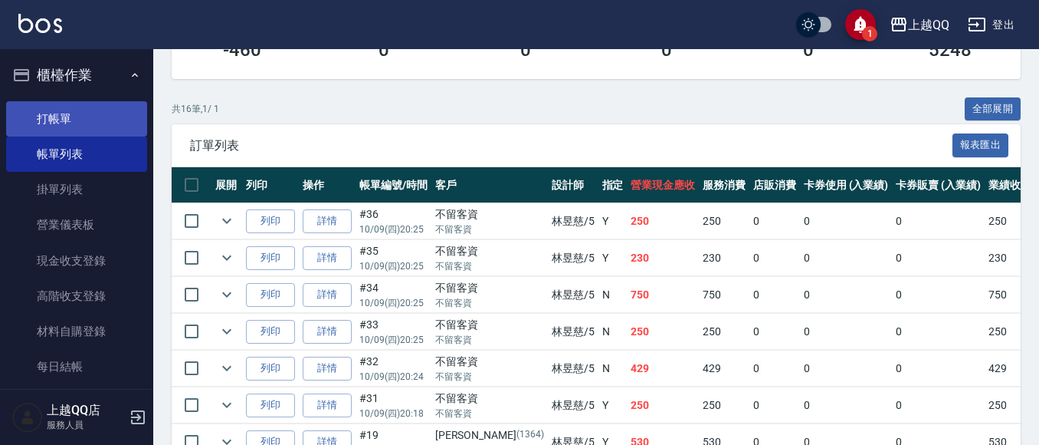
type input "[PERSON_NAME]5"
click at [111, 108] on link "打帳單" at bounding box center [76, 118] width 141 height 35
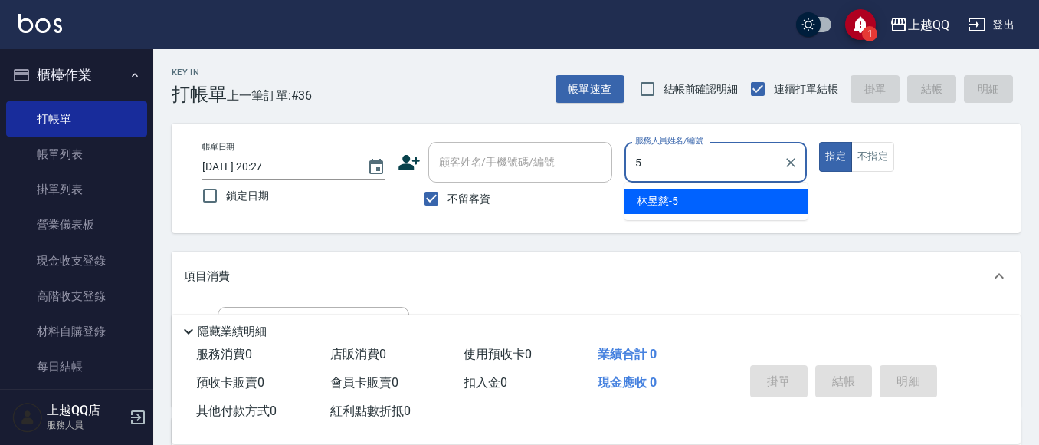
type input "[PERSON_NAME]5"
type button "true"
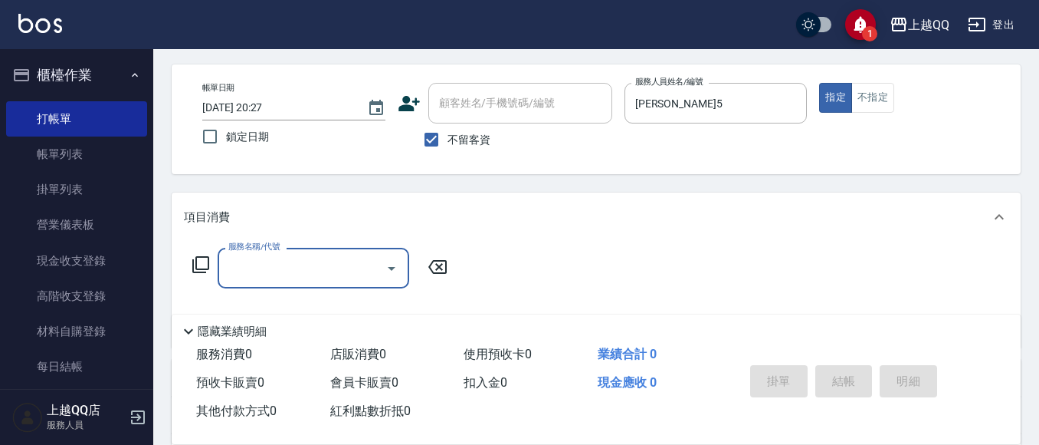
scroll to position [77, 0]
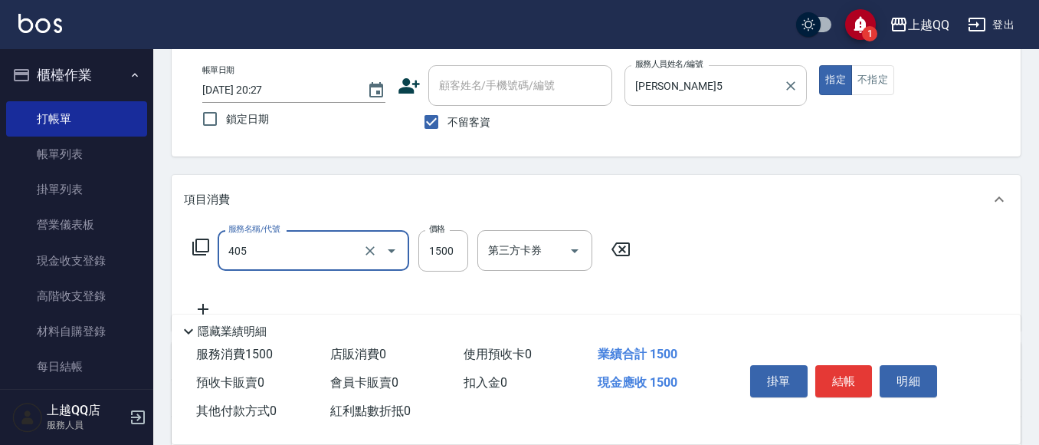
type input "設計染髮/網路(405)"
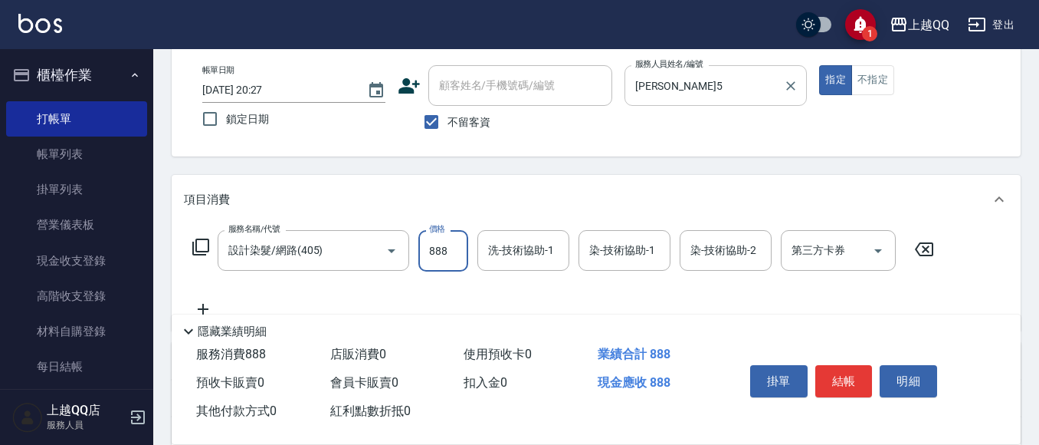
type input "888"
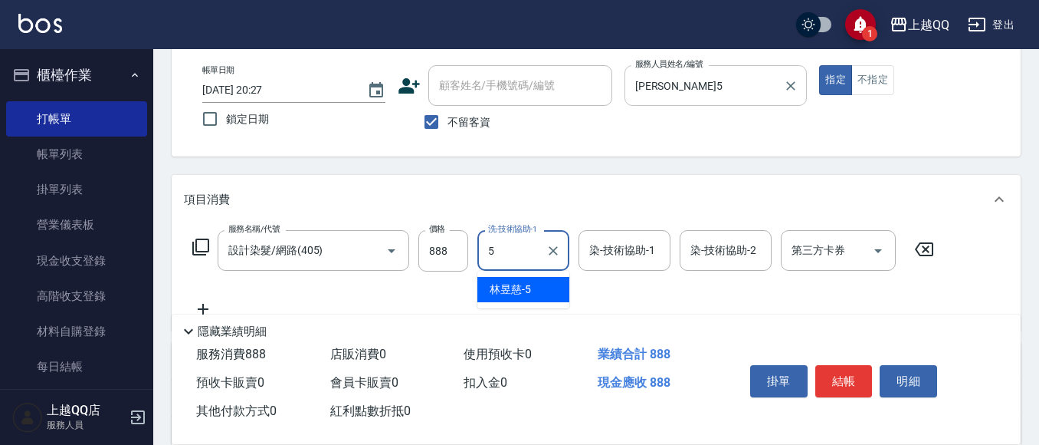
type input "[PERSON_NAME]5"
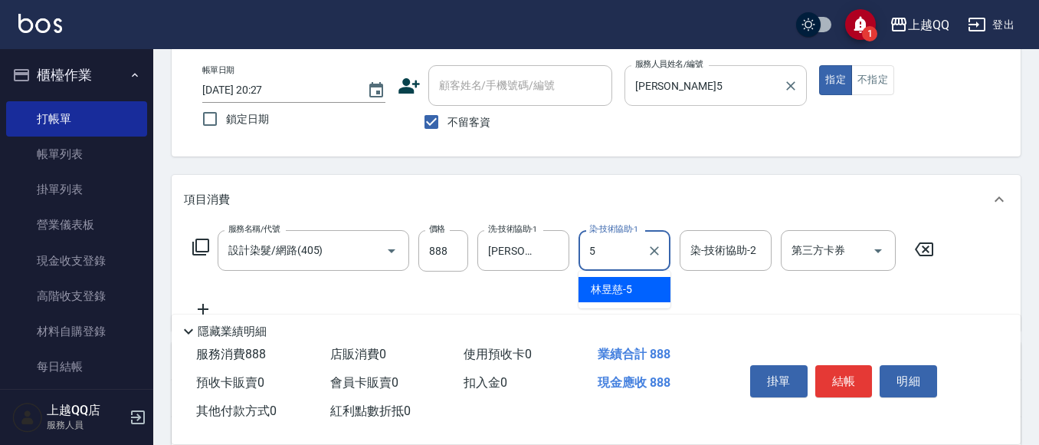
type input "[PERSON_NAME]5"
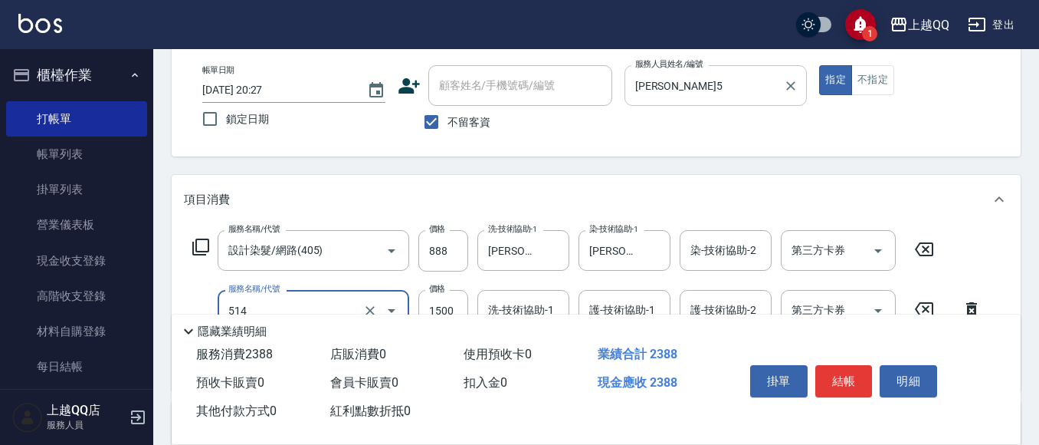
type input "歐納西斯5G護髮/單次(514)"
type input "999"
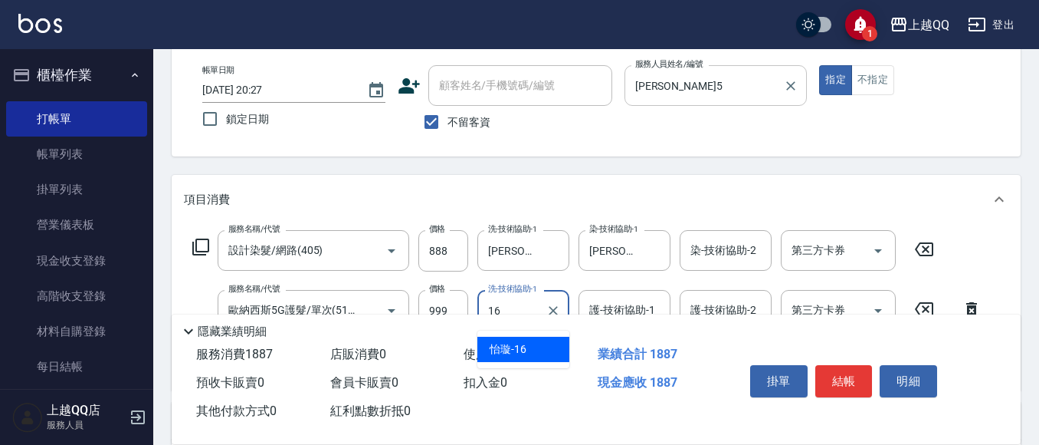
type input "[PERSON_NAME]-16"
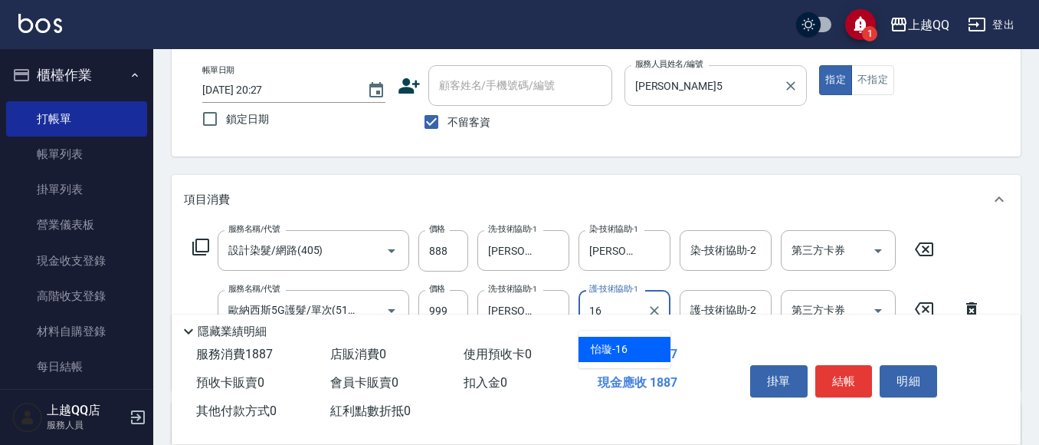
type input "[PERSON_NAME]-16"
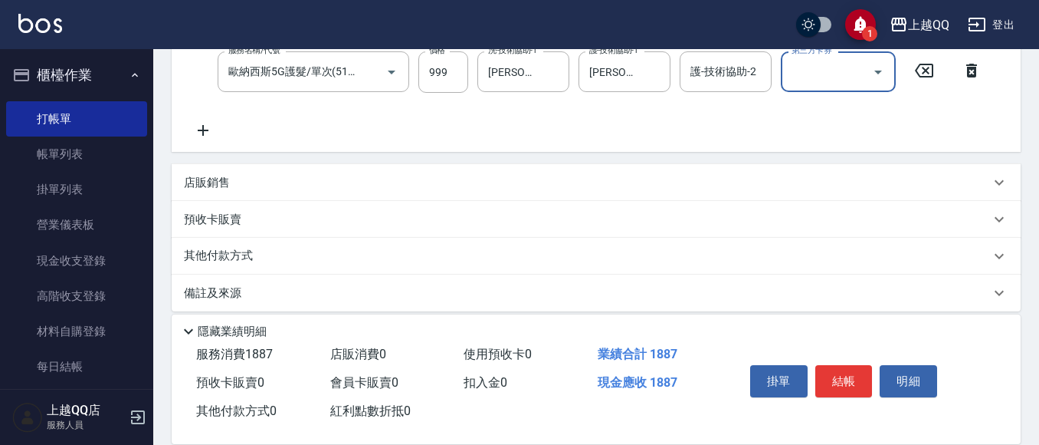
scroll to position [329, 0]
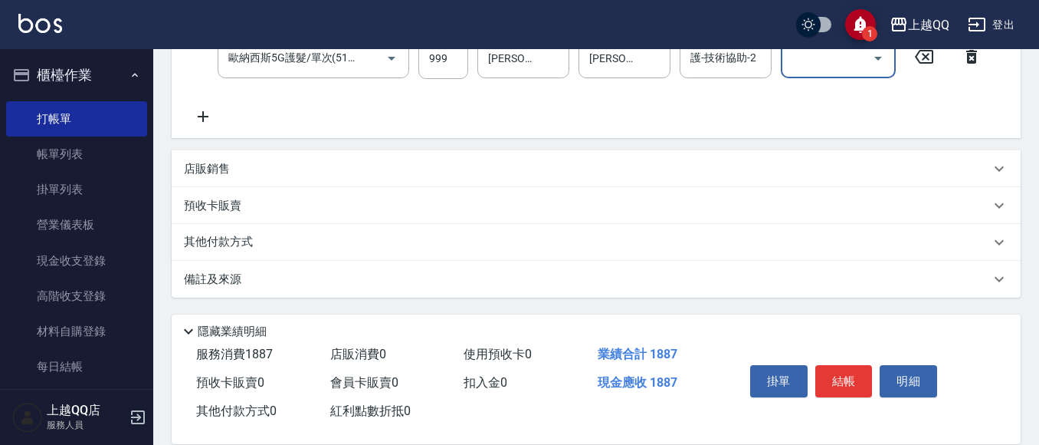
click at [386, 156] on div "店販銷售" at bounding box center [596, 168] width 849 height 37
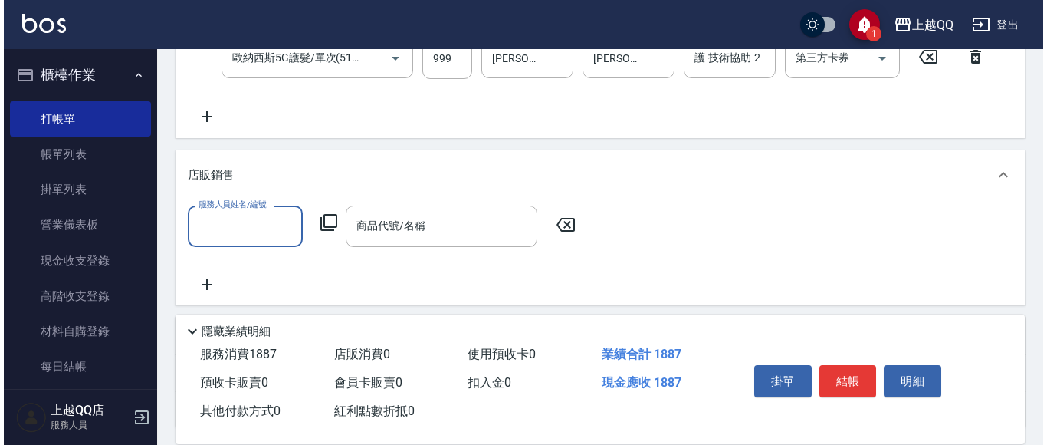
scroll to position [0, 0]
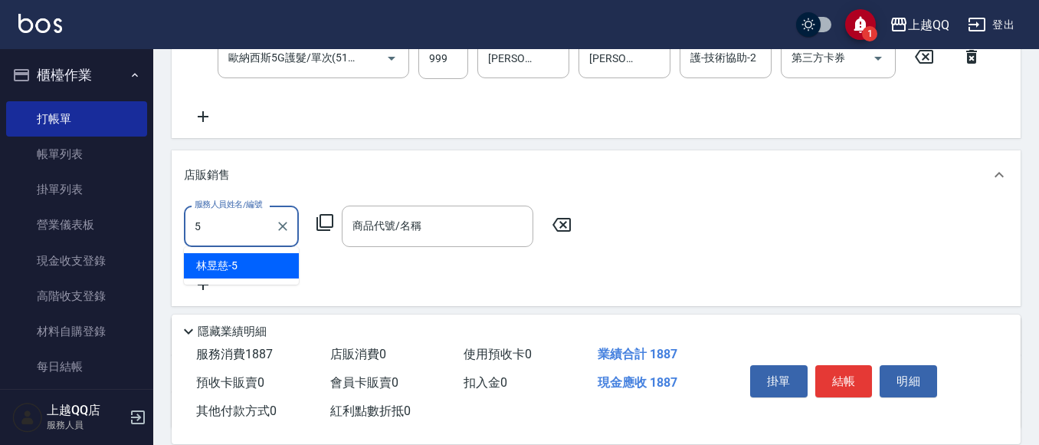
type input "[PERSON_NAME]5"
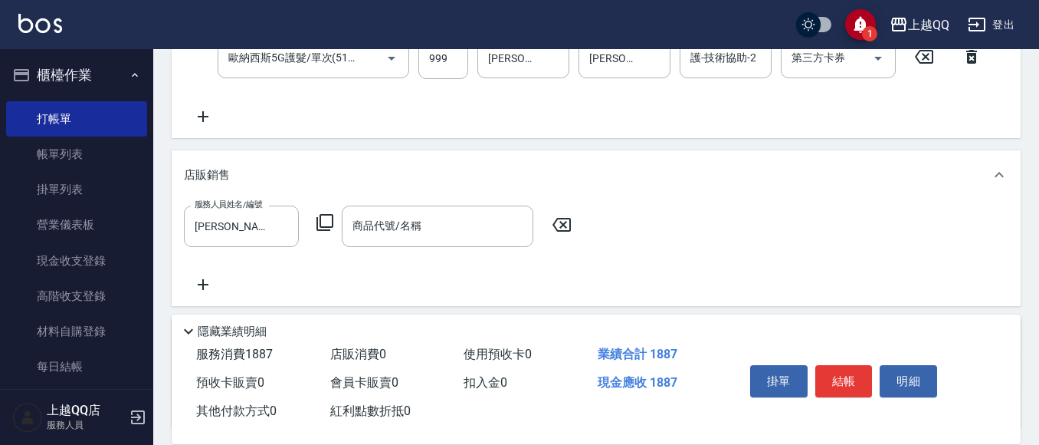
click at [323, 224] on icon at bounding box center [325, 222] width 18 height 18
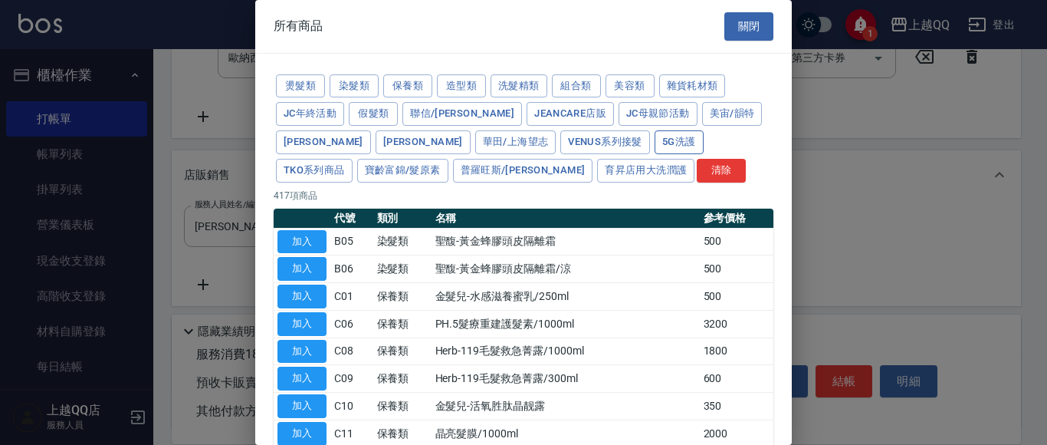
click at [655, 136] on button "5G洗護" at bounding box center [679, 142] width 49 height 24
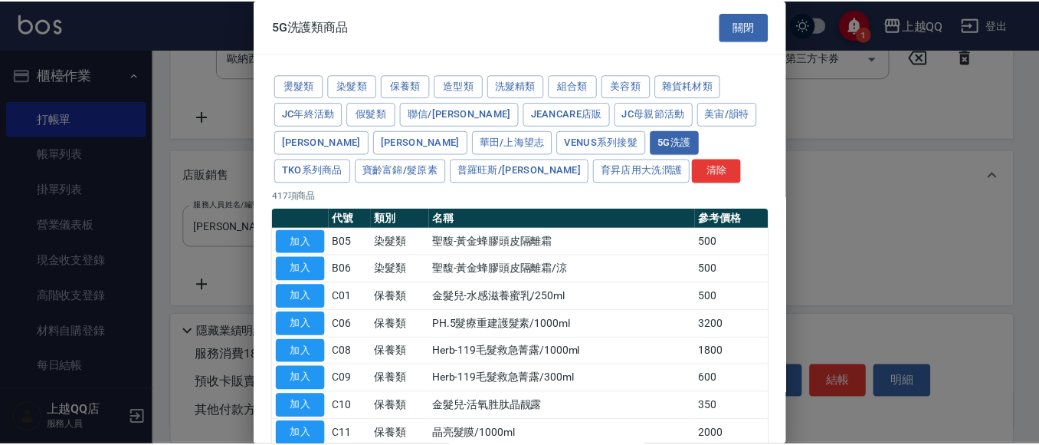
scroll to position [32, 0]
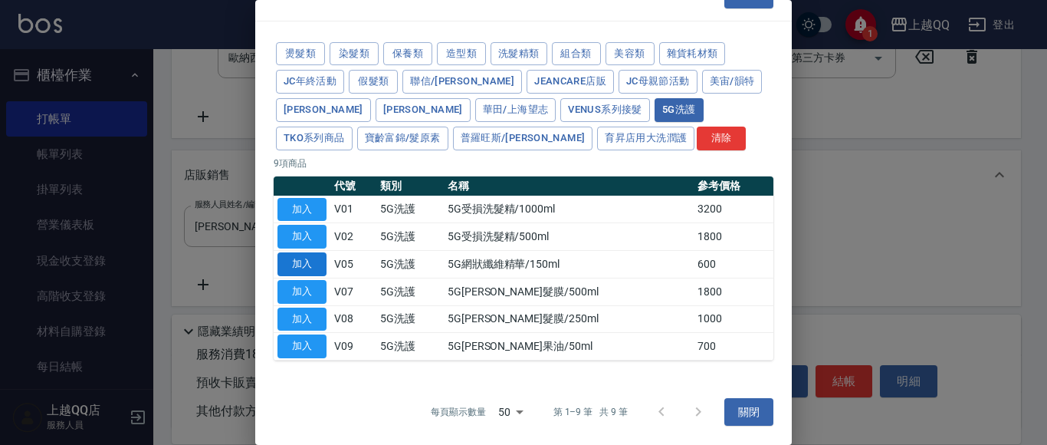
click at [313, 256] on button "加入" at bounding box center [301, 264] width 49 height 24
type input "5G網狀纖維精華/150ml"
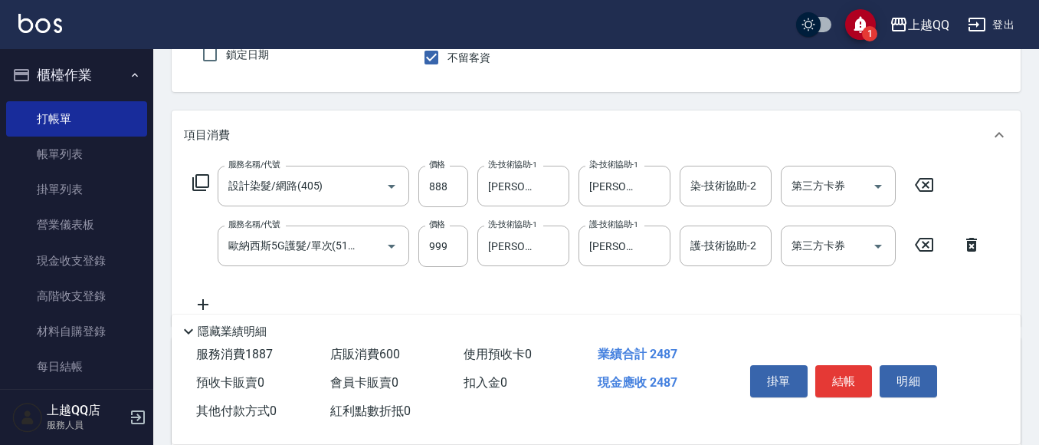
scroll to position [153, 0]
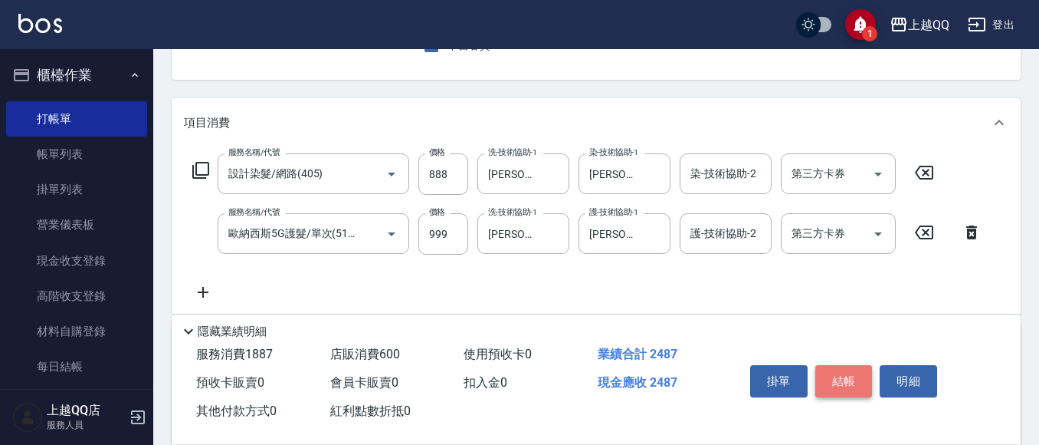
click at [834, 383] on button "結帳" at bounding box center [844, 381] width 57 height 32
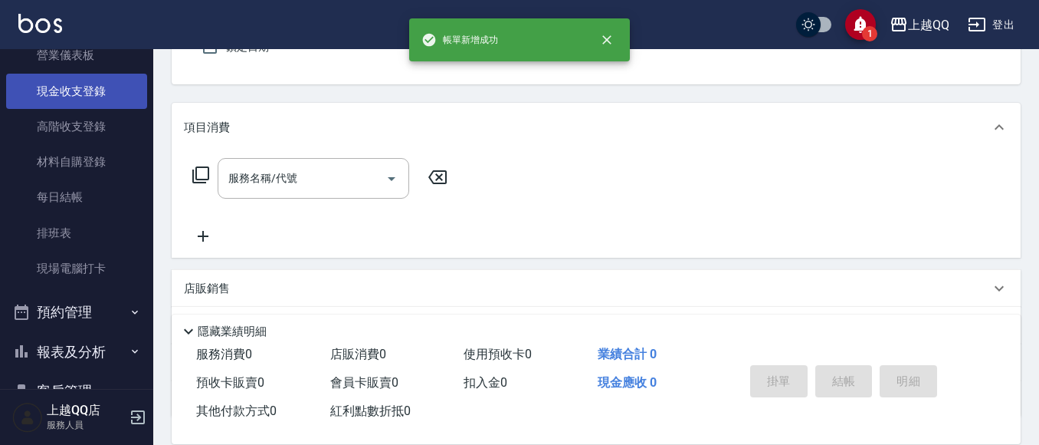
scroll to position [230, 0]
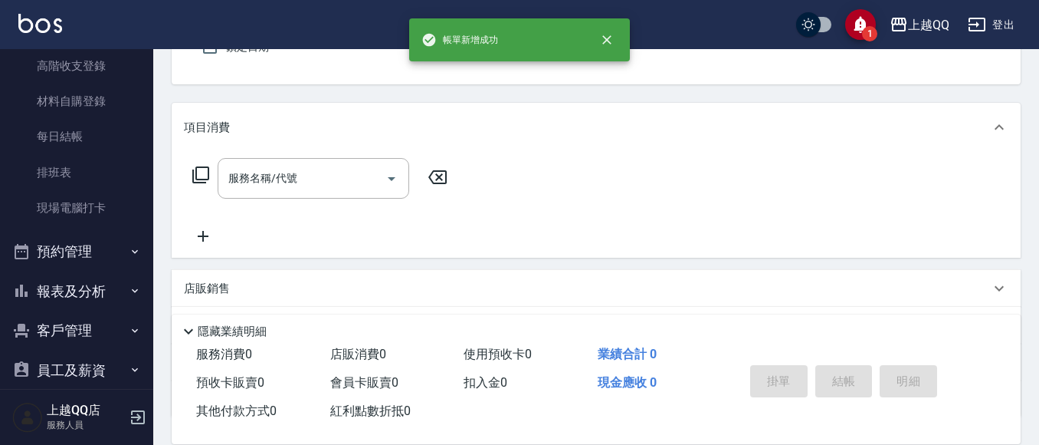
click at [98, 272] on button "報表及分析" at bounding box center [76, 291] width 141 height 40
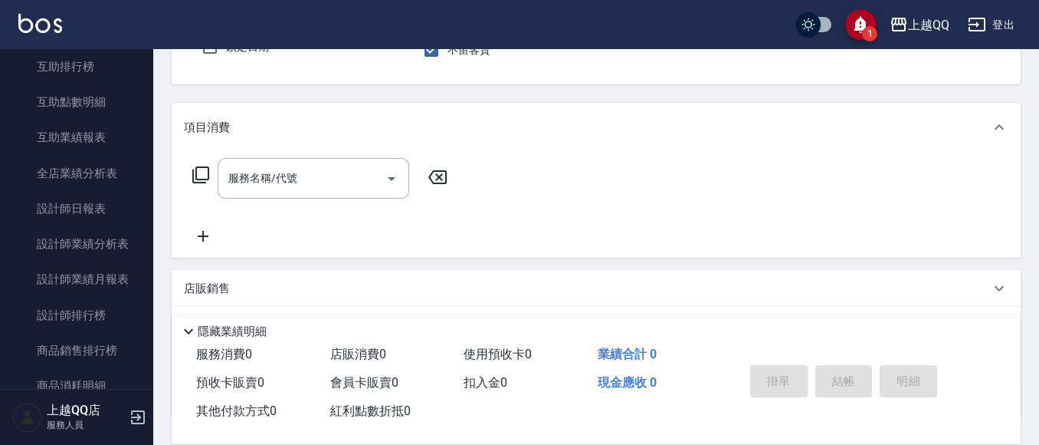
scroll to position [613, 0]
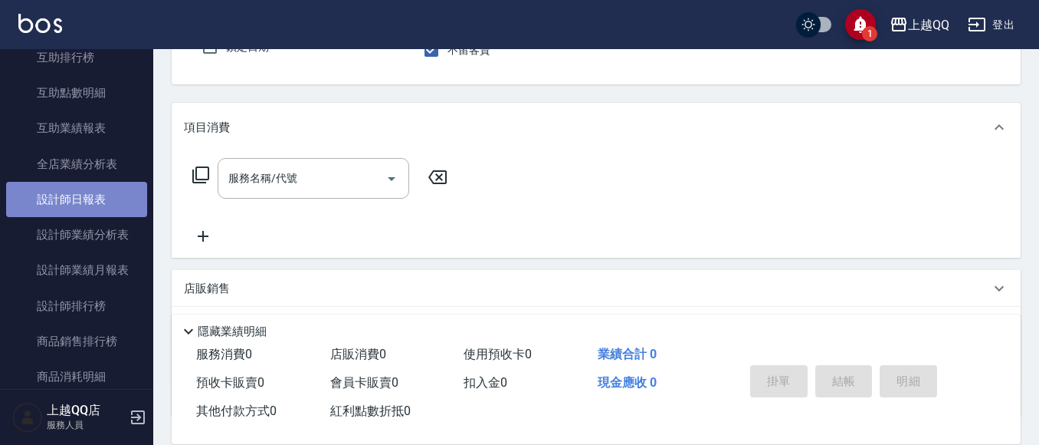
click at [88, 207] on link "設計師日報表" at bounding box center [76, 199] width 141 height 35
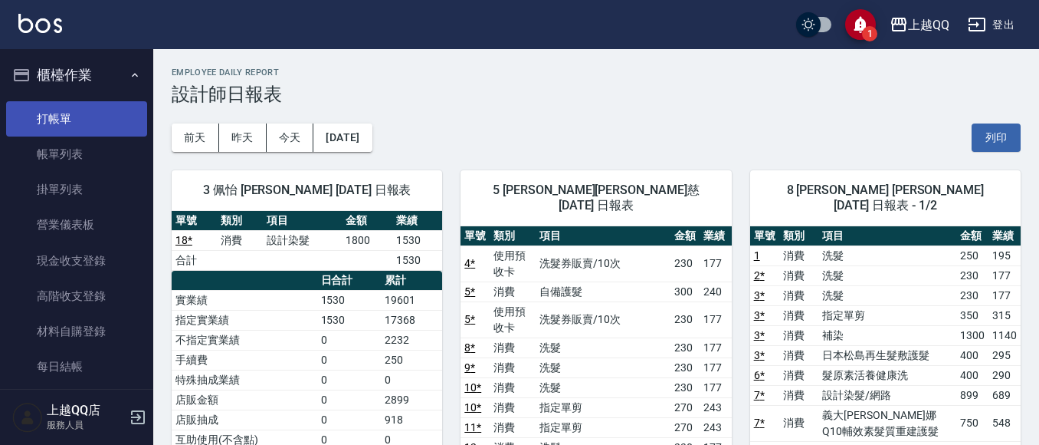
click at [39, 110] on link "打帳單" at bounding box center [76, 118] width 141 height 35
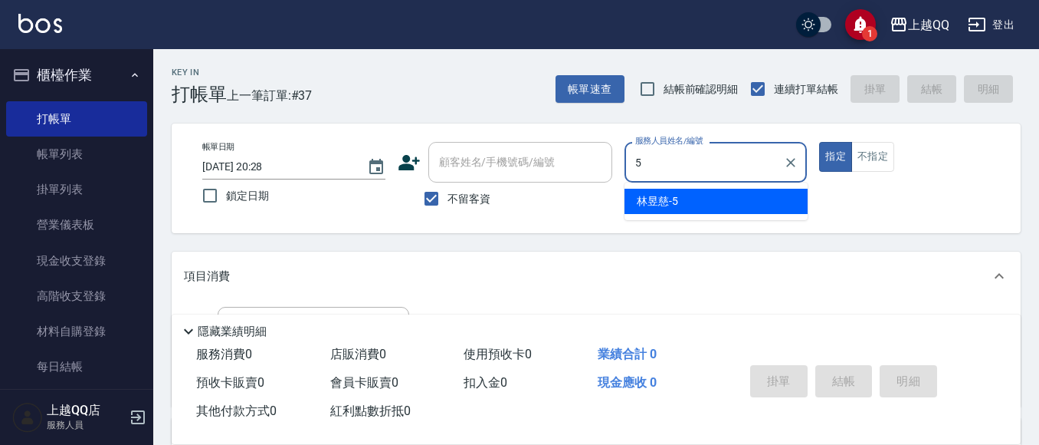
type input "[PERSON_NAME]5"
type button "true"
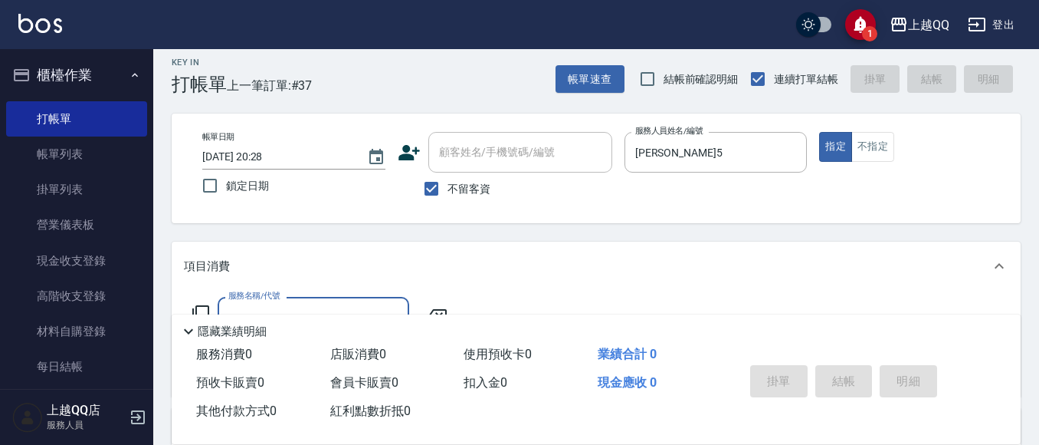
scroll to position [77, 0]
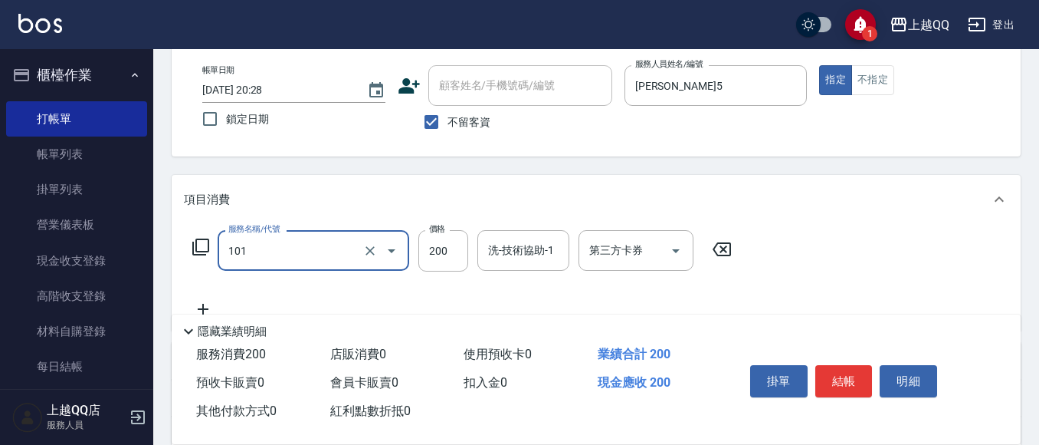
type input "洗髮(101)"
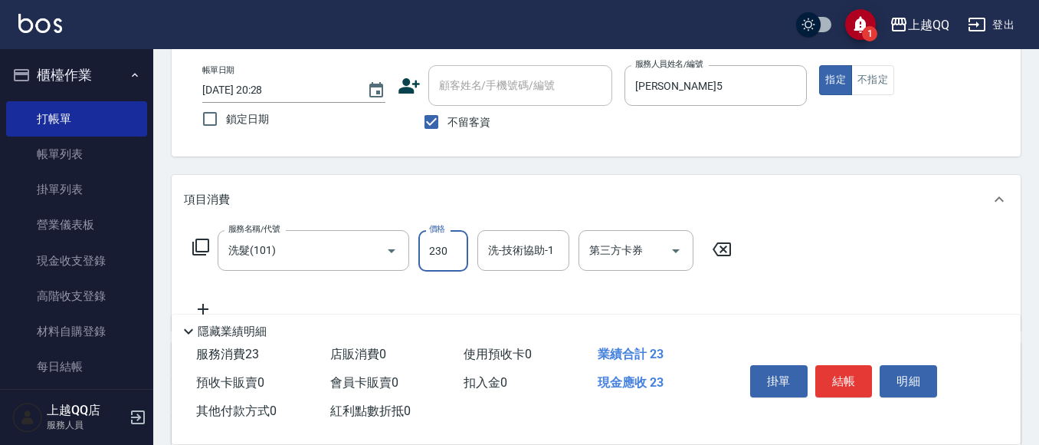
type input "230"
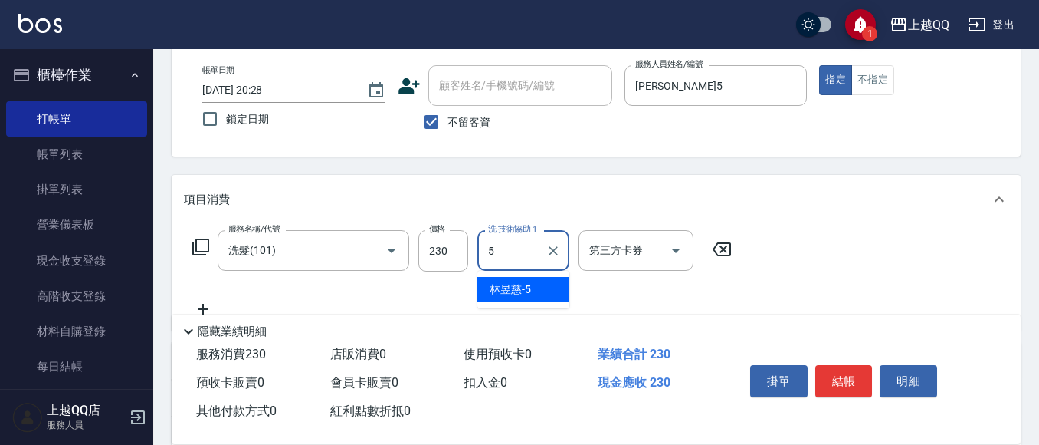
type input "[PERSON_NAME]5"
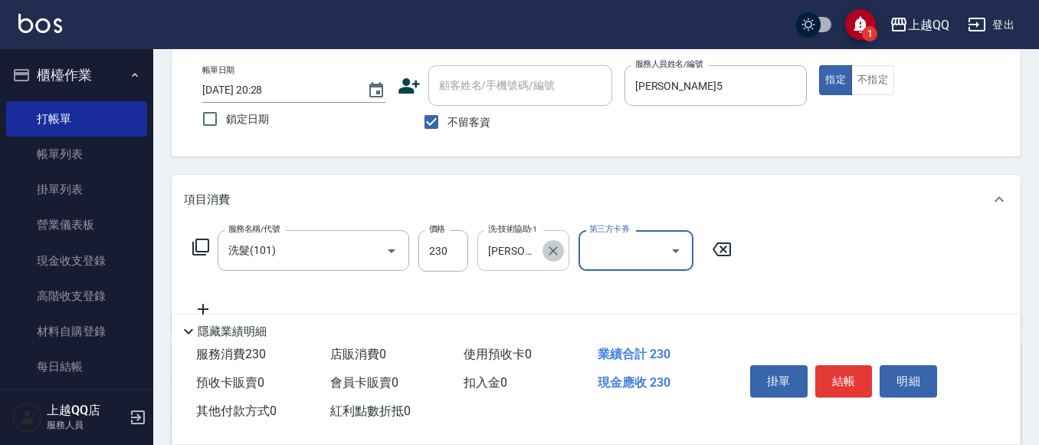
click at [560, 254] on icon "Clear" at bounding box center [553, 250] width 15 height 15
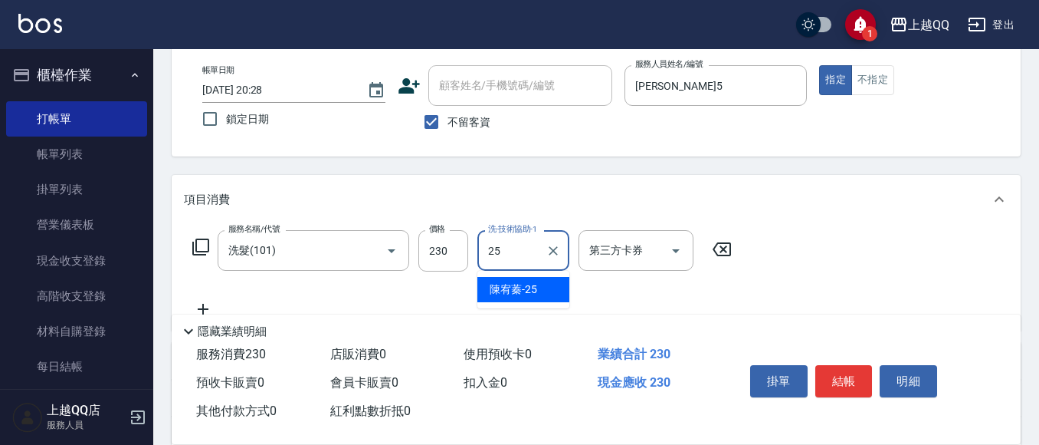
type input "[PERSON_NAME]-25"
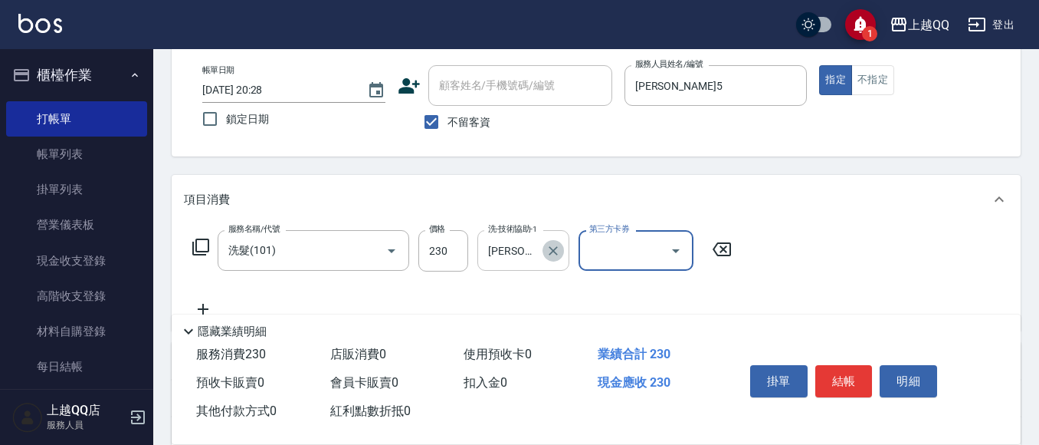
click at [560, 247] on icon "Clear" at bounding box center [553, 250] width 15 height 15
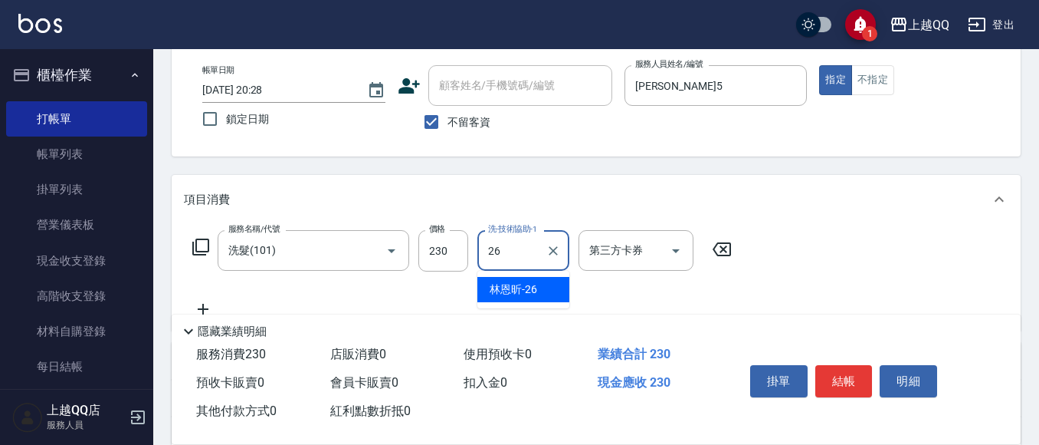
type input "[PERSON_NAME]-26"
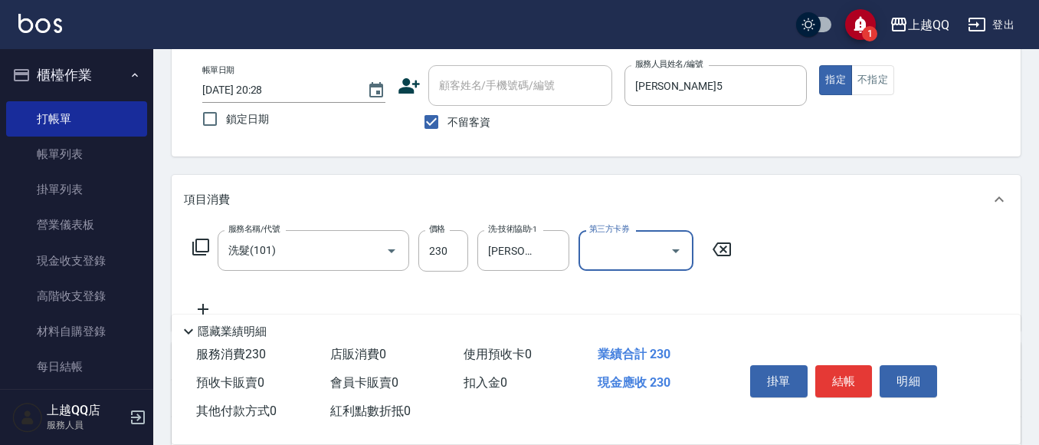
click at [848, 378] on button "結帳" at bounding box center [844, 381] width 57 height 32
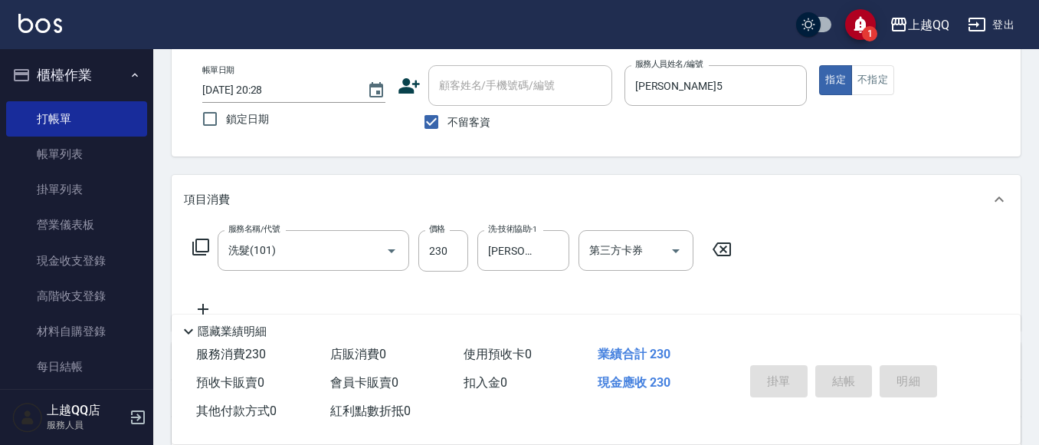
type input "[DATE] 20:29"
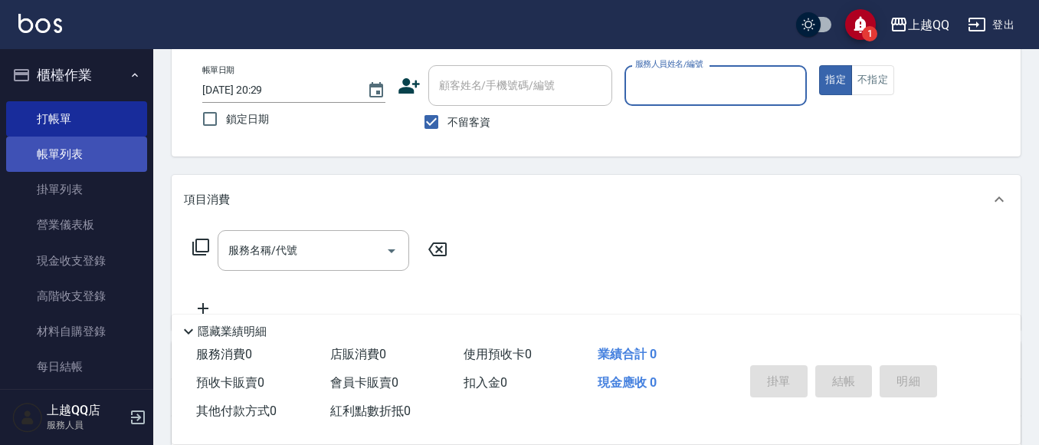
drag, startPoint x: 56, startPoint y: 143, endPoint x: 92, endPoint y: 169, distance: 44.5
click at [56, 142] on link "帳單列表" at bounding box center [76, 153] width 141 height 35
click at [92, 156] on link "帳單列表" at bounding box center [76, 153] width 141 height 35
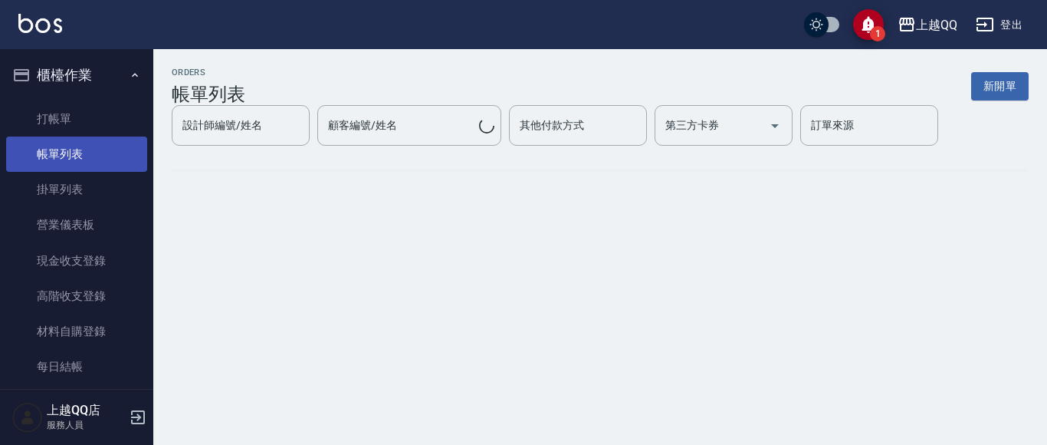
click at [92, 168] on link "帳單列表" at bounding box center [76, 153] width 141 height 35
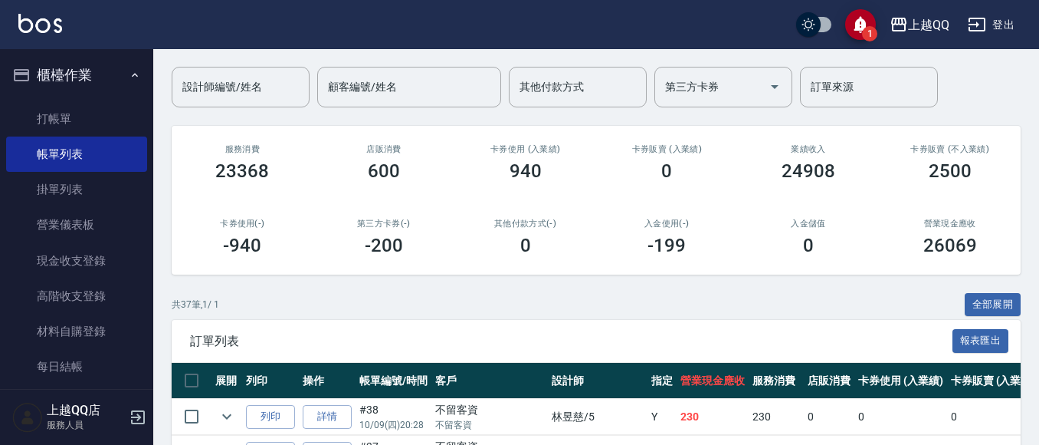
scroll to position [230, 0]
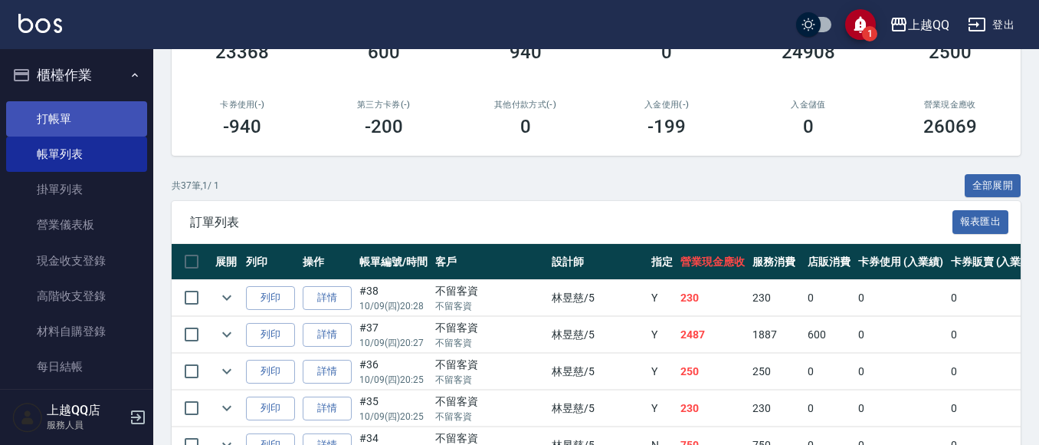
click at [58, 130] on link "打帳單" at bounding box center [76, 118] width 141 height 35
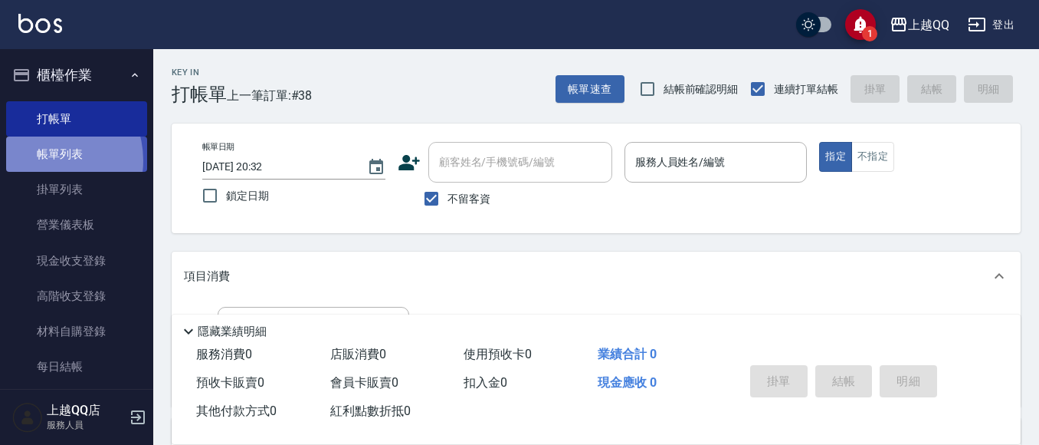
click at [45, 158] on link "帳單列表" at bounding box center [76, 153] width 141 height 35
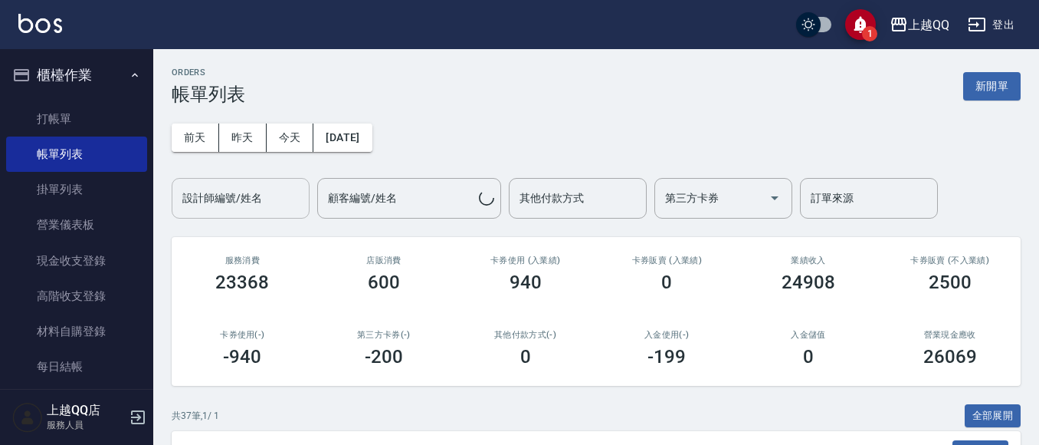
click at [248, 208] on input "設計師編號/姓名" at bounding box center [241, 198] width 124 height 27
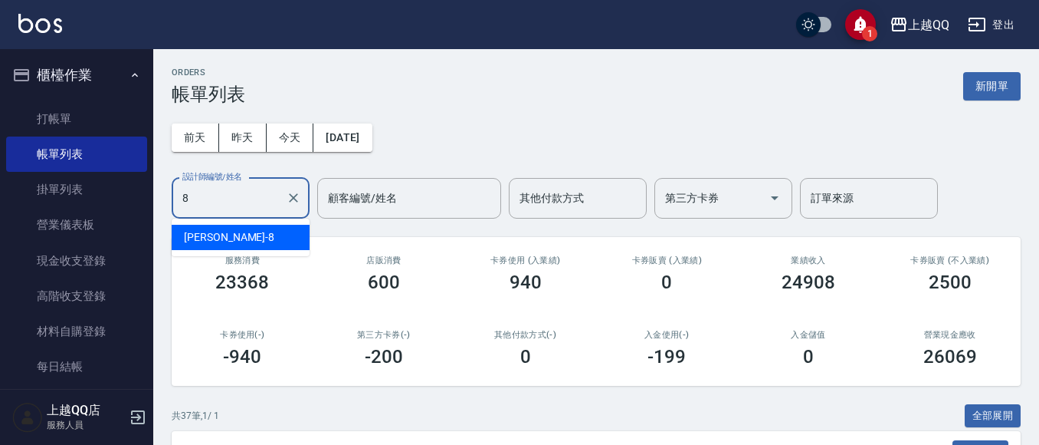
click at [260, 242] on div "[PERSON_NAME] -8" at bounding box center [241, 237] width 138 height 25
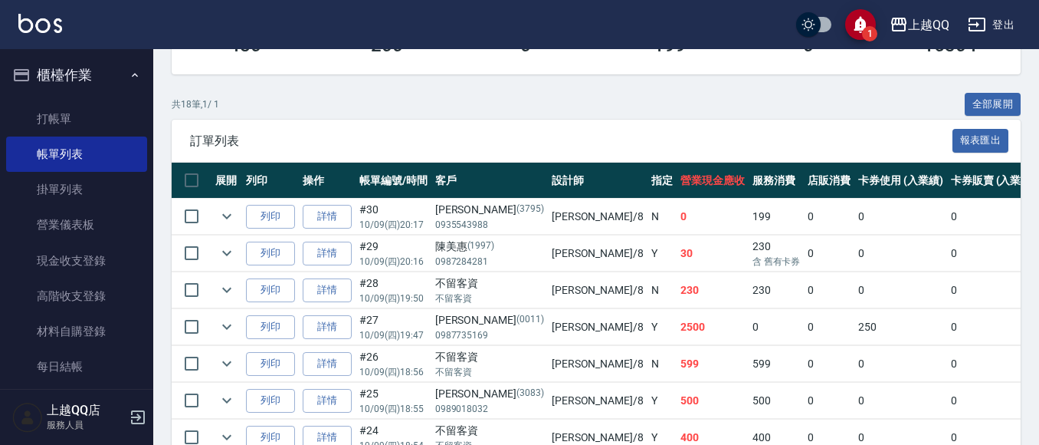
scroll to position [343, 0]
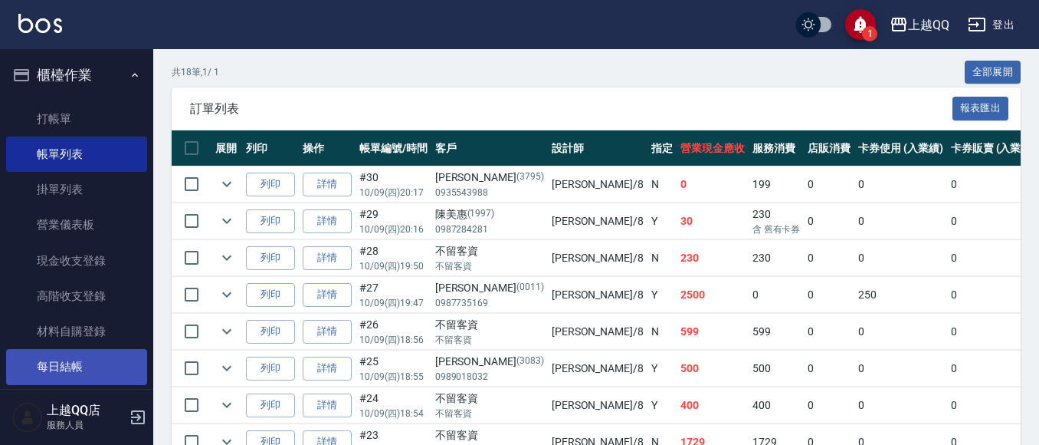
type input "[PERSON_NAME]-8"
click at [65, 371] on link "每日結帳" at bounding box center [76, 366] width 141 height 35
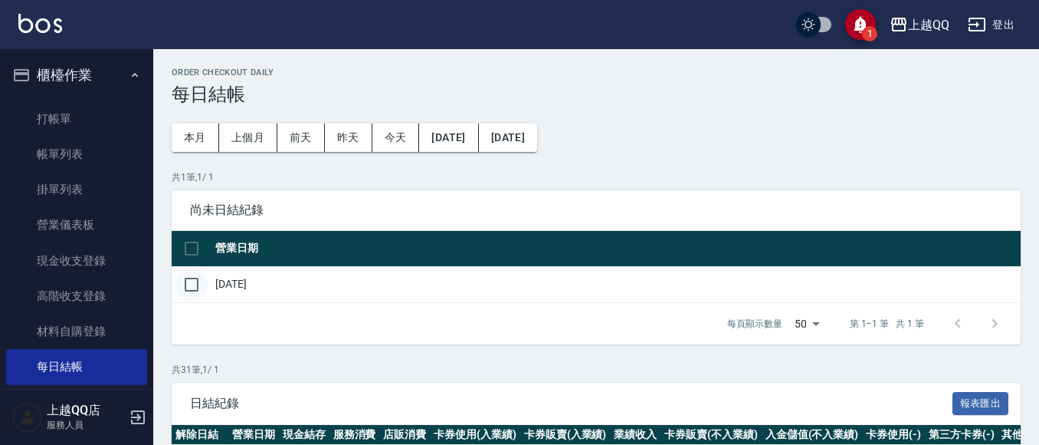
click at [193, 287] on input "checkbox" at bounding box center [192, 284] width 32 height 32
checkbox input "true"
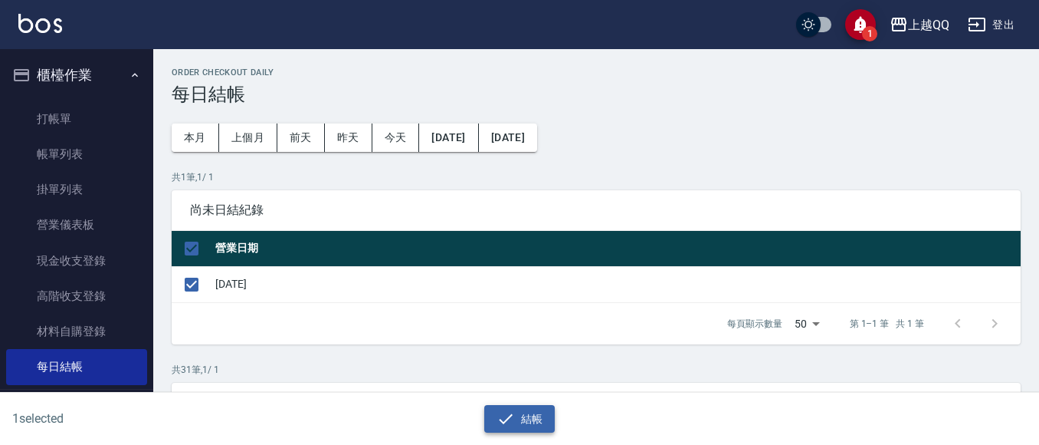
click at [530, 418] on button "結帳" at bounding box center [519, 419] width 71 height 28
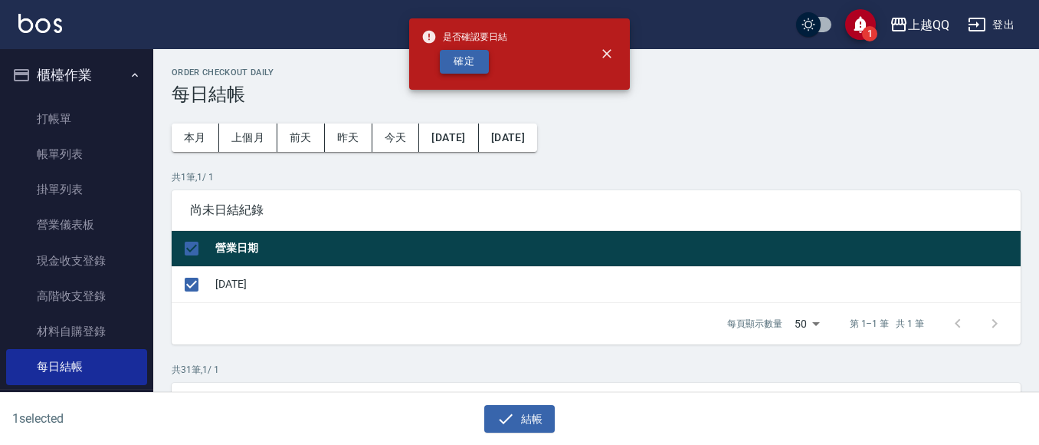
click at [445, 58] on button "確定" at bounding box center [464, 62] width 49 height 24
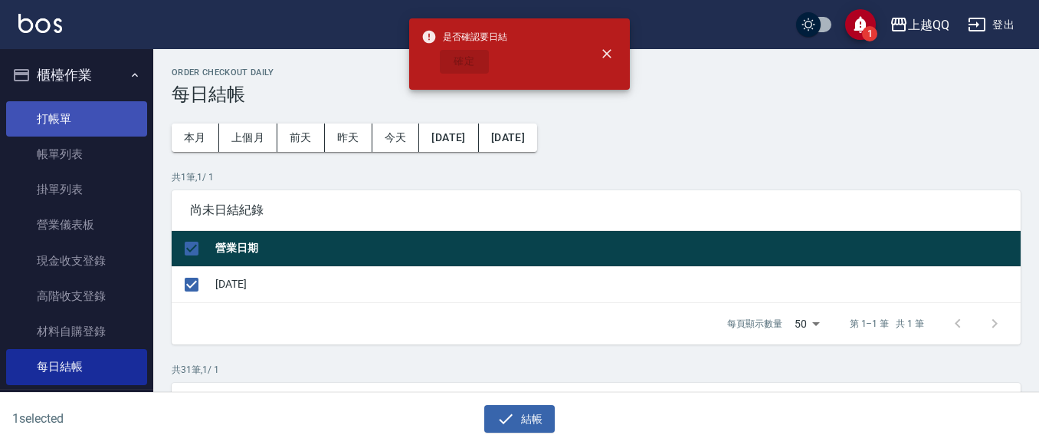
checkbox input "false"
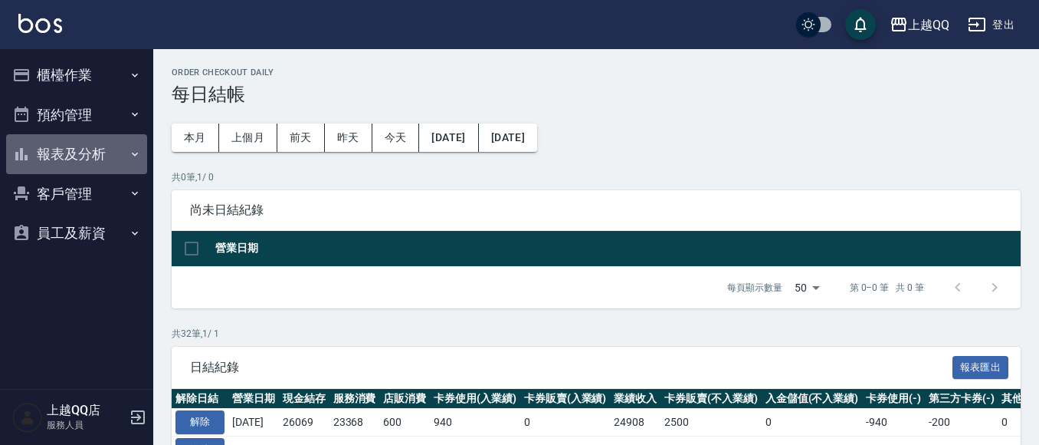
click at [71, 149] on button "報表及分析" at bounding box center [76, 154] width 141 height 40
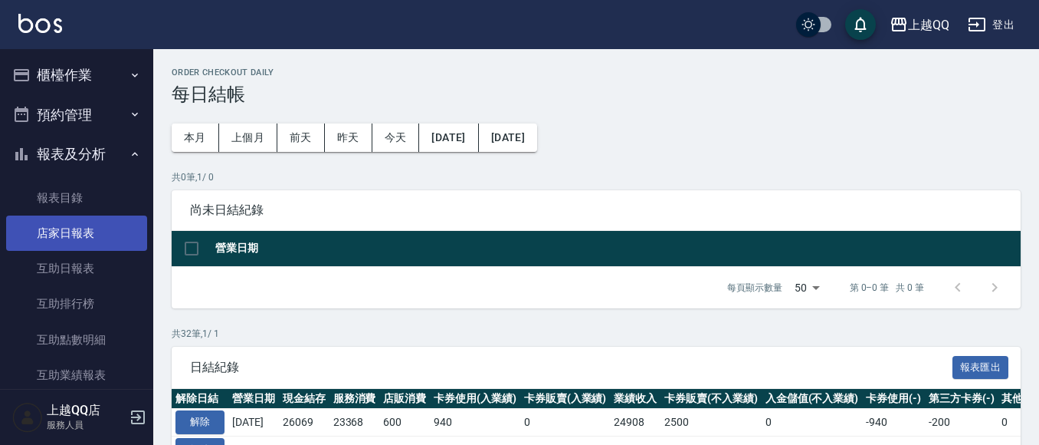
click at [91, 222] on link "店家日報表" at bounding box center [76, 232] width 141 height 35
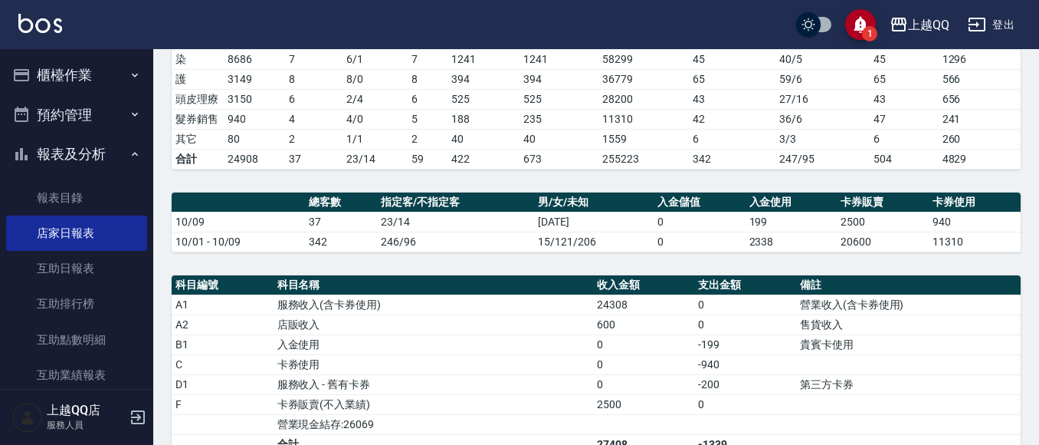
scroll to position [582, 0]
